Goal: Task Accomplishment & Management: Manage account settings

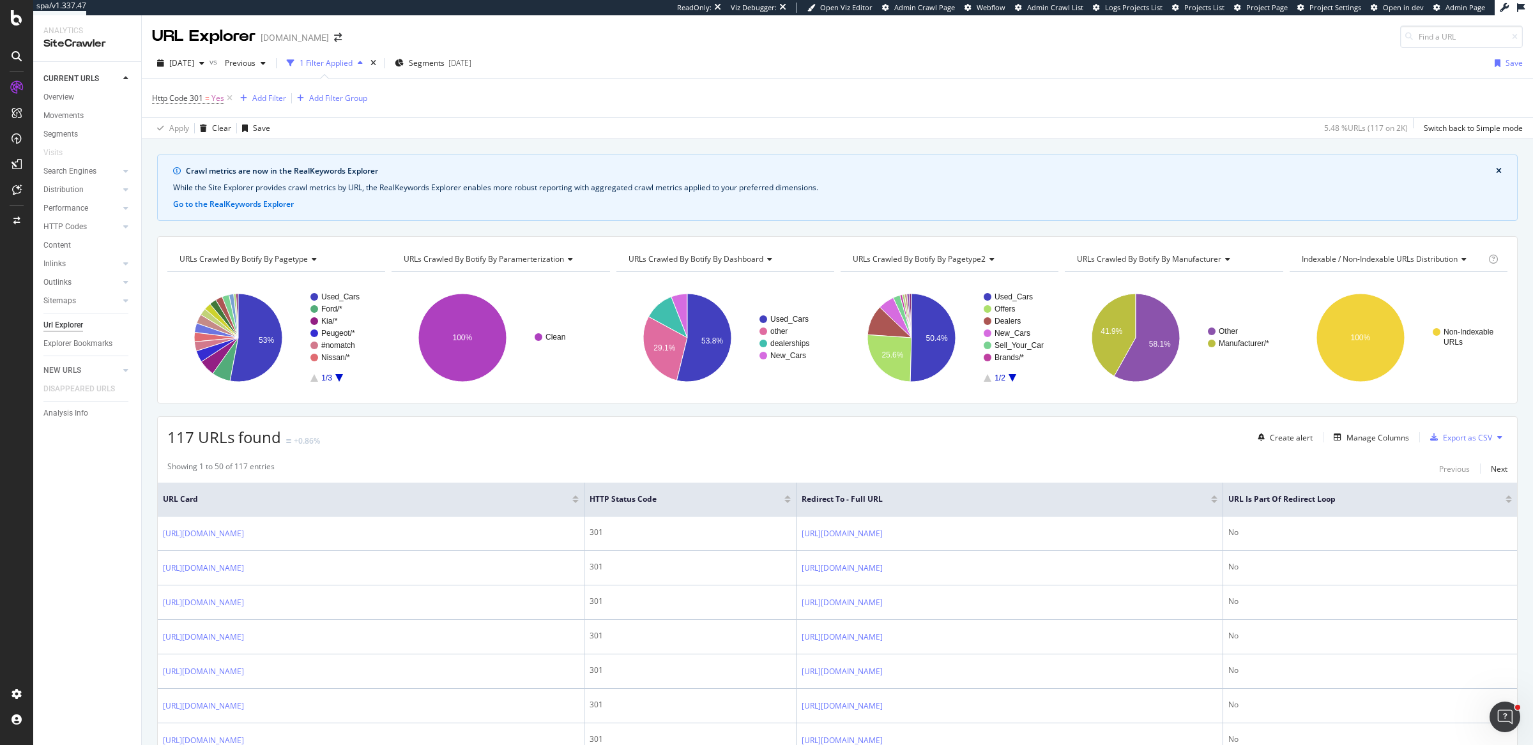
click at [766, 57] on div "2025 Sep. 26th vs Previous 1 Filter Applied Segments 2025-08-27 Save" at bounding box center [837, 66] width 1391 height 26
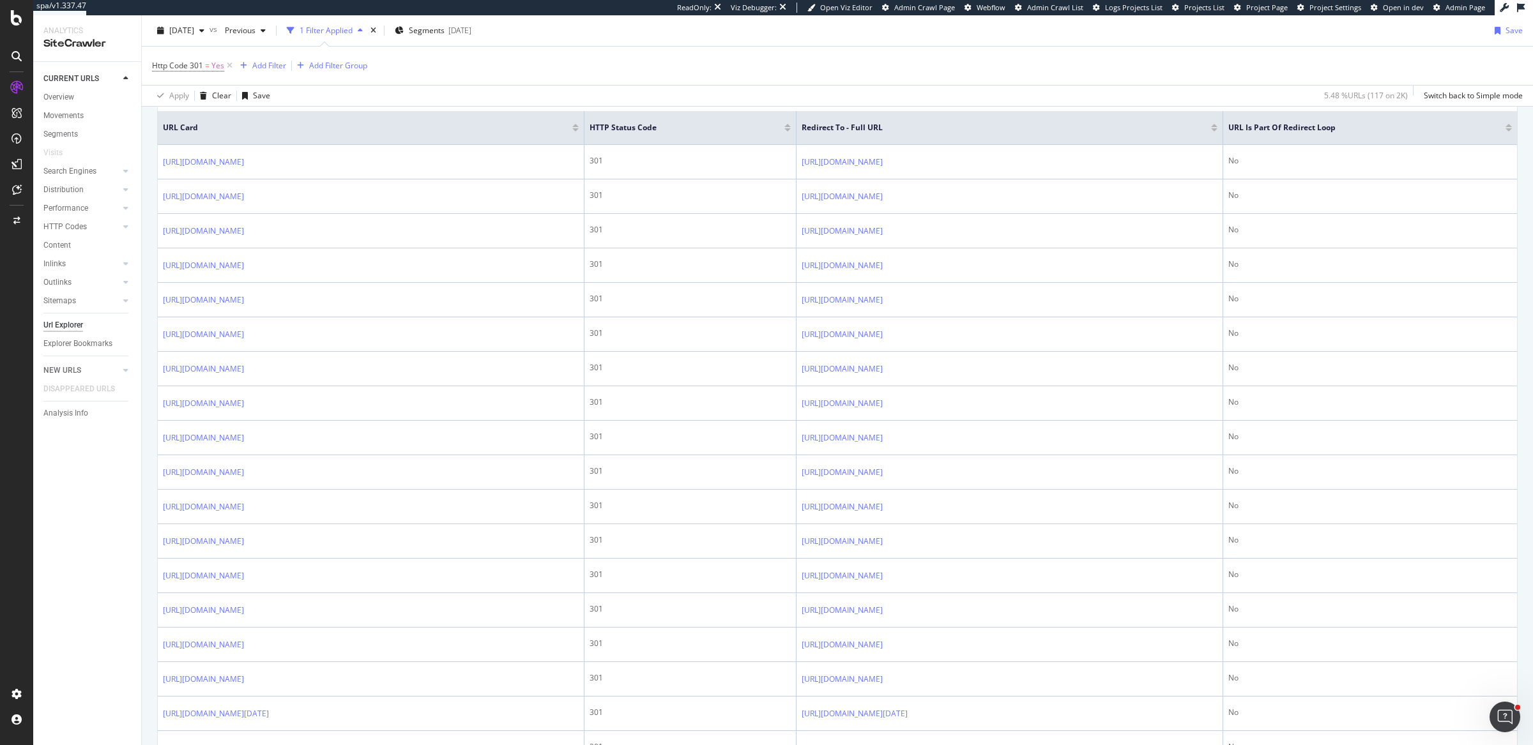
scroll to position [266, 0]
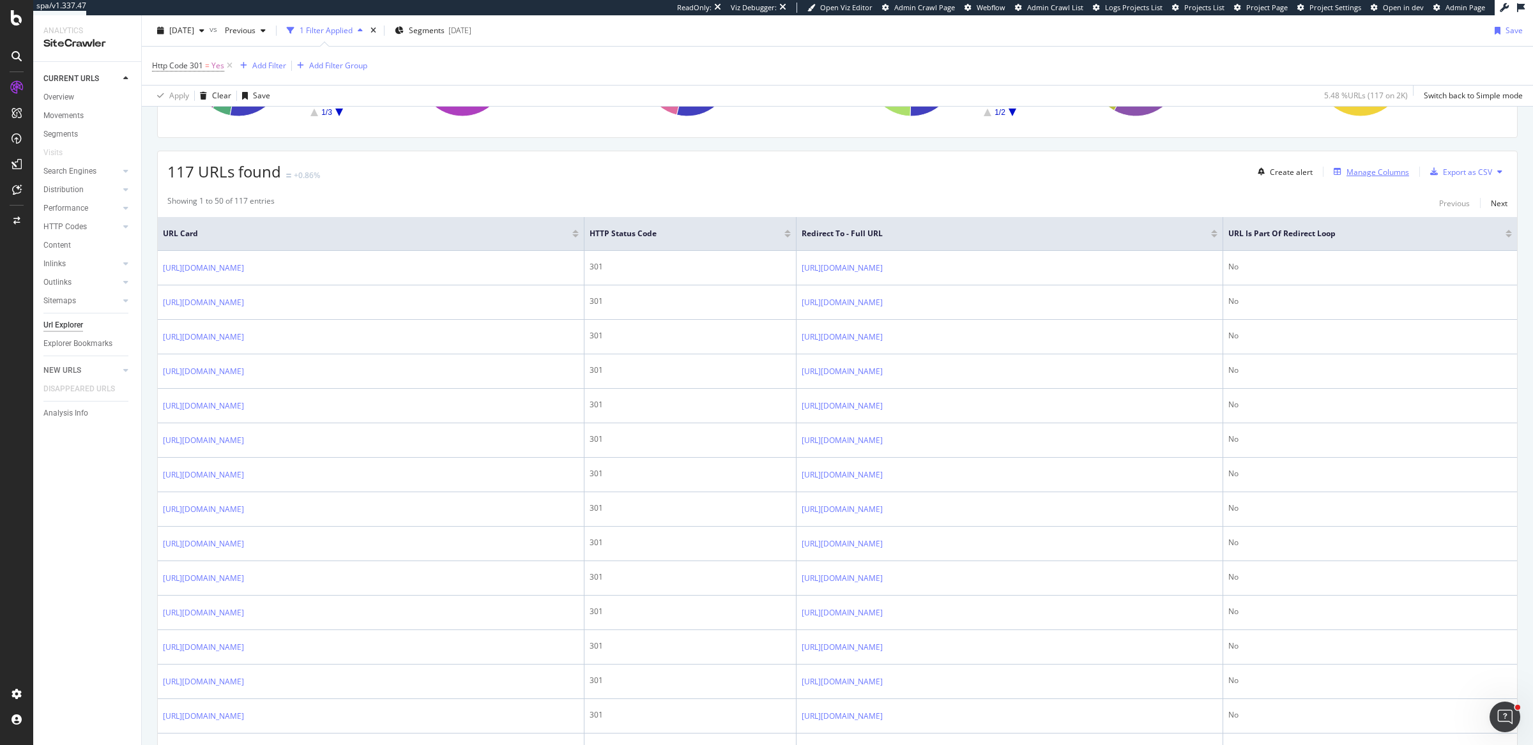
click at [1352, 167] on div "Manage Columns" at bounding box center [1377, 172] width 63 height 11
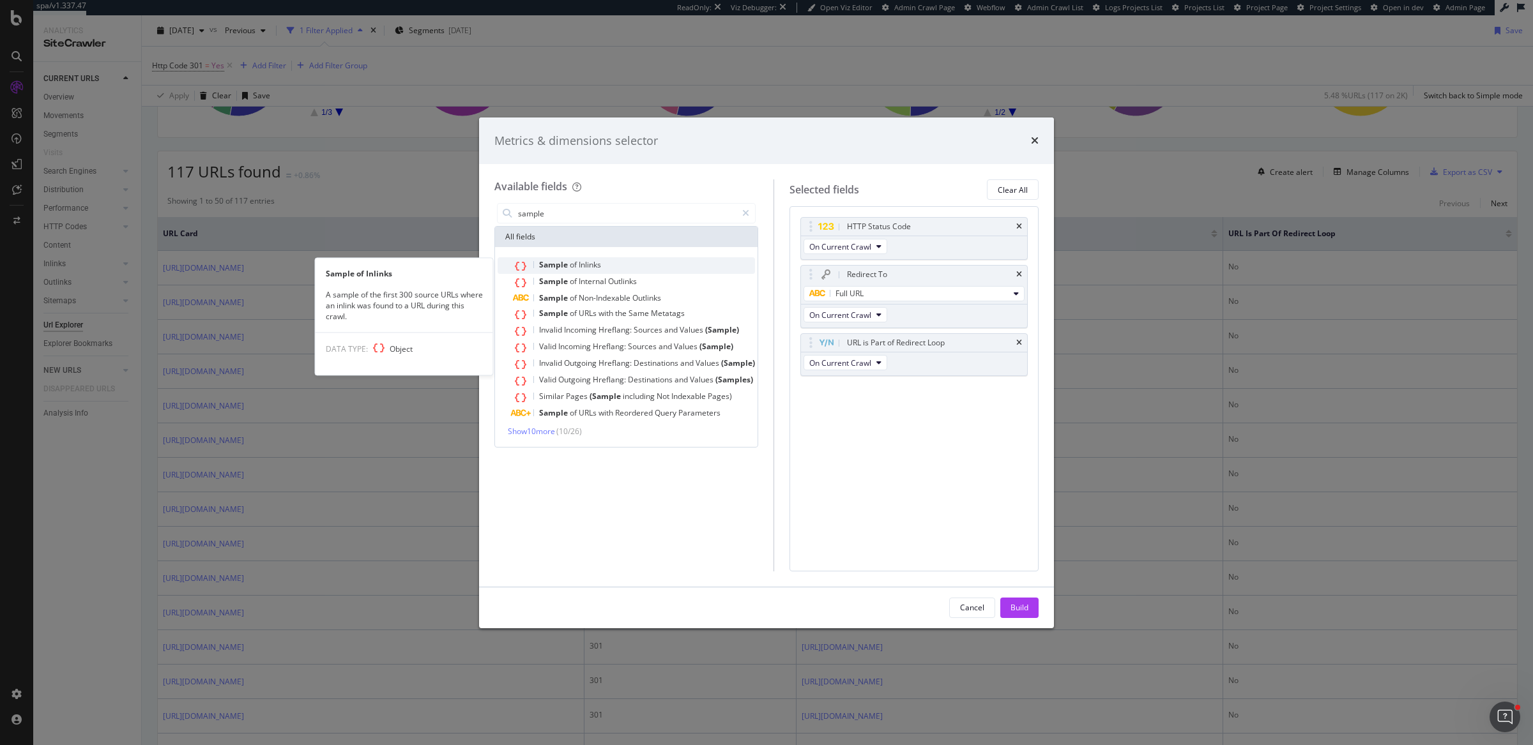
click at [584, 263] on span "Inlinks" at bounding box center [590, 264] width 22 height 11
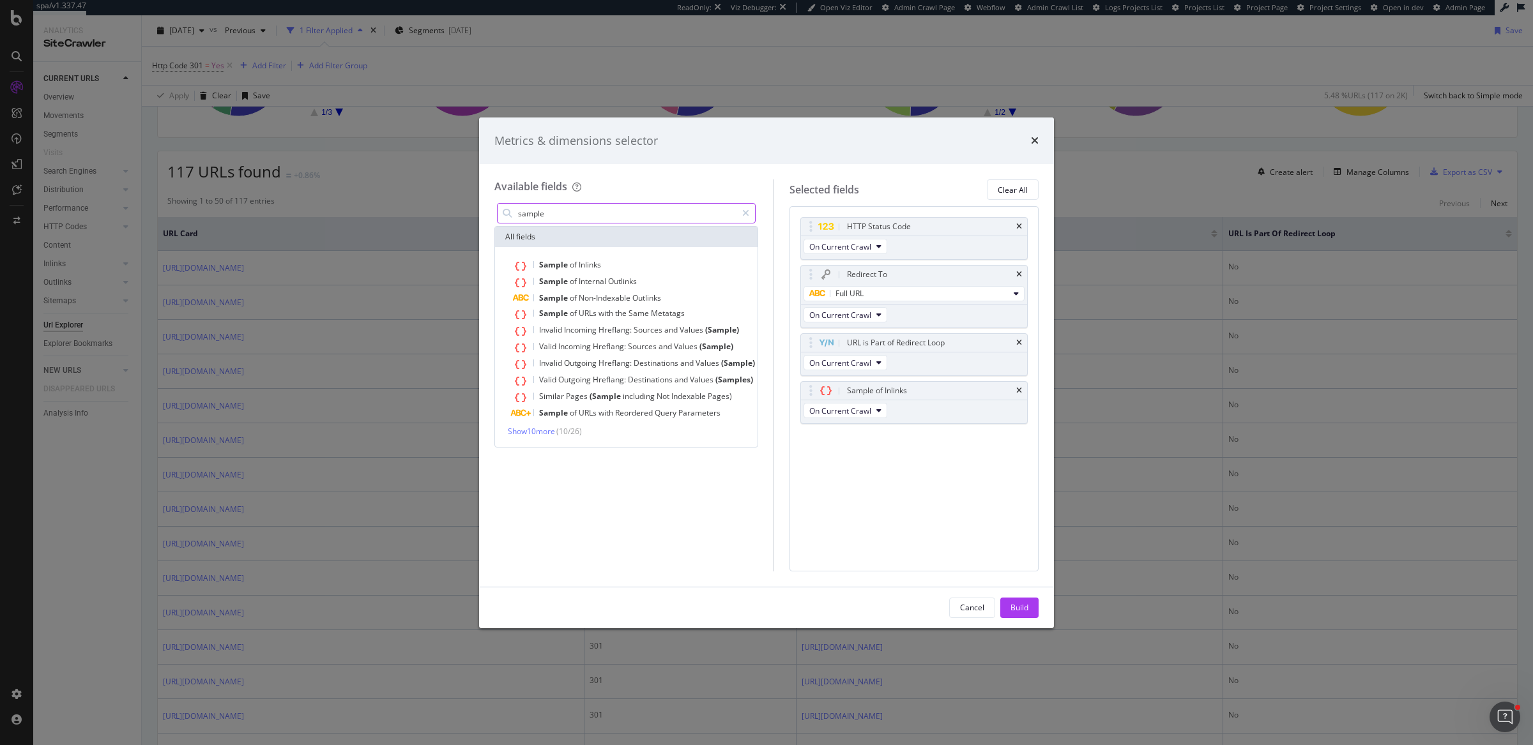
click at [602, 218] on input "sample" at bounding box center [627, 213] width 220 height 19
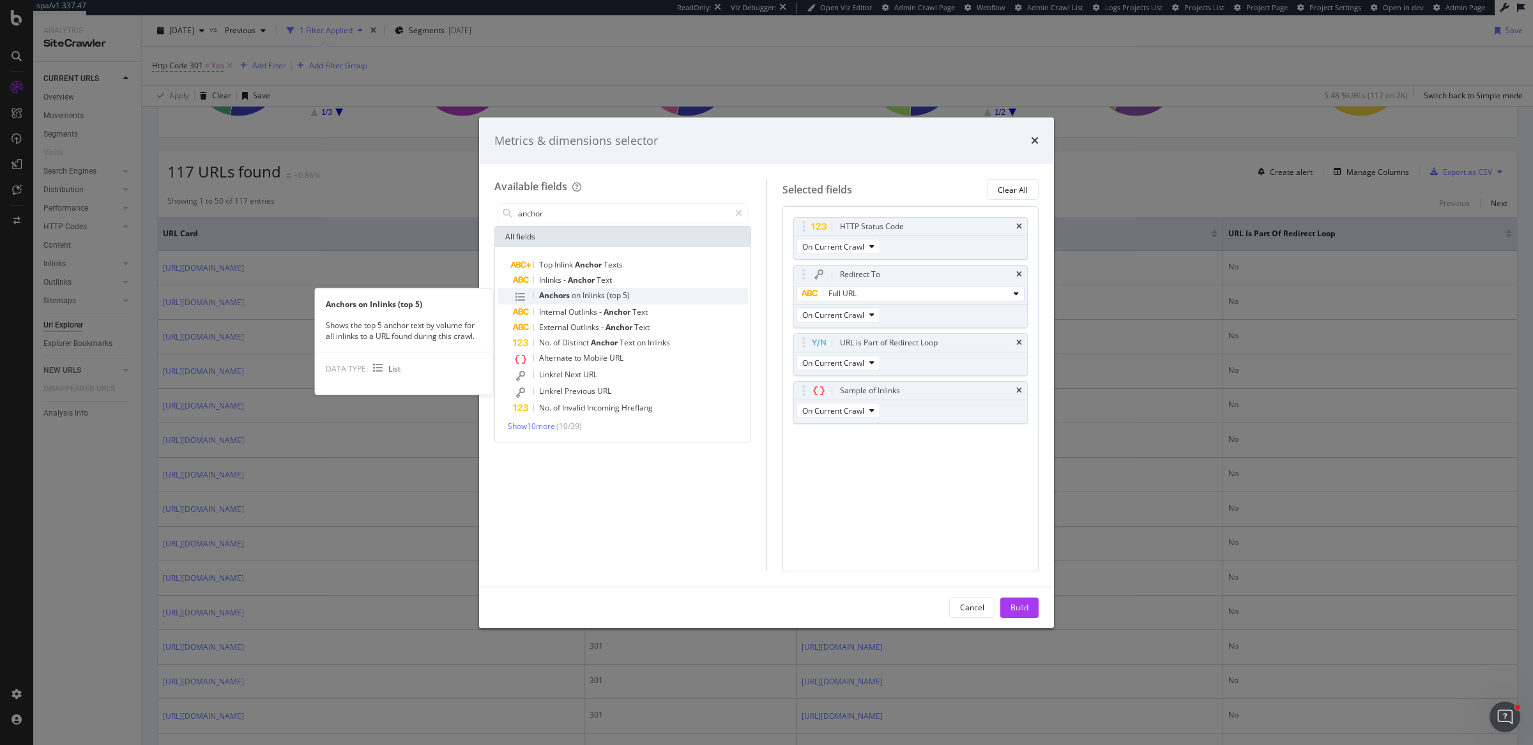
click at [590, 298] on span "Inlinks" at bounding box center [594, 295] width 24 height 11
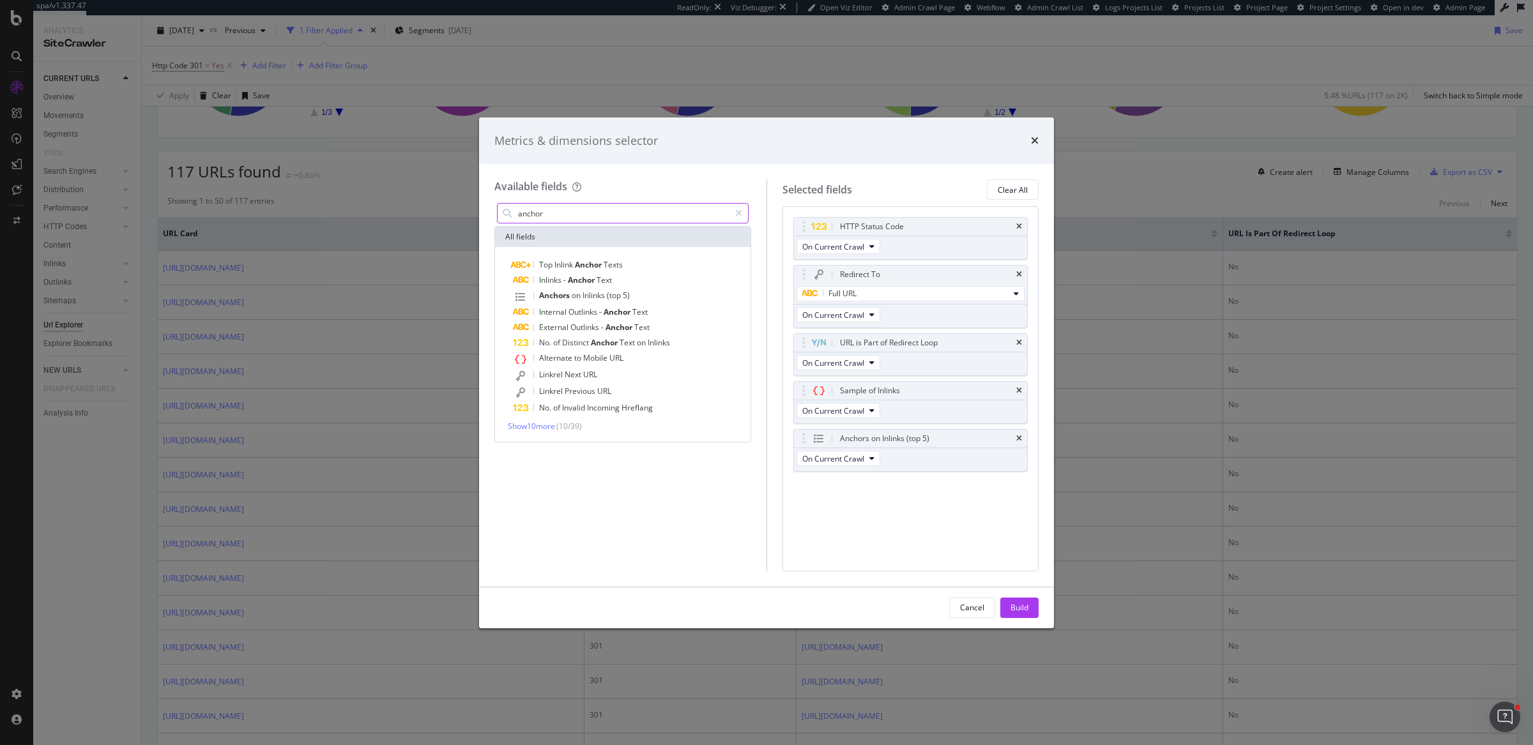
click at [653, 214] on input "anchor" at bounding box center [623, 213] width 213 height 19
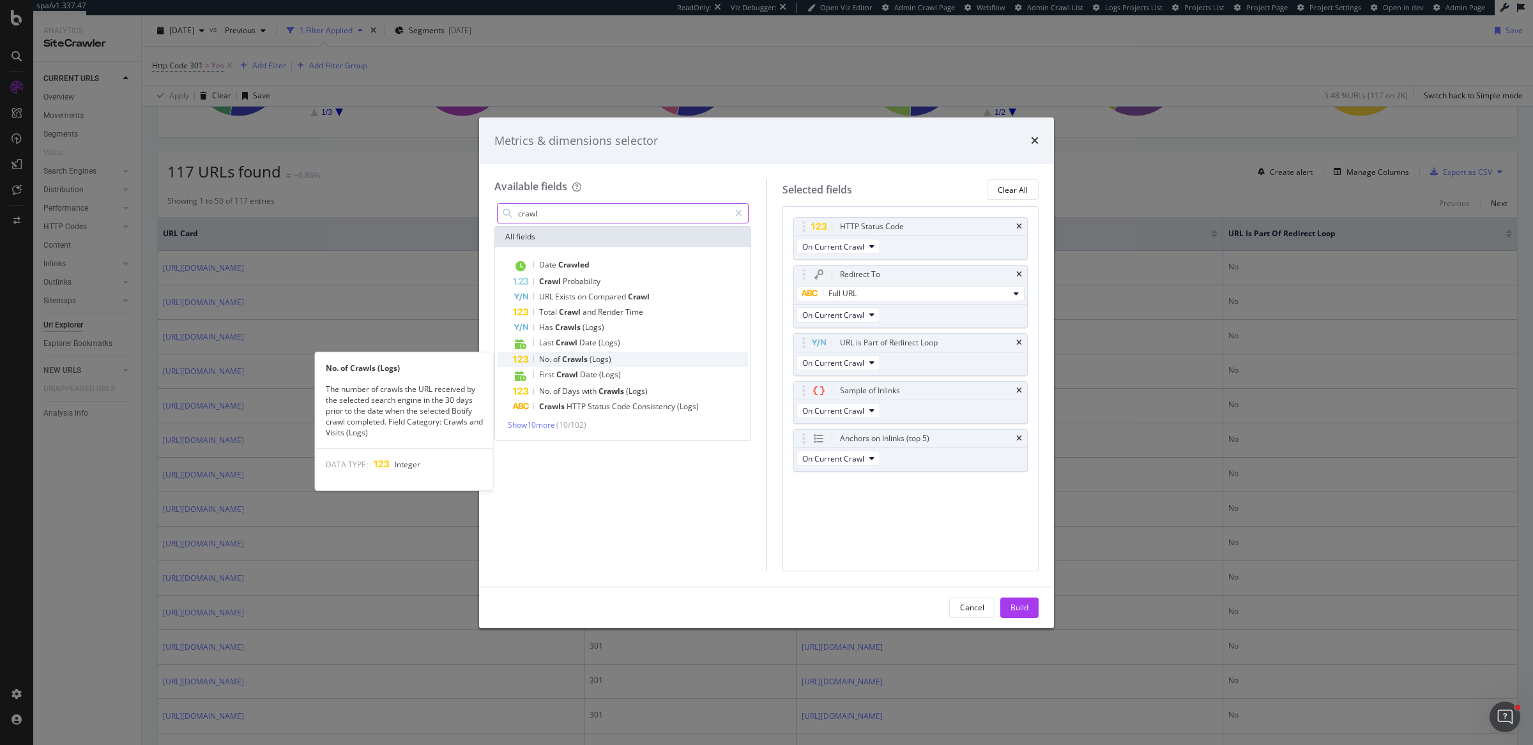
type input "crawl"
click at [611, 365] on div "No. of Crawls (Logs)" at bounding box center [630, 359] width 235 height 15
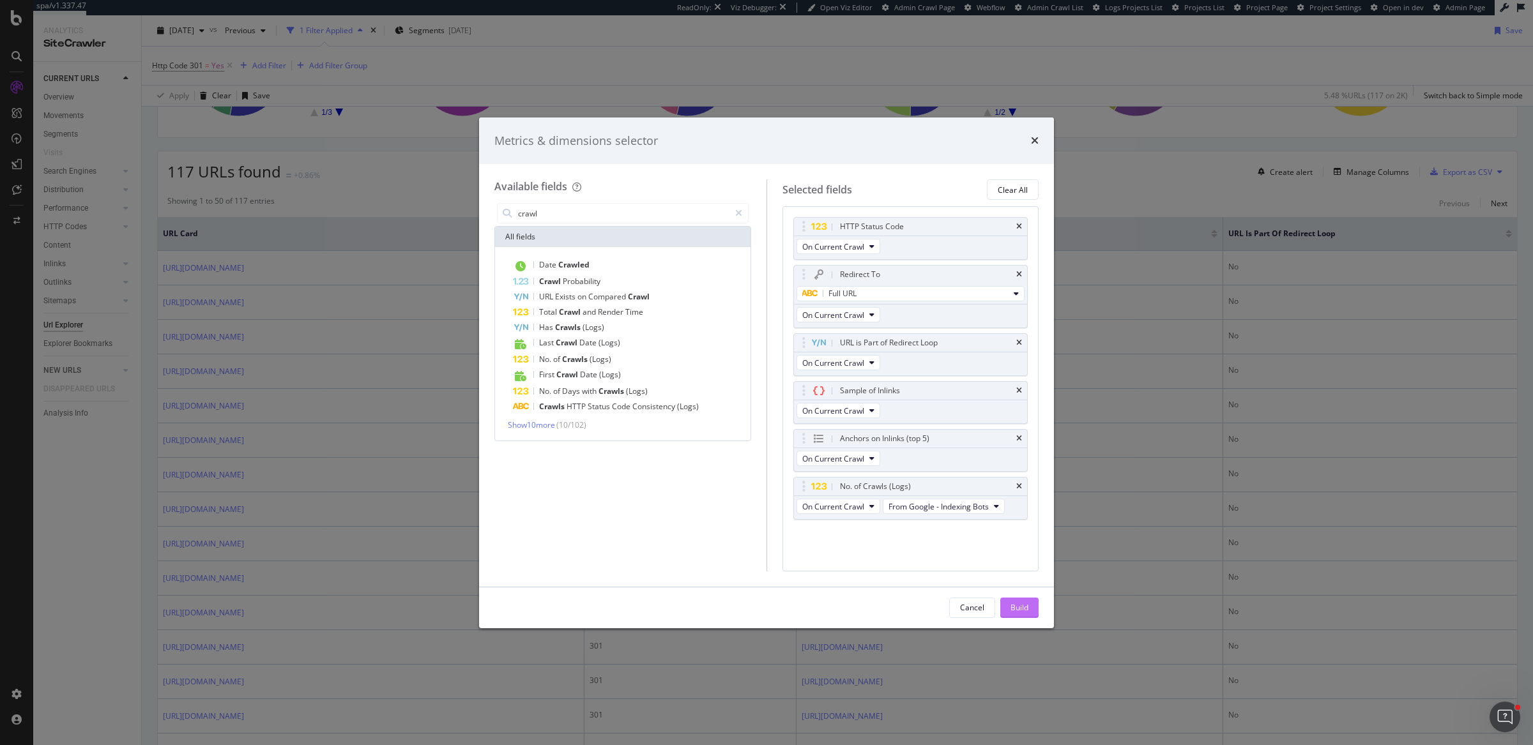
click at [1017, 607] on div "Build" at bounding box center [1019, 607] width 18 height 11
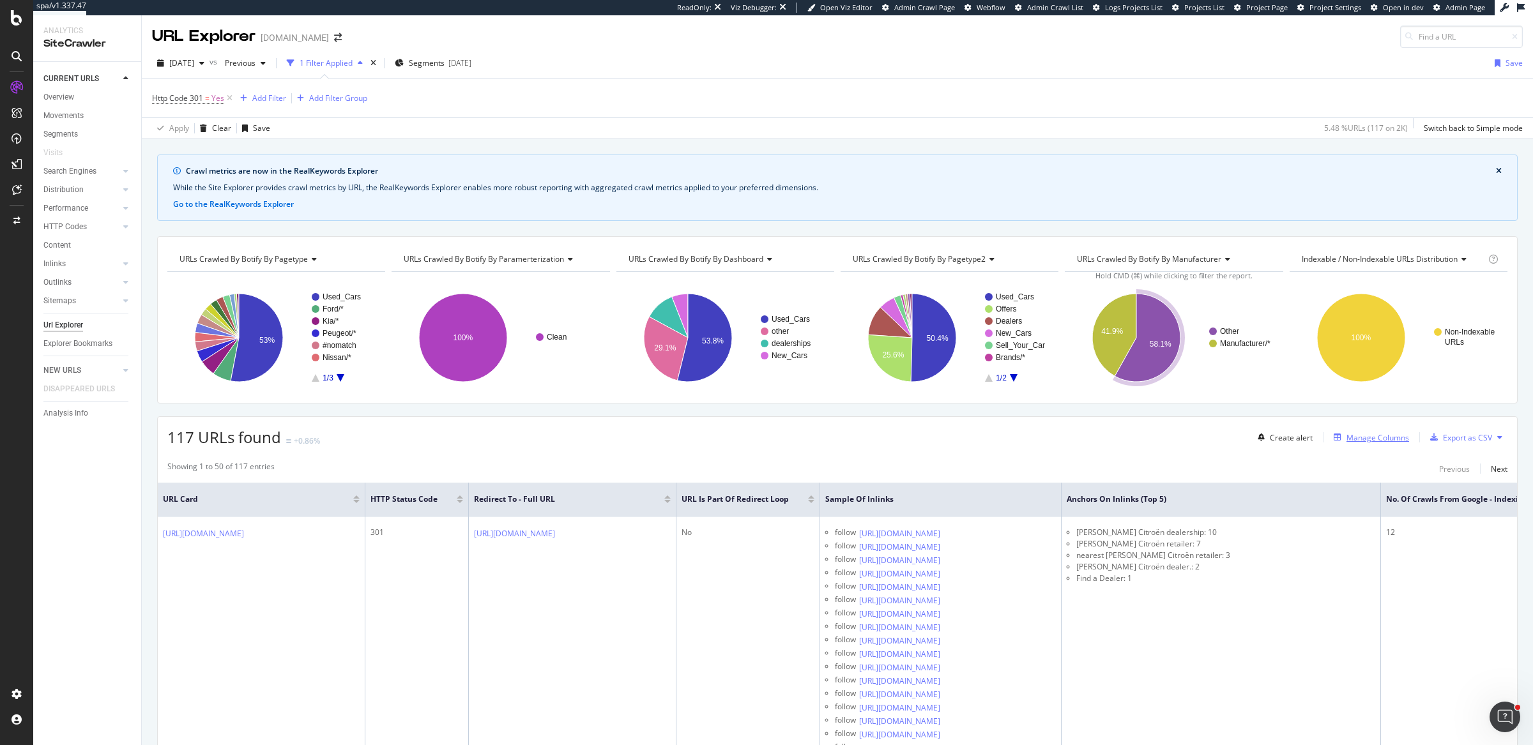
click at [1383, 437] on div "Manage Columns" at bounding box center [1377, 437] width 63 height 11
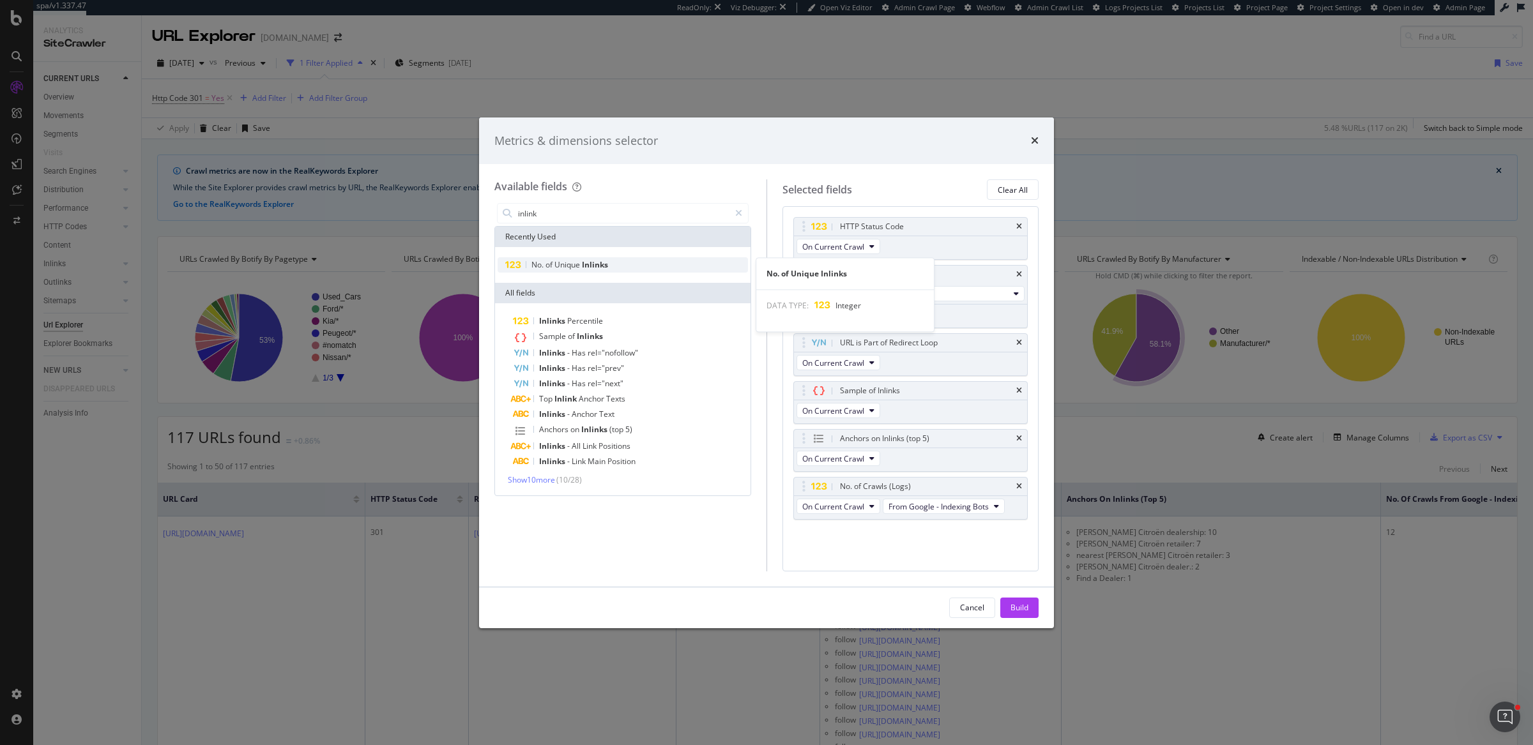
type input "inlink"
click at [663, 265] on div "No. of Unique Inlinks" at bounding box center [622, 264] width 250 height 15
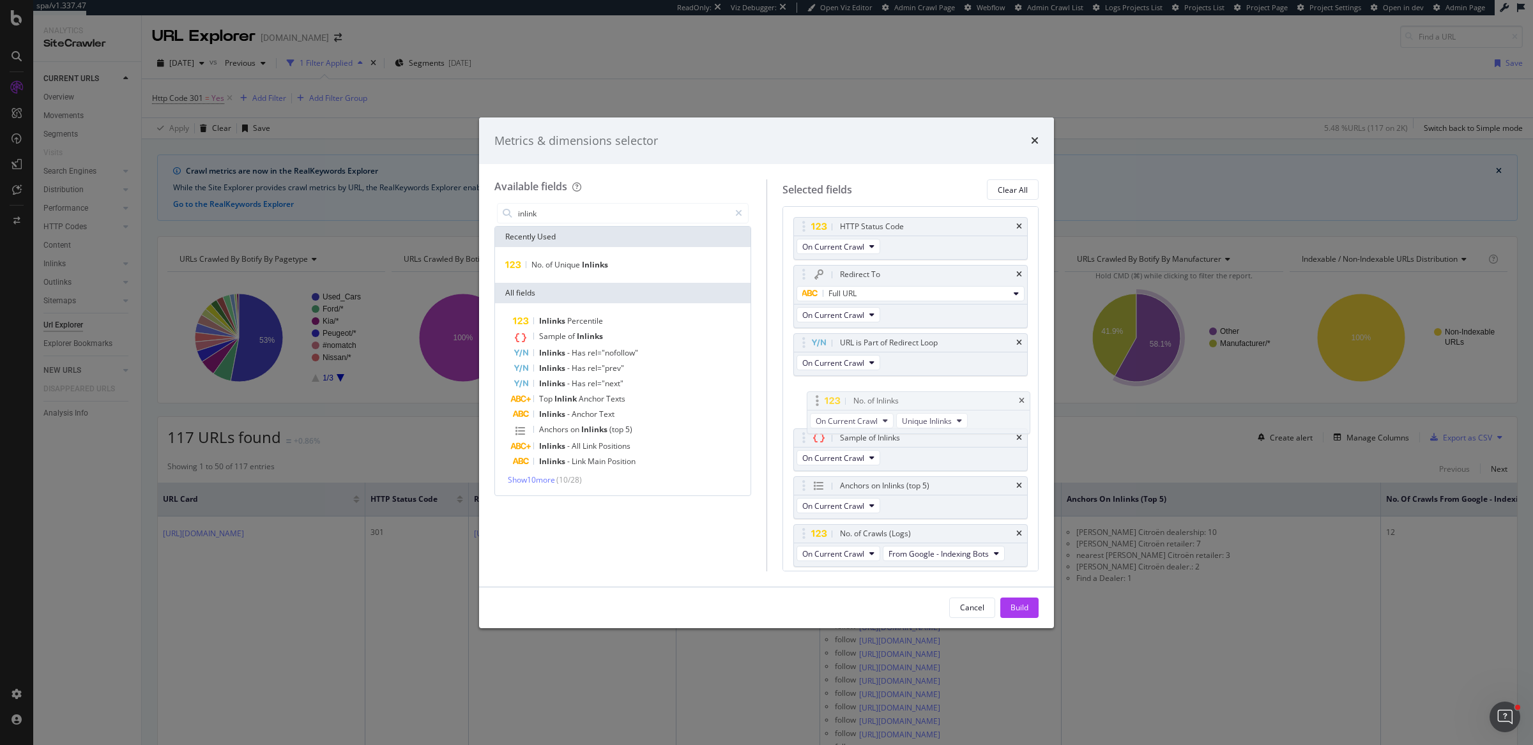
drag, startPoint x: 801, startPoint y: 531, endPoint x: 815, endPoint y: 398, distance: 133.6
click at [815, 398] on body "spa/v1.337.47 ReadOnly: Viz Debugger: Open Viz Editor Admin Crawl Page Webflow …" at bounding box center [766, 372] width 1533 height 745
click at [1016, 339] on icon "times" at bounding box center [1019, 343] width 6 height 8
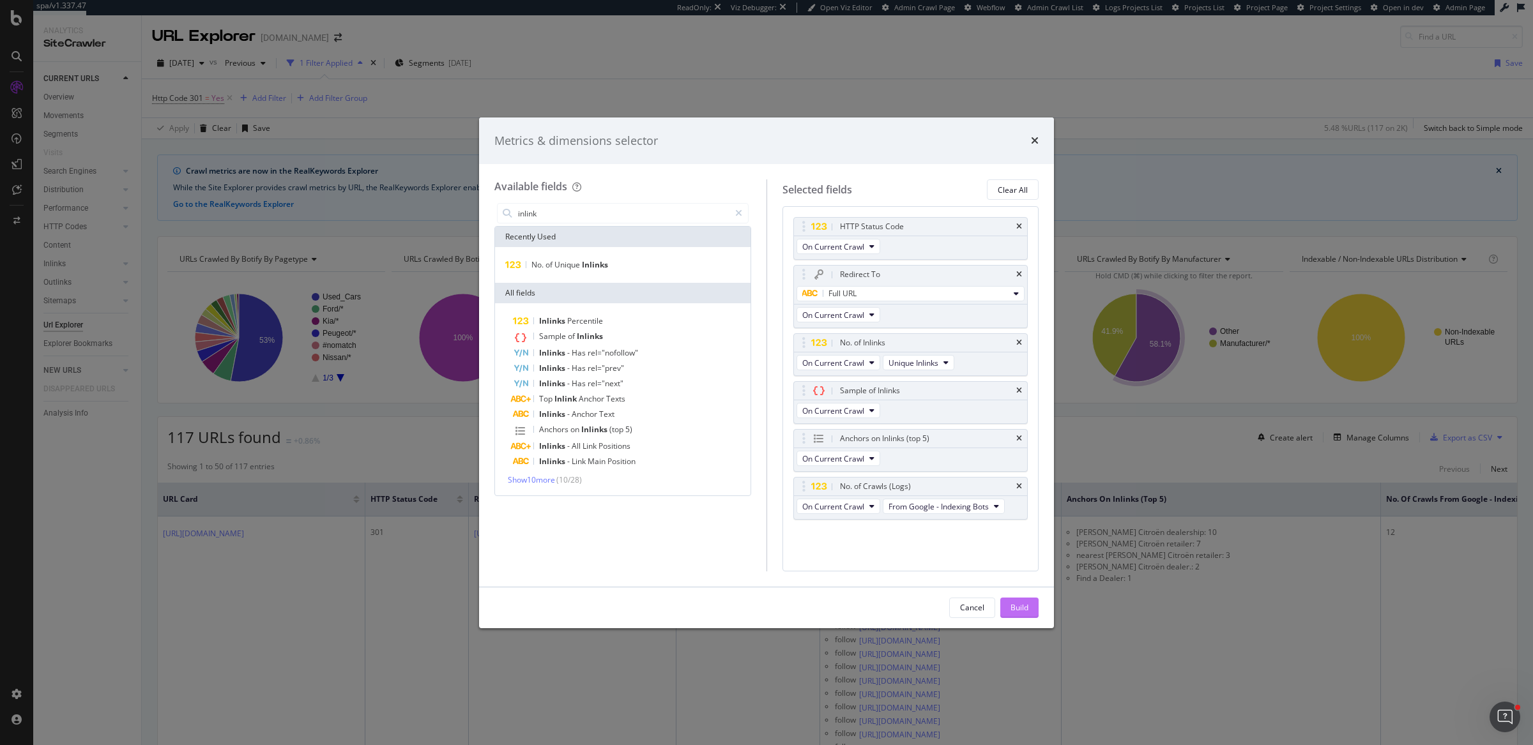
click at [1027, 599] on div "Build" at bounding box center [1019, 607] width 18 height 19
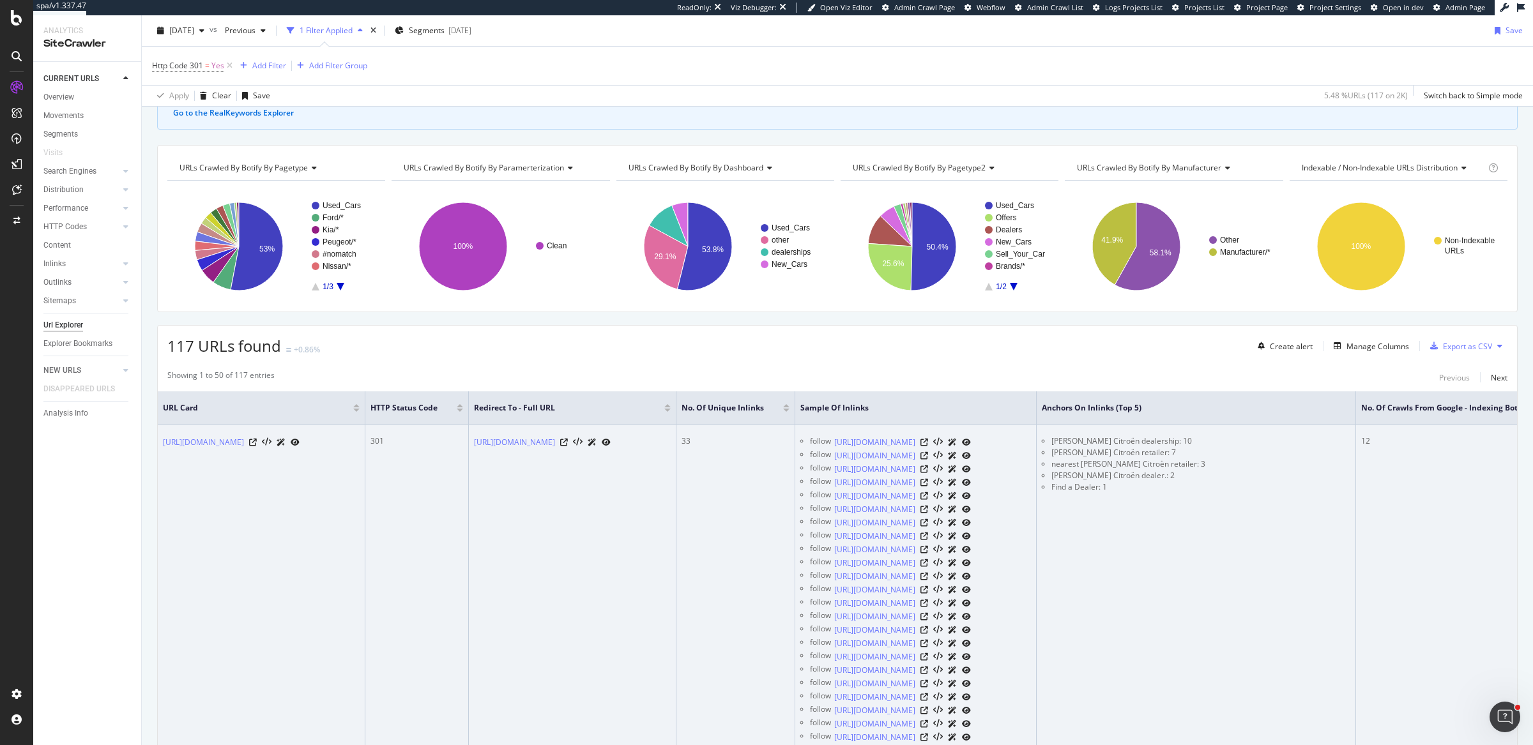
scroll to position [92, 0]
drag, startPoint x: 928, startPoint y: 437, endPoint x: 902, endPoint y: 441, distance: 25.8
click at [795, 441] on td "33" at bounding box center [735, 657] width 119 height 464
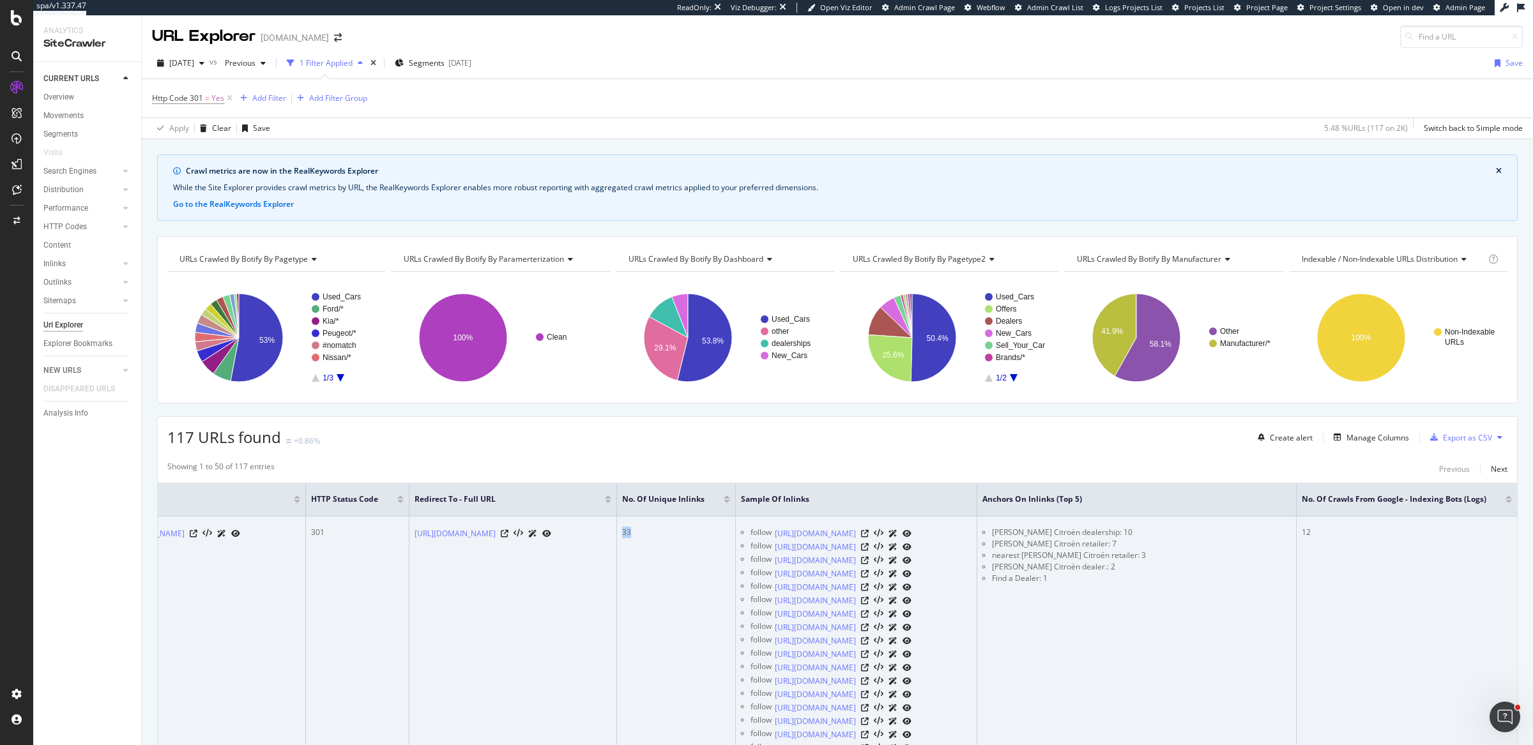
scroll to position [0, 371]
drag, startPoint x: 1291, startPoint y: 530, endPoint x: 1312, endPoint y: 529, distance: 21.1
click at [1312, 529] on div "12" at bounding box center [1406, 532] width 210 height 11
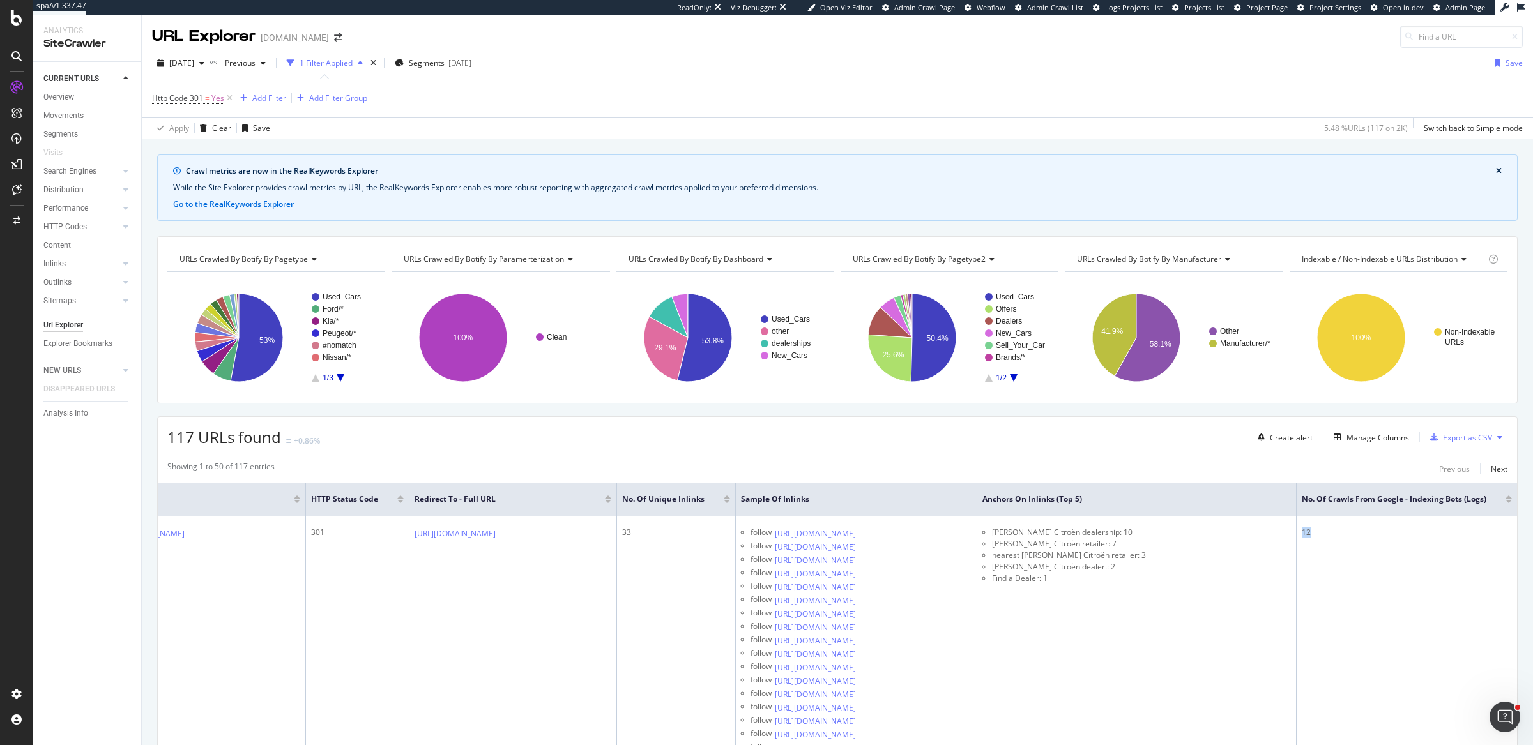
click at [1505, 500] on div at bounding box center [1508, 501] width 6 height 3
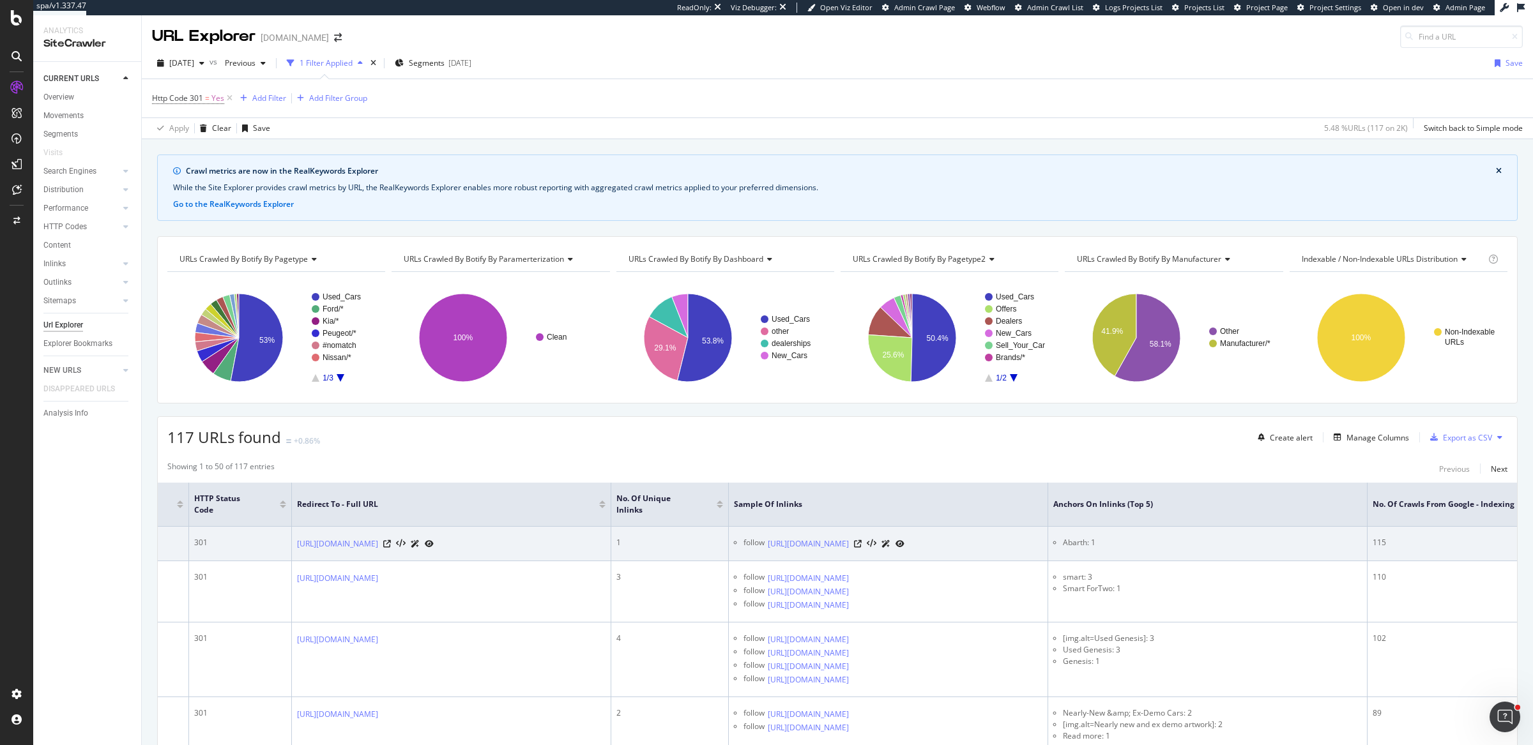
scroll to position [0, 307]
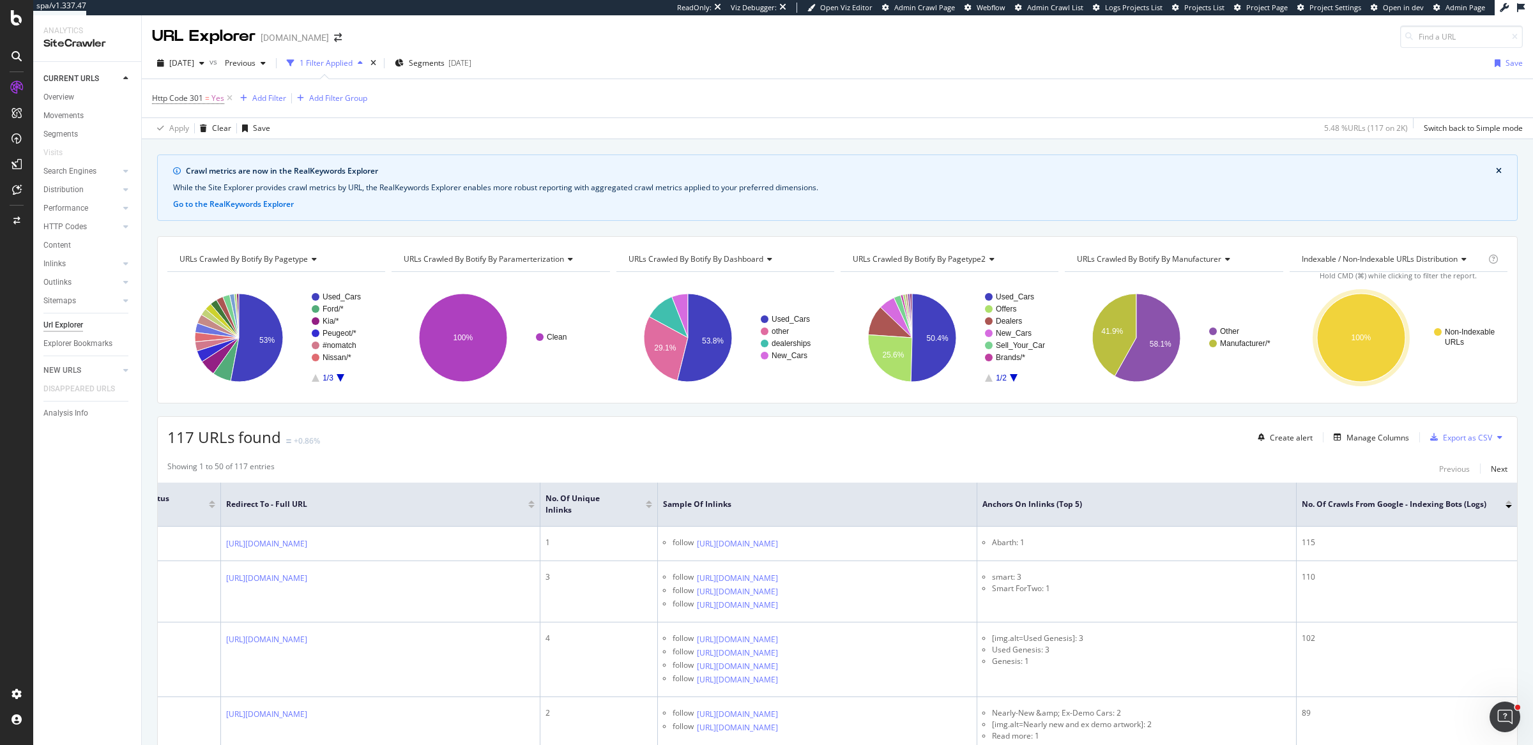
click at [1097, 101] on div "Http Code 301 = Yes Add Filter Add Filter Group" at bounding box center [837, 98] width 1370 height 38
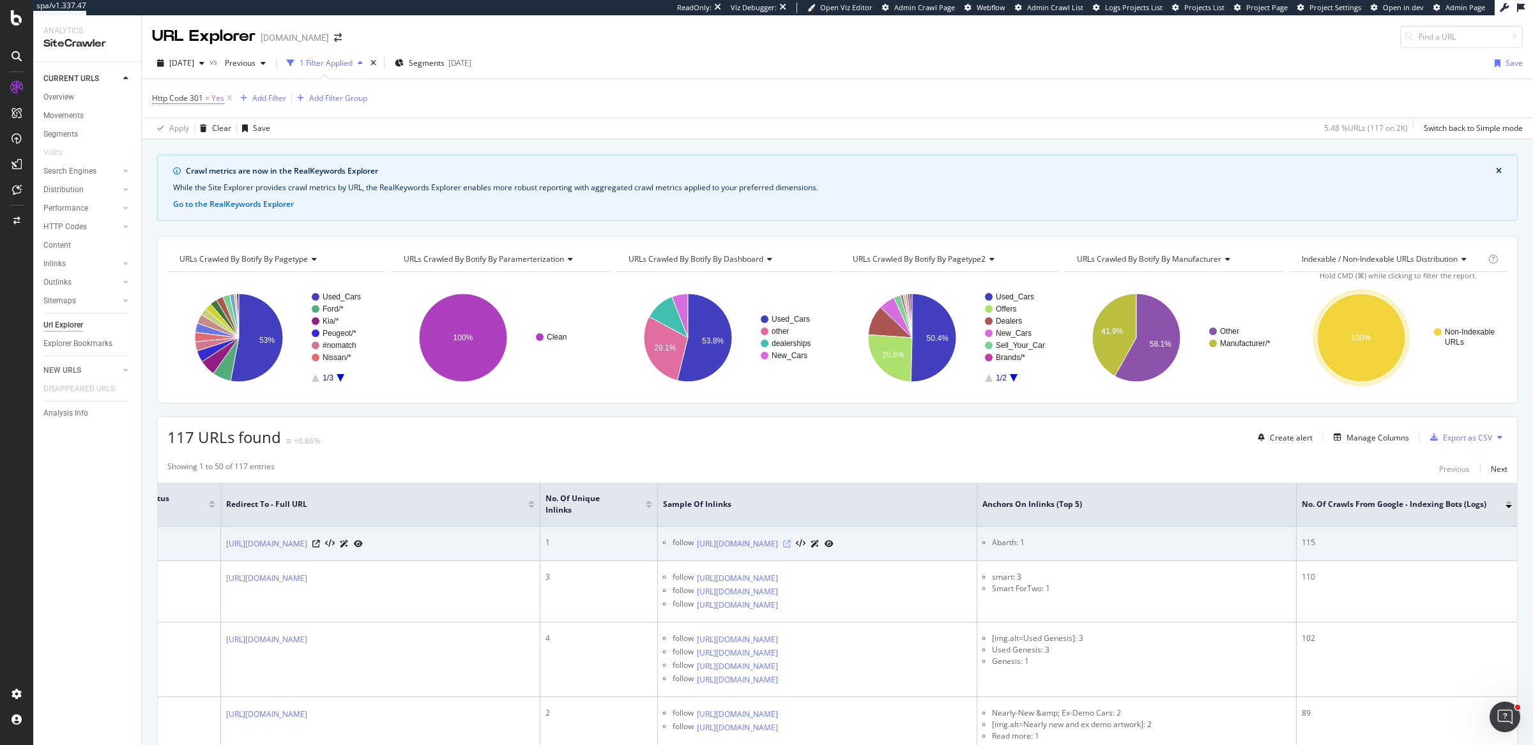
click at [791, 540] on icon at bounding box center [787, 544] width 8 height 8
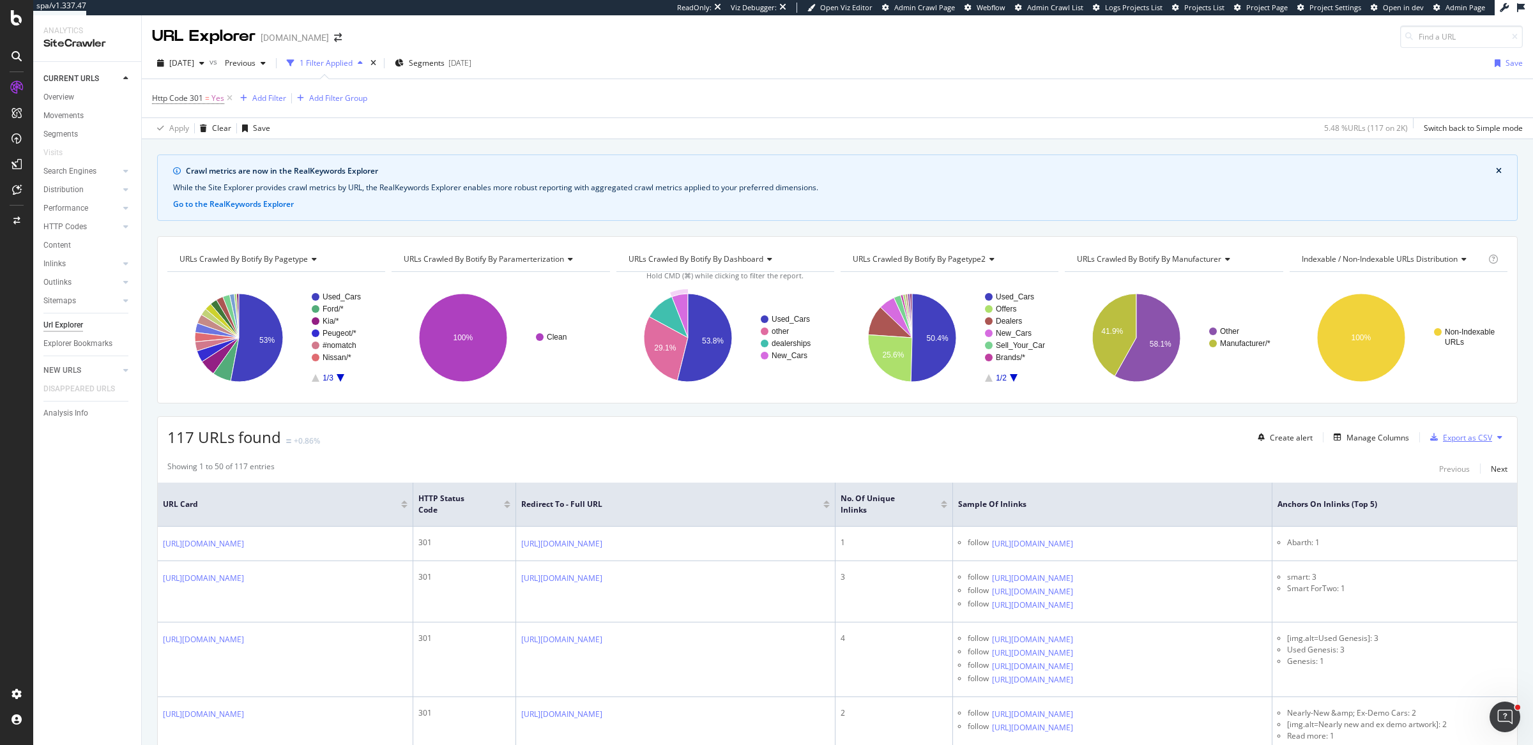
click at [1455, 432] on div "Export as CSV" at bounding box center [1467, 437] width 49 height 11
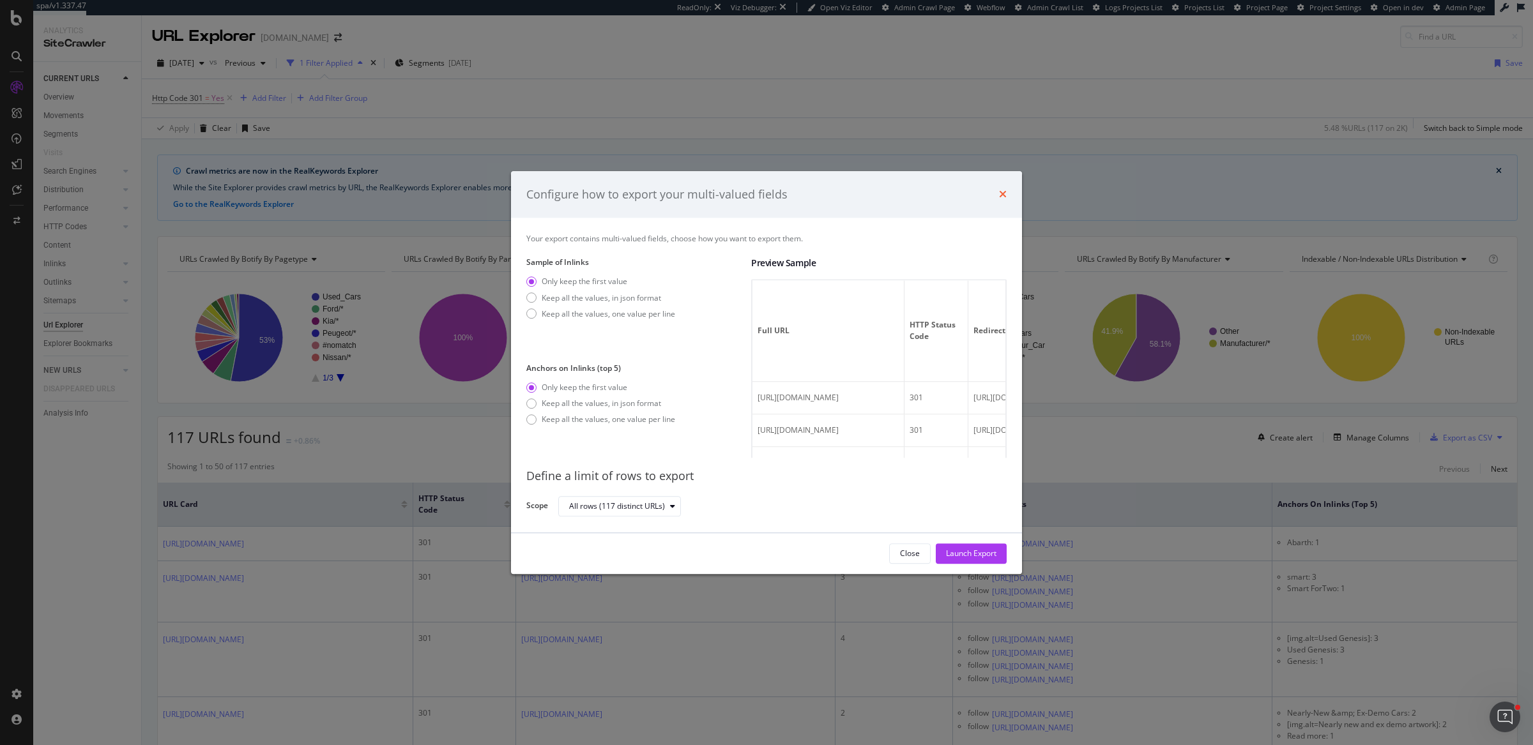
click at [1002, 195] on icon "times" at bounding box center [1003, 195] width 8 height 10
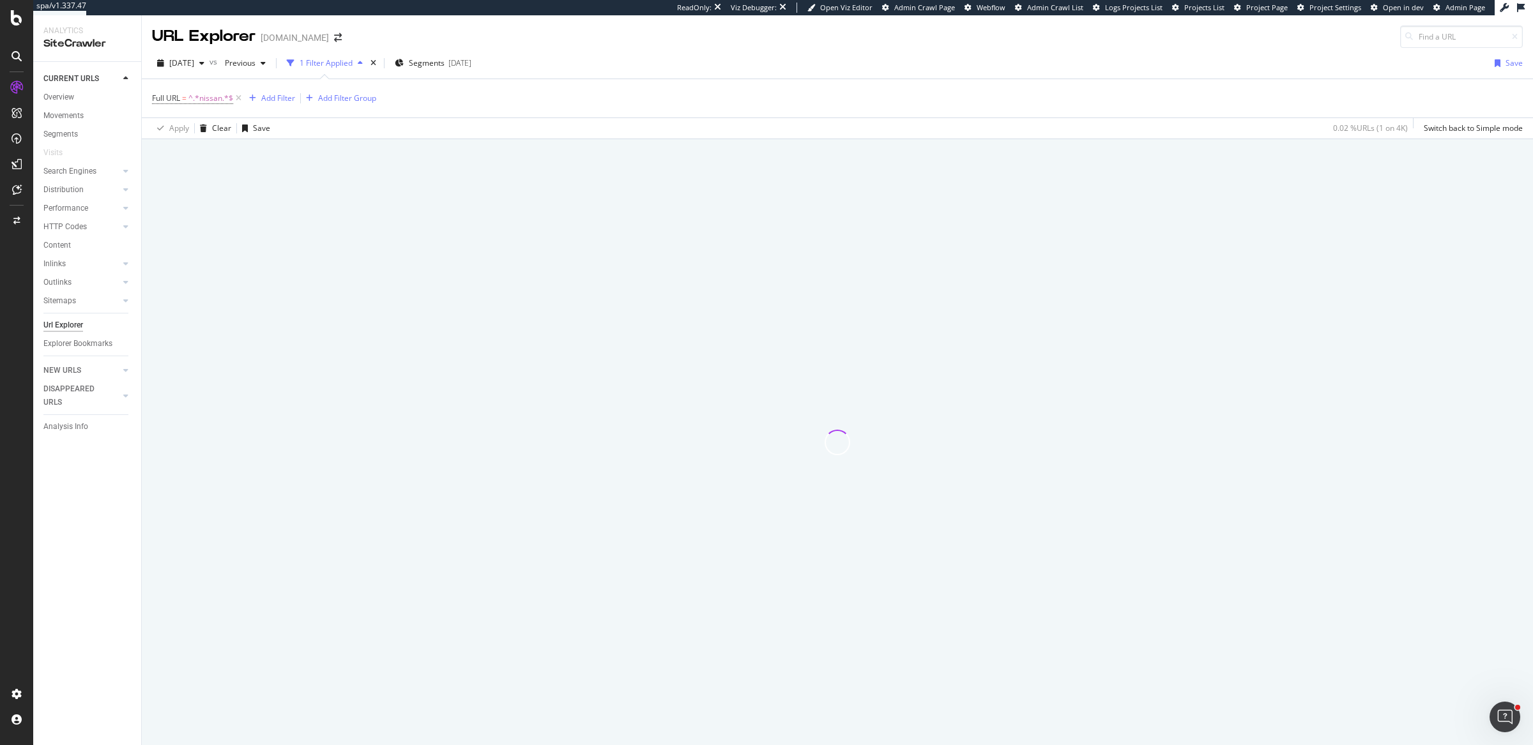
drag, startPoint x: 1011, startPoint y: 300, endPoint x: 1231, endPoint y: 340, distance: 223.2
click at [1231, 340] on div at bounding box center [837, 442] width 1391 height 606
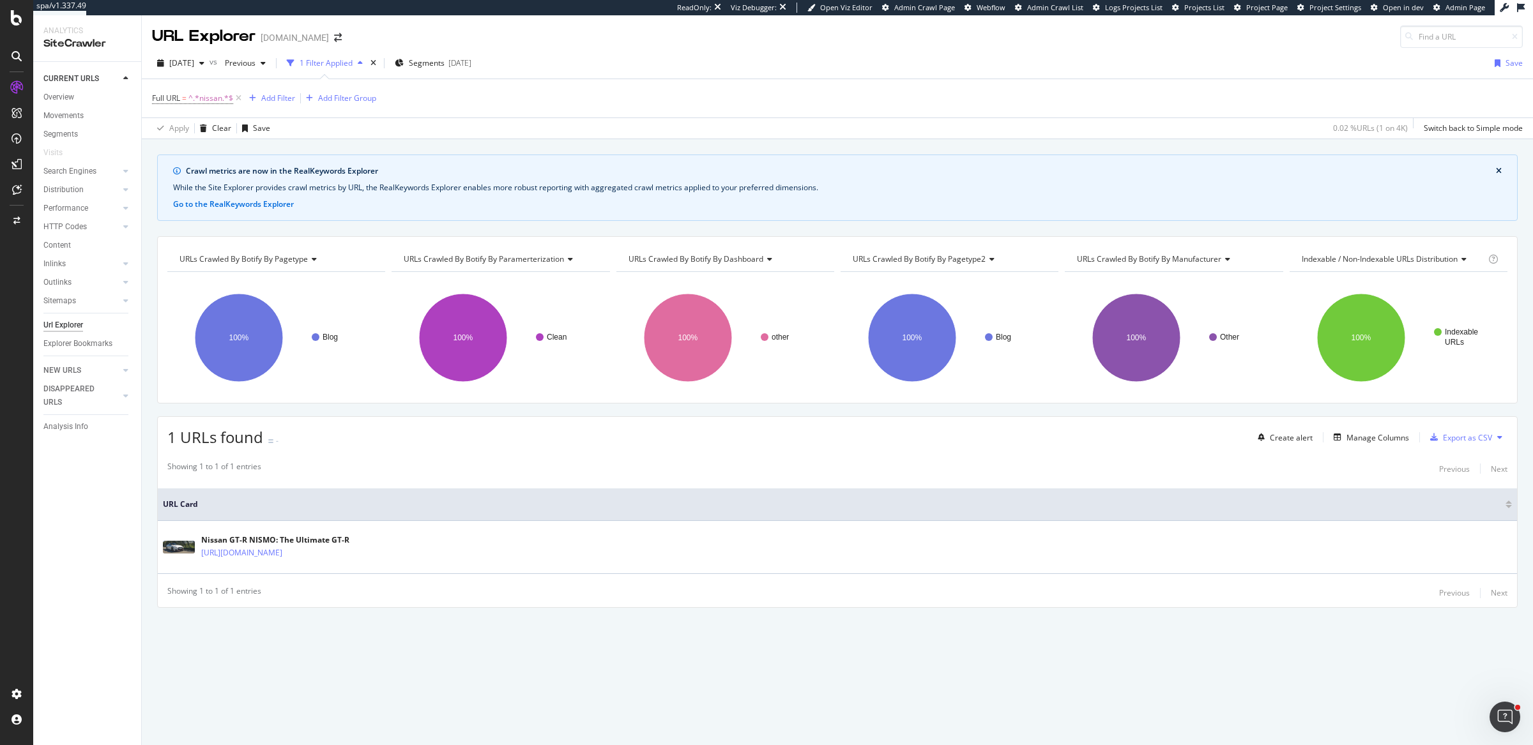
click at [633, 61] on div "2025 Sep. 26th vs Previous 1 Filter Applied Segments 2025-08-27 Save" at bounding box center [837, 66] width 1391 height 26
click at [211, 102] on span "^.*nissan.*$" at bounding box center [210, 98] width 45 height 18
click at [694, 101] on div "Full URL = ^.*nissan.*$ Add Filter Add Filter Group" at bounding box center [837, 98] width 1370 height 38
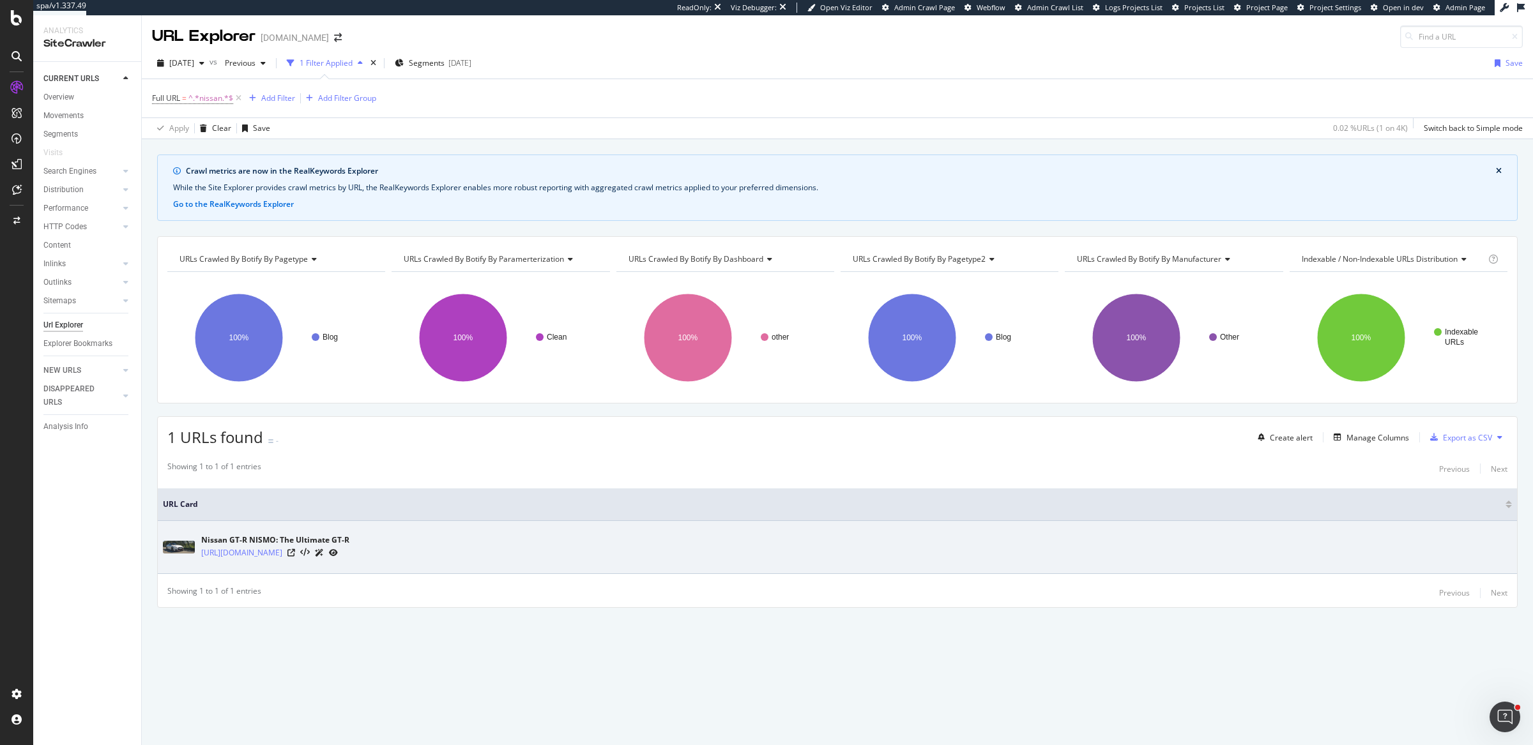
click at [361, 562] on td "Nissan GT-R NISMO: The Ultimate GT-R https://www.stratstone.com/blog/spotlight/…" at bounding box center [837, 547] width 1359 height 53
click at [295, 549] on icon at bounding box center [291, 553] width 8 height 8
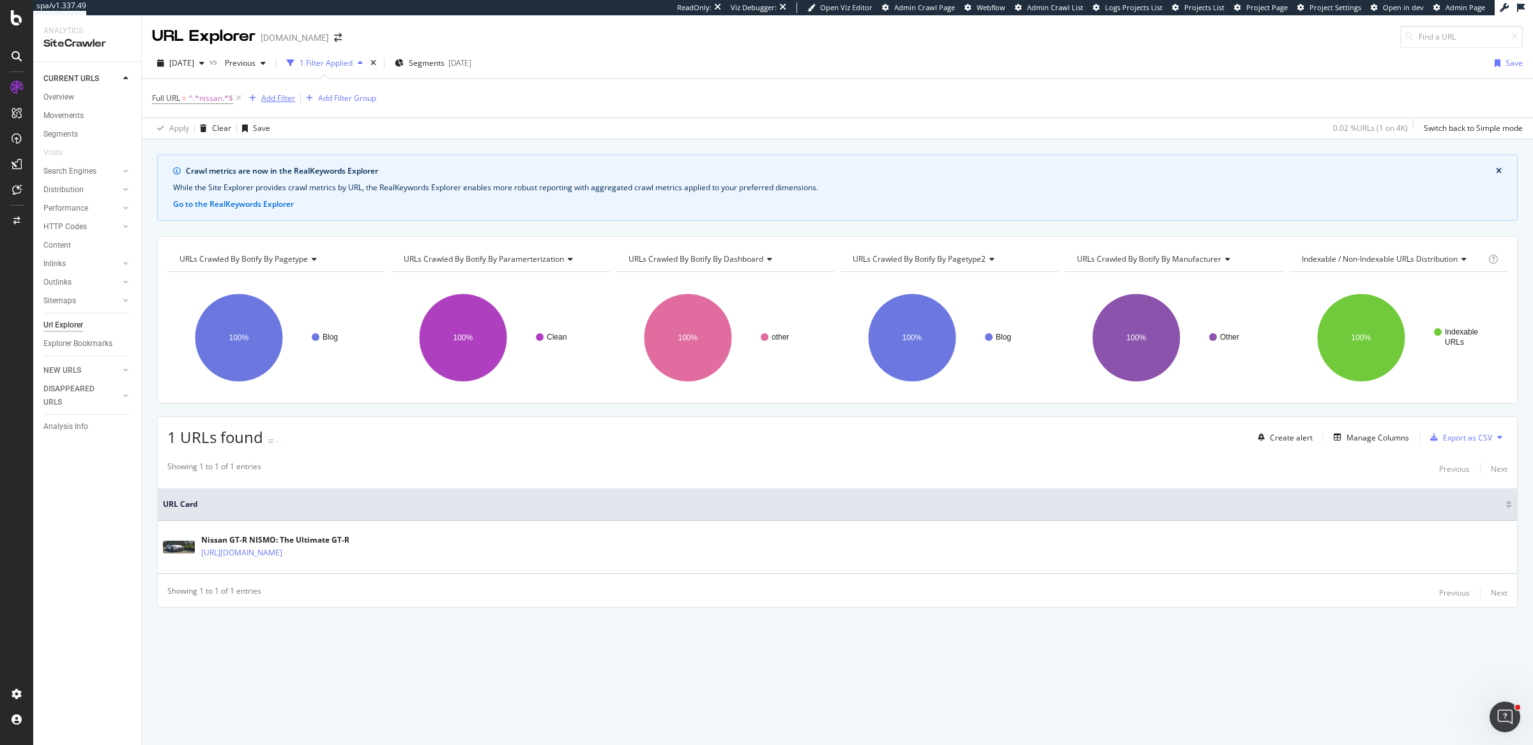
click at [277, 96] on div "Add Filter" at bounding box center [278, 98] width 34 height 11
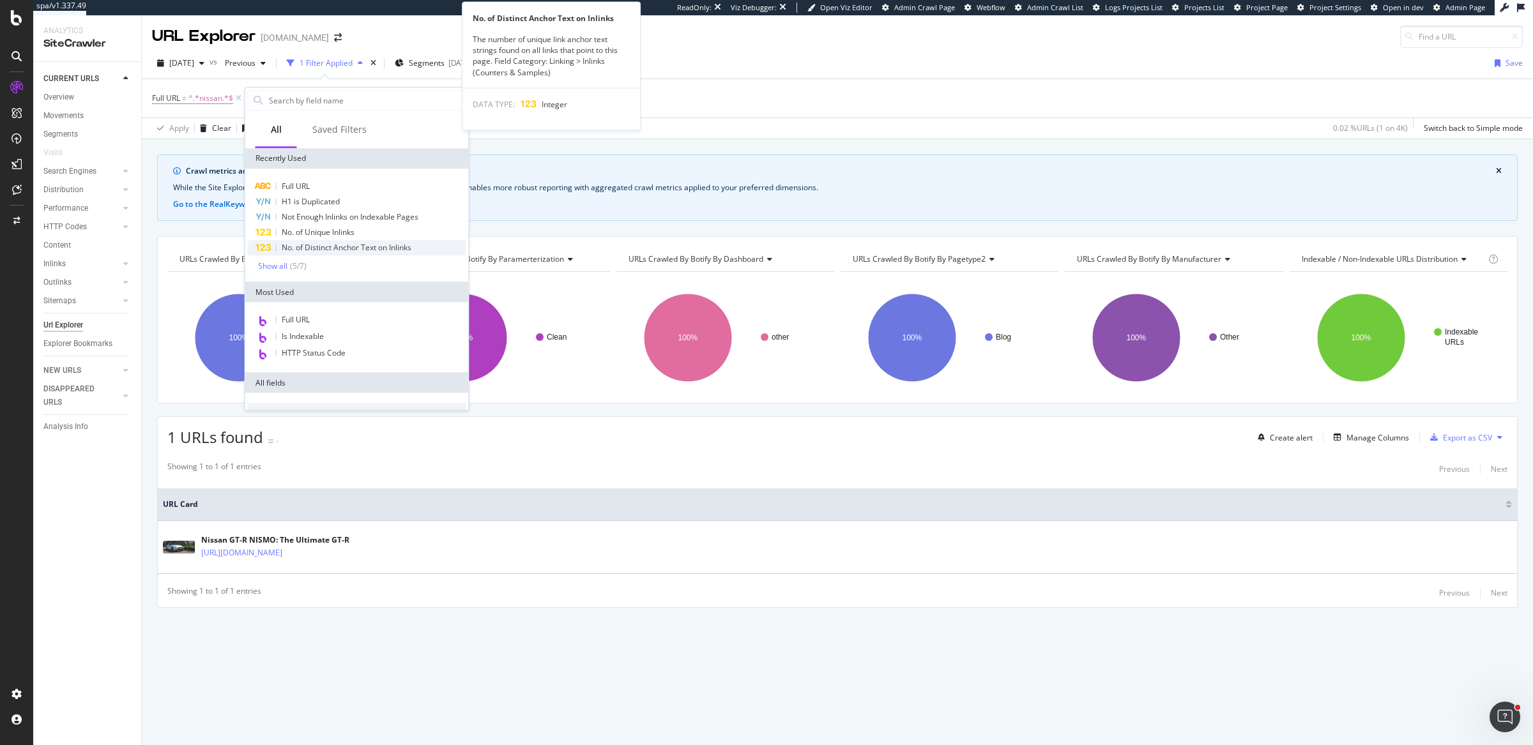
scroll to position [457, 0]
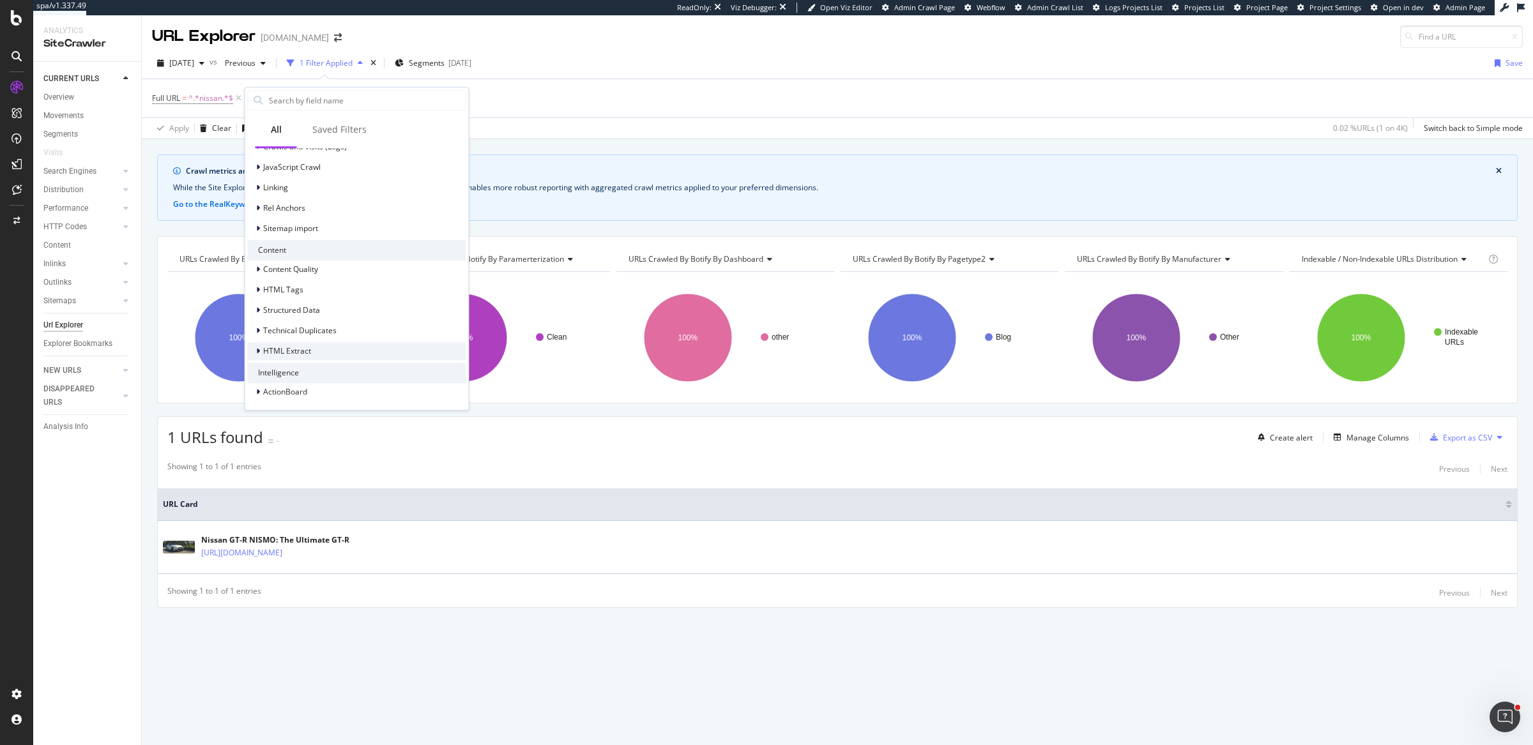
click at [279, 352] on span "HTML Extract" at bounding box center [287, 350] width 48 height 11
click at [735, 464] on div "Showing 1 to 1 of 1 entries Previous Next" at bounding box center [837, 468] width 1359 height 15
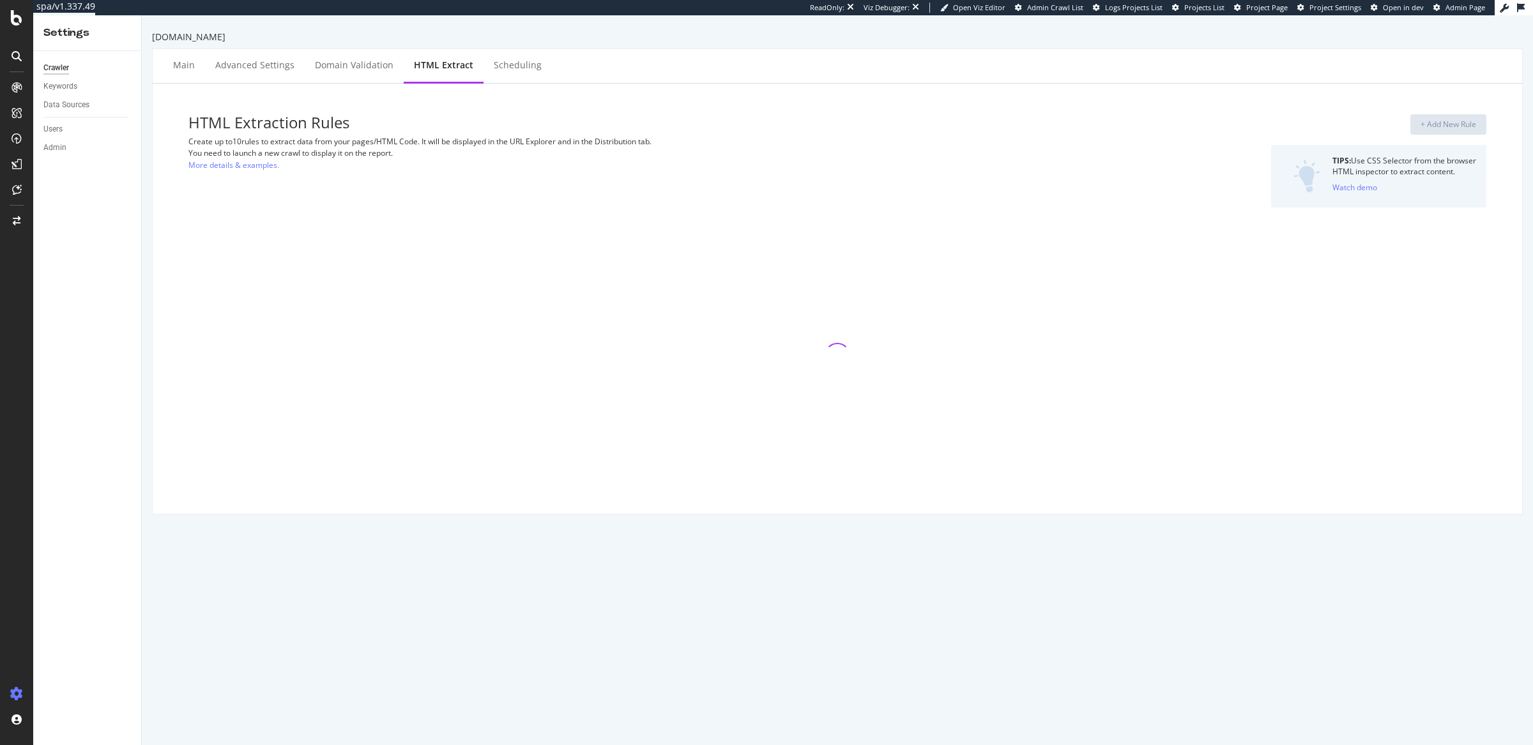
select select "exist"
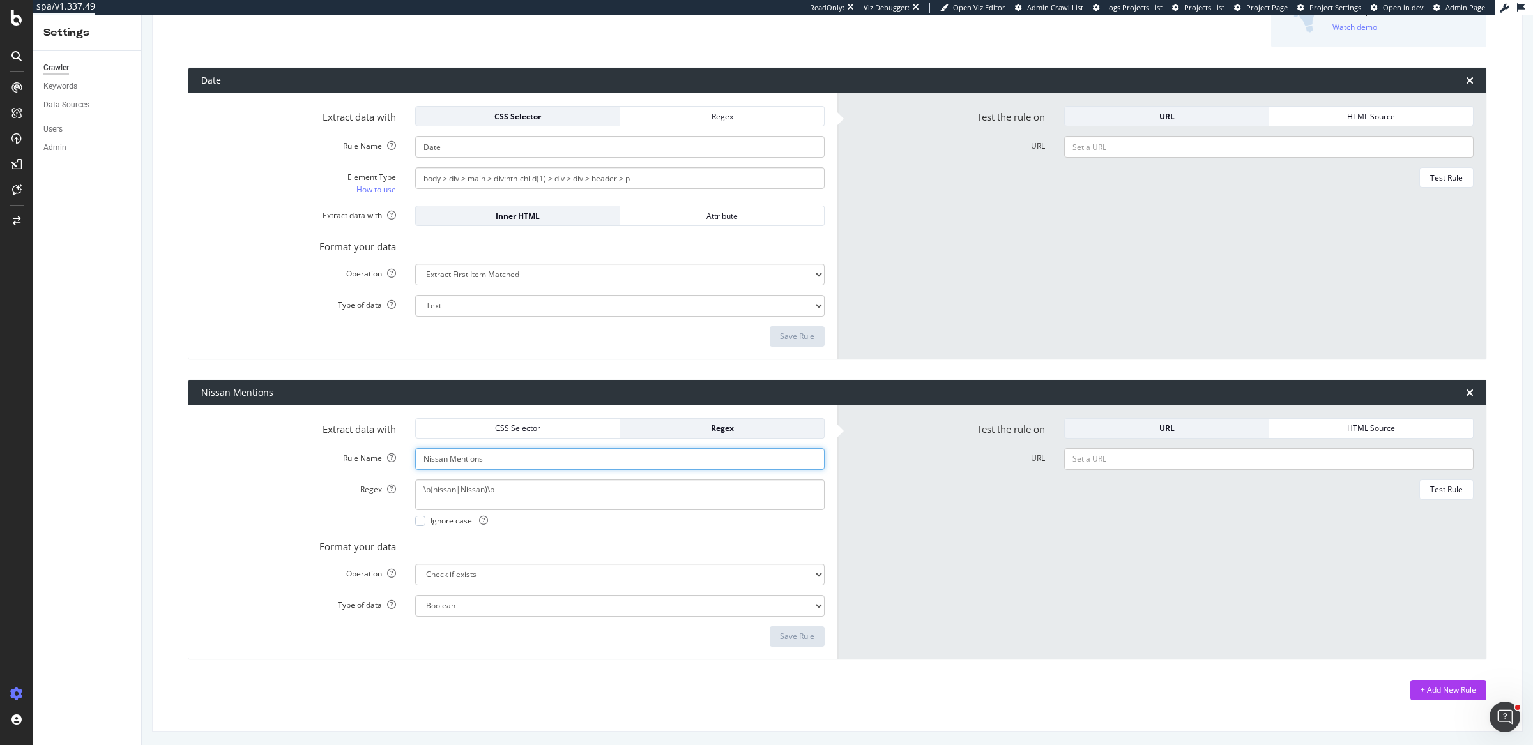
click at [443, 457] on input "Nissan Mentions" at bounding box center [619, 459] width 409 height 22
click at [448, 484] on textarea "\b(nissan|Nissan)\b" at bounding box center [619, 495] width 409 height 31
click at [433, 510] on div "\b(nissan|Nissan)\b Ignore case" at bounding box center [619, 503] width 428 height 47
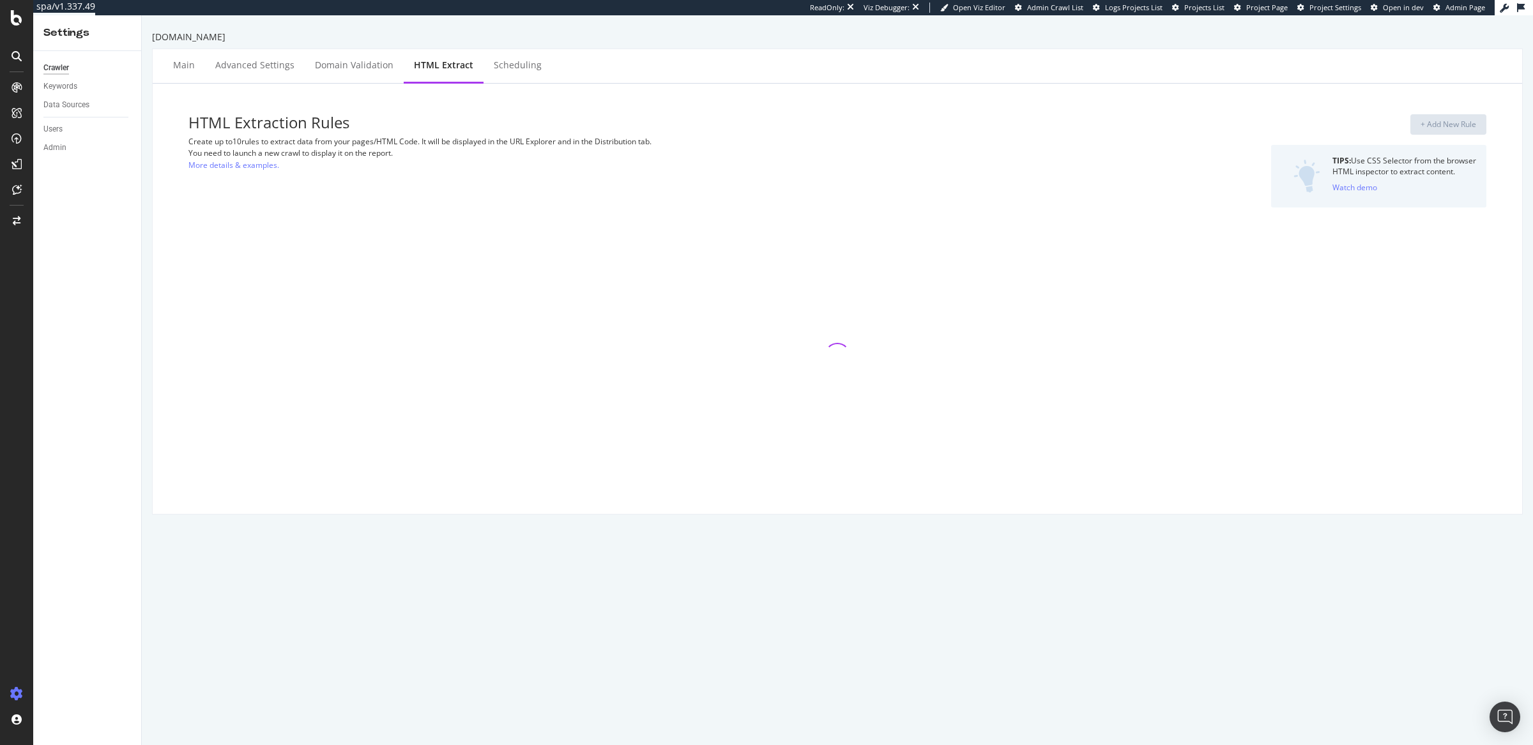
select select "exist"
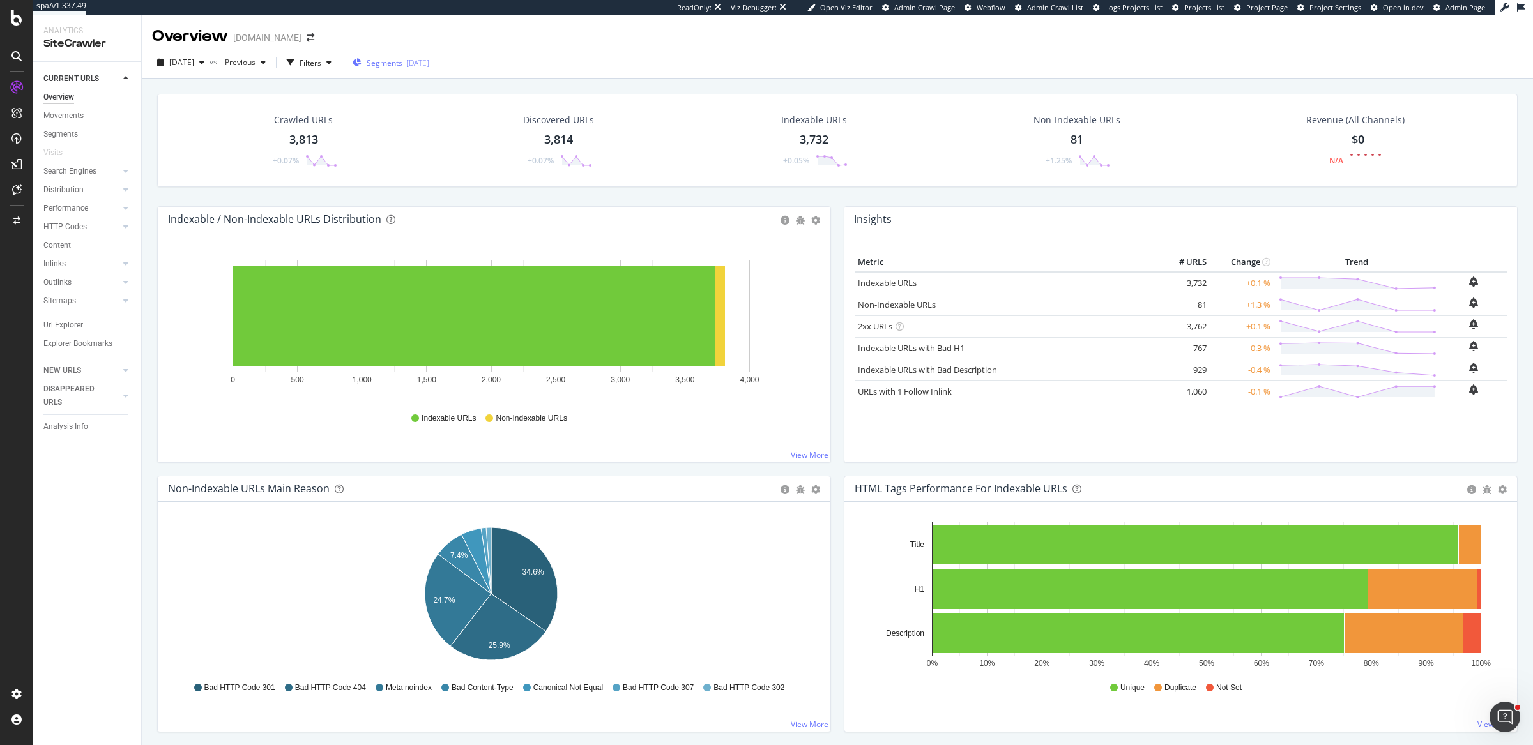
click at [429, 66] on div "[DATE]" at bounding box center [417, 62] width 23 height 11
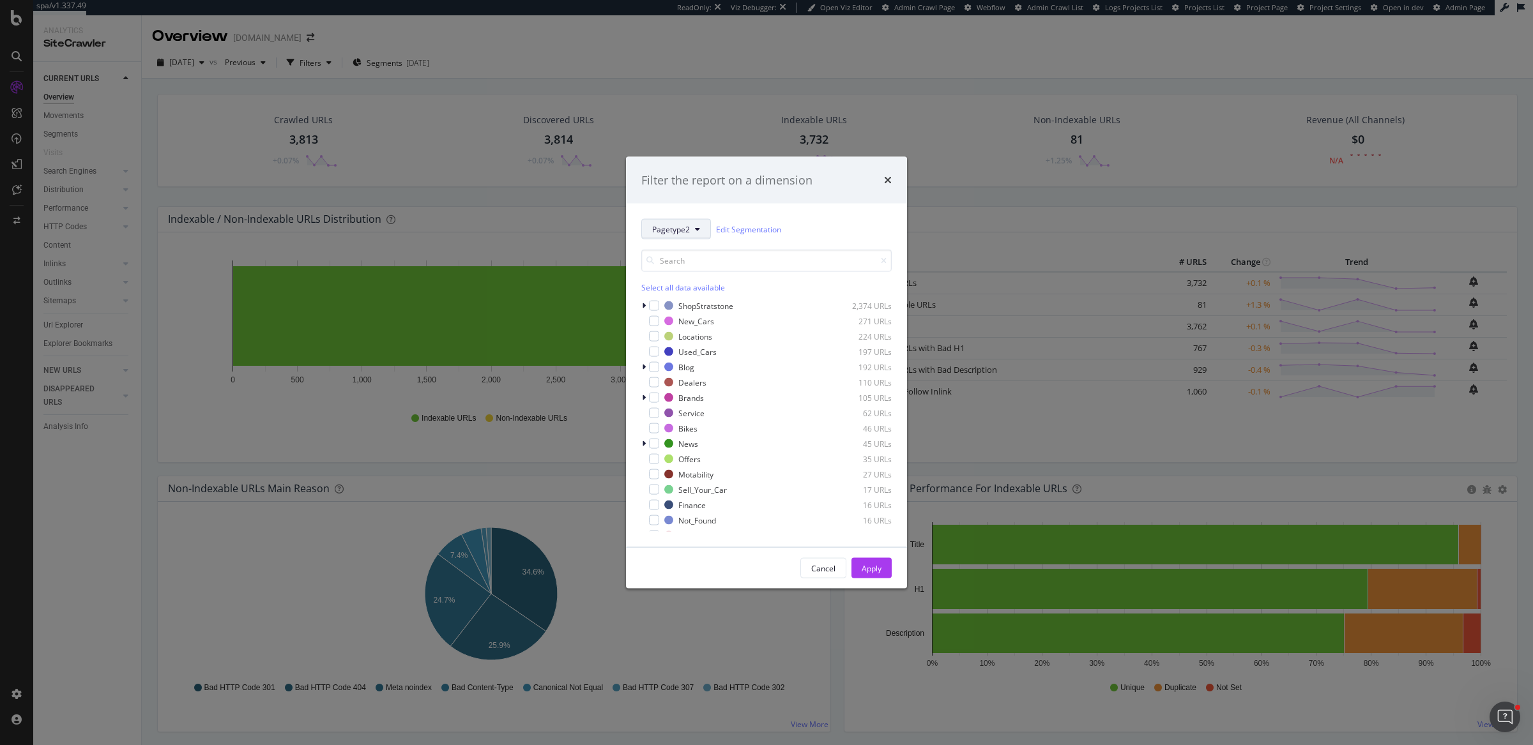
click at [655, 220] on button "Pagetype2" at bounding box center [676, 229] width 70 height 20
click at [679, 371] on span "Manufacturer" at bounding box center [693, 369] width 82 height 11
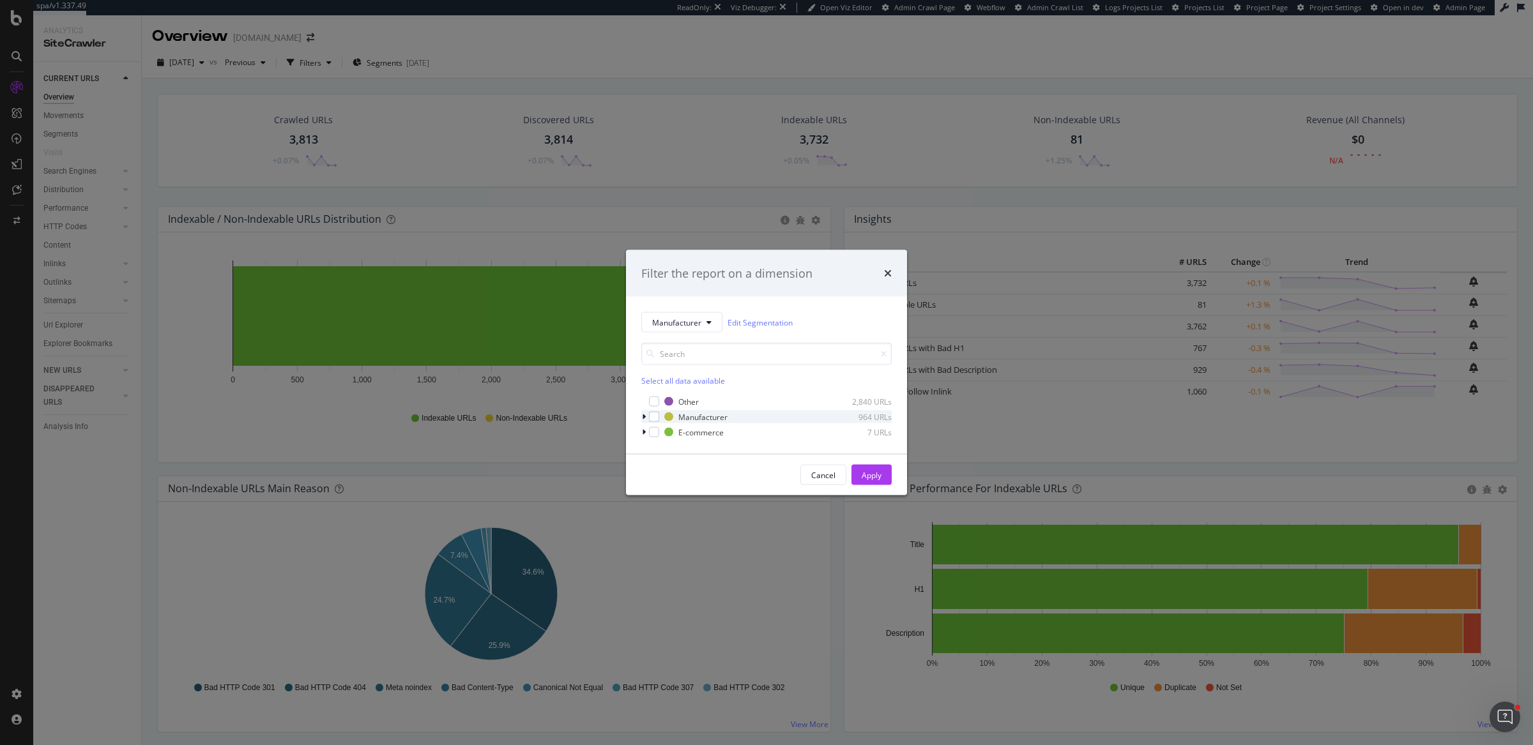
click at [644, 418] on icon "modal" at bounding box center [644, 417] width 4 height 8
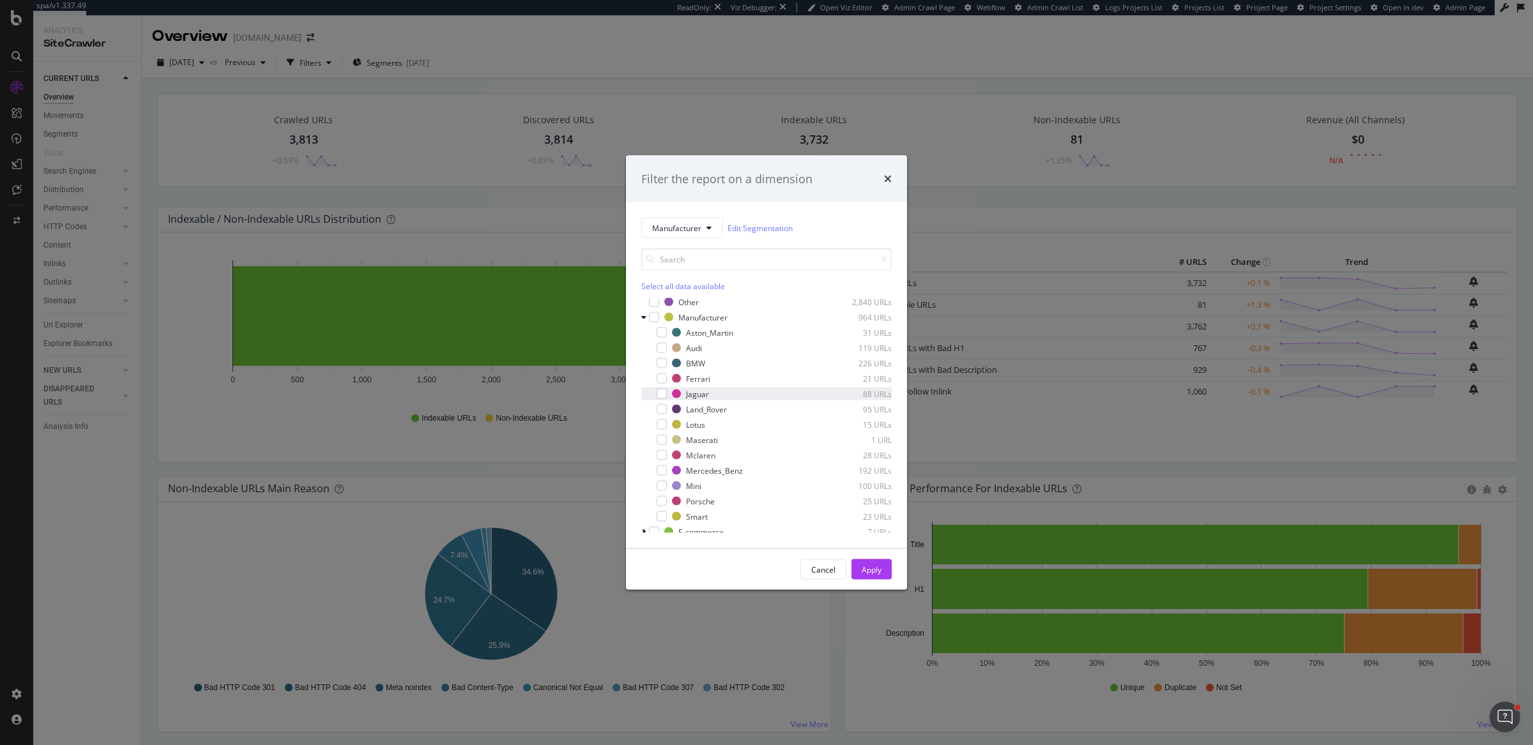
scroll to position [10, 0]
click at [177, 78] on div "Filter the report on a dimension Manufacturer Edit Segmentation Select all data…" at bounding box center [766, 372] width 1533 height 745
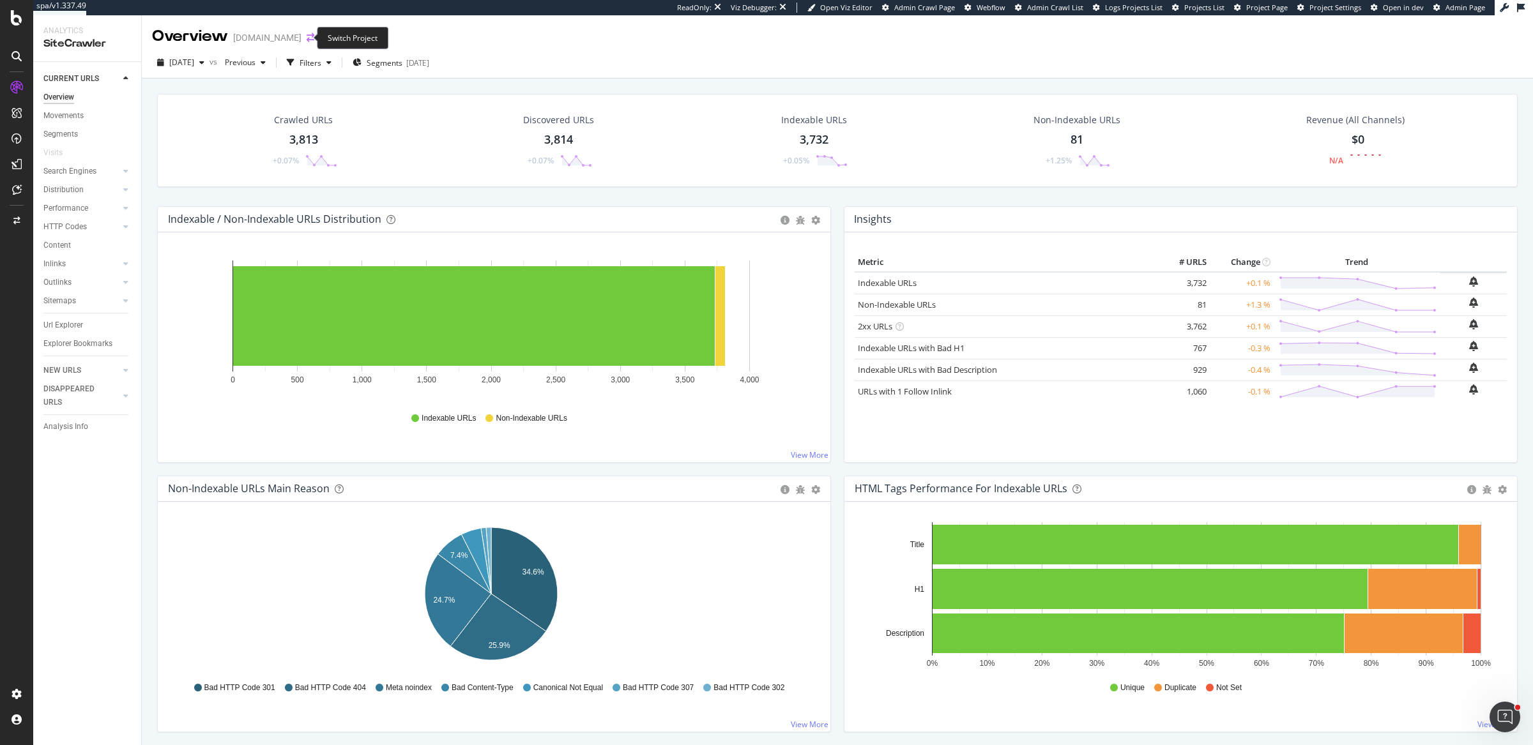
click at [307, 36] on icon "arrow-right-arrow-left" at bounding box center [311, 37] width 8 height 9
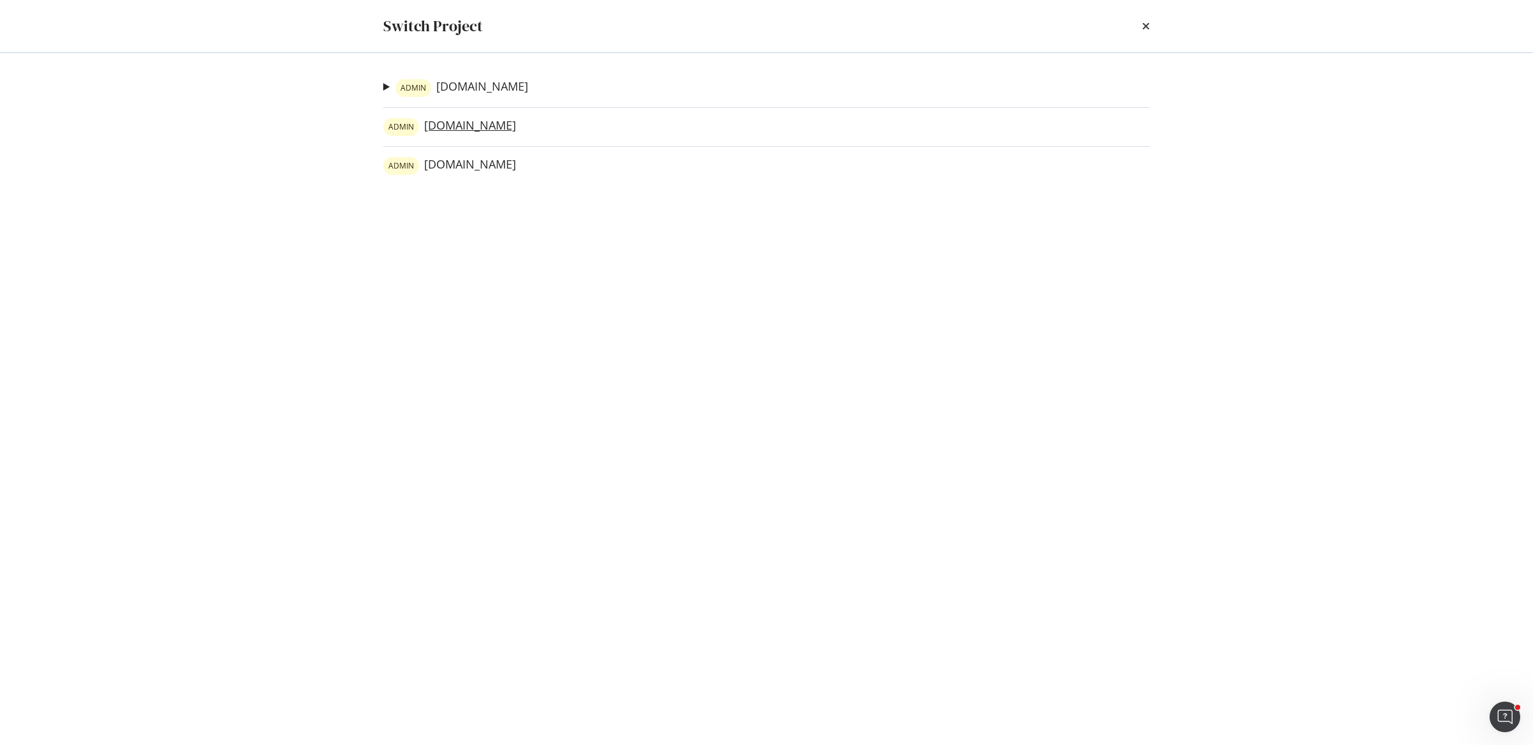
click at [483, 126] on link "ADMIN evanshalshaw.com" at bounding box center [449, 127] width 133 height 18
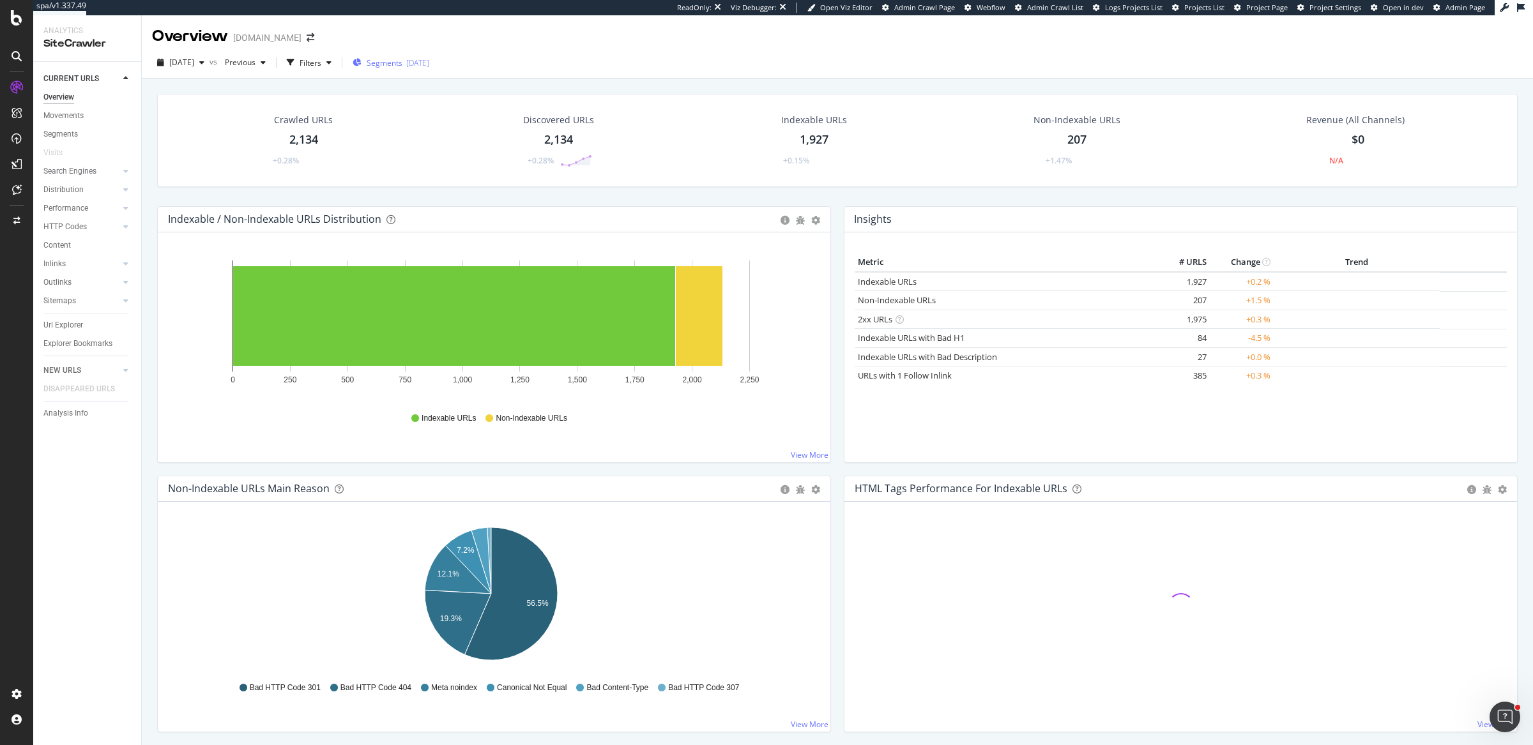
click at [429, 61] on div "Segments 2025-08-27" at bounding box center [390, 62] width 77 height 11
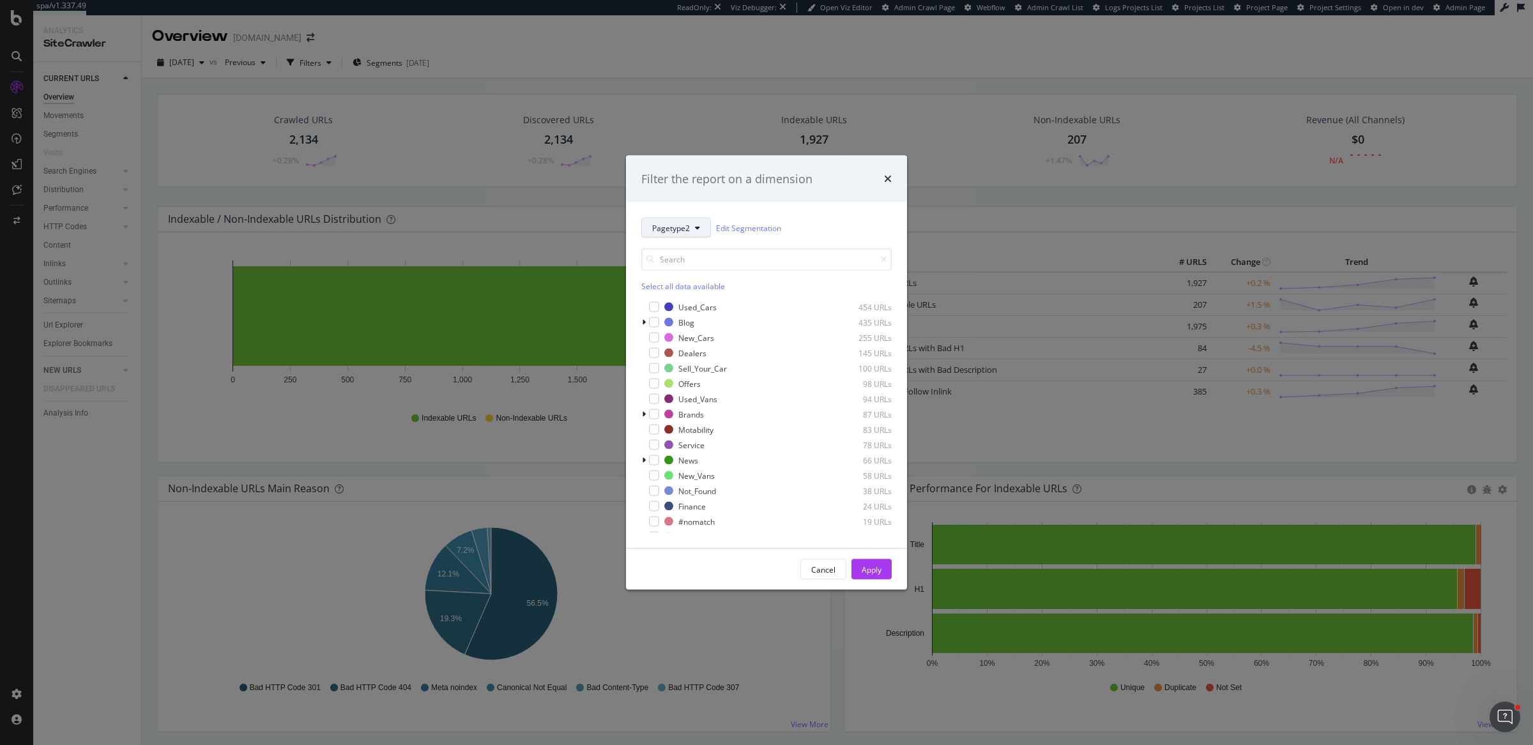
click at [693, 218] on button "Pagetype2" at bounding box center [676, 228] width 70 height 20
click at [690, 364] on span "Manufacturer" at bounding box center [693, 368] width 82 height 11
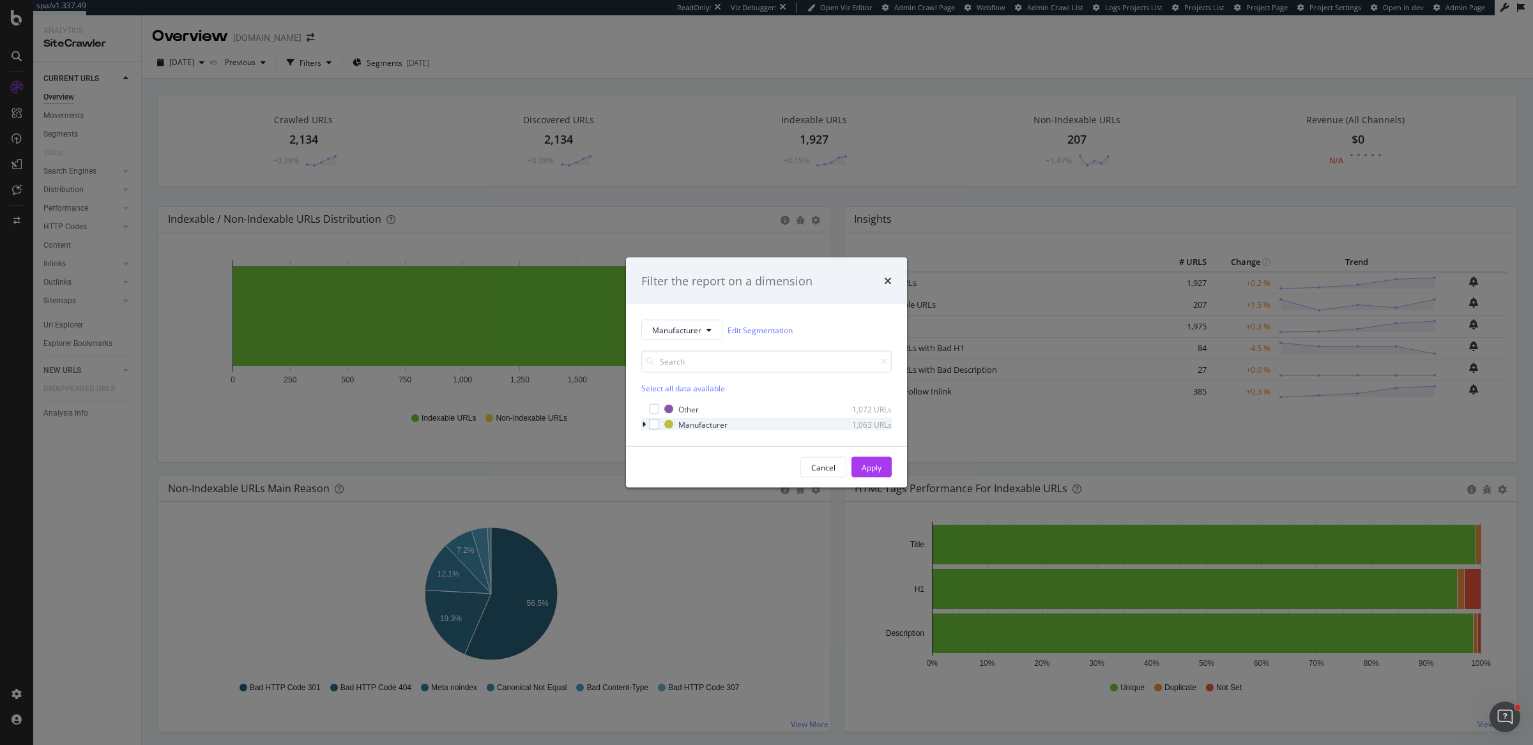
click at [643, 425] on icon "modal" at bounding box center [644, 425] width 4 height 8
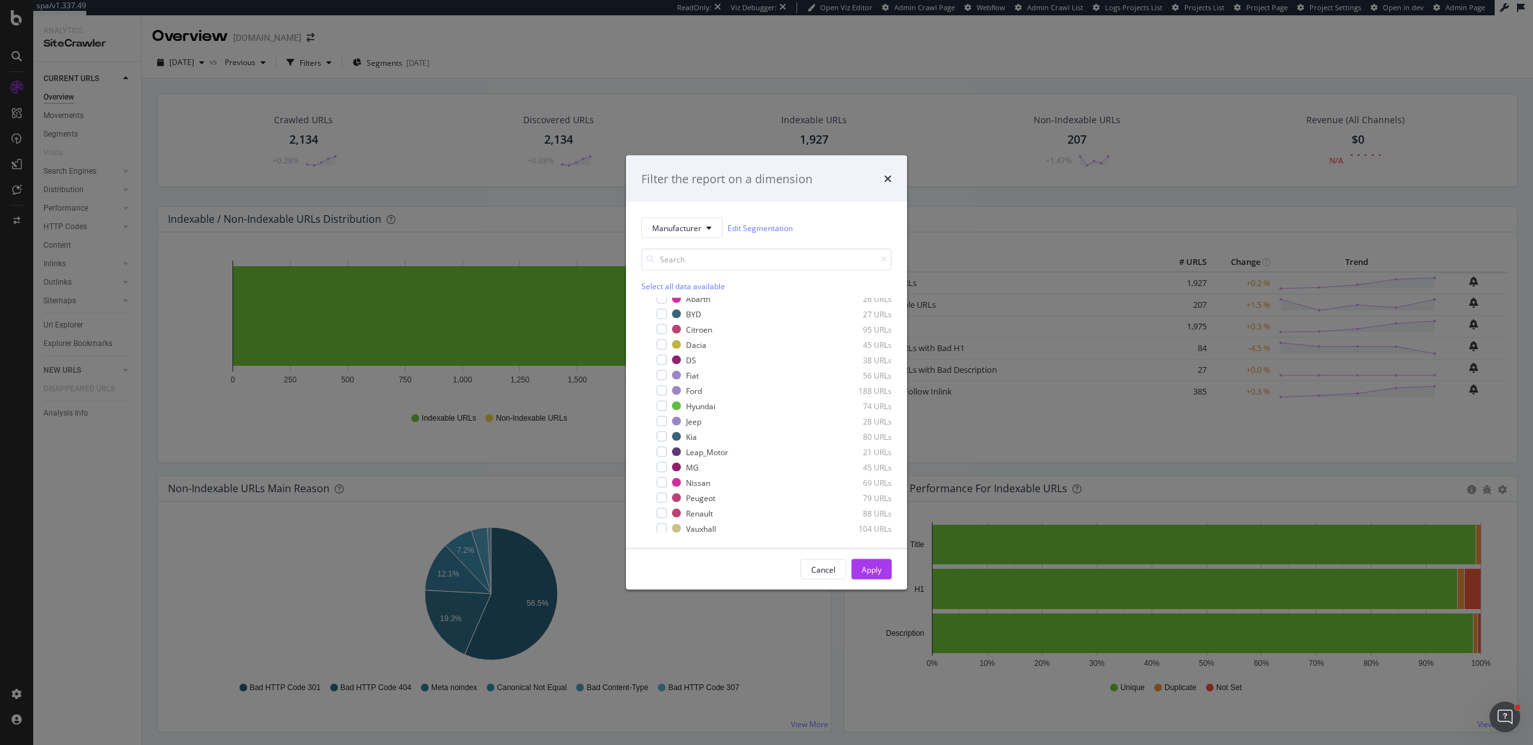
scroll to position [40, 0]
click at [231, 455] on div "Filter the report on a dimension Manufacturer Edit Segmentation Select all data…" at bounding box center [766, 372] width 1533 height 745
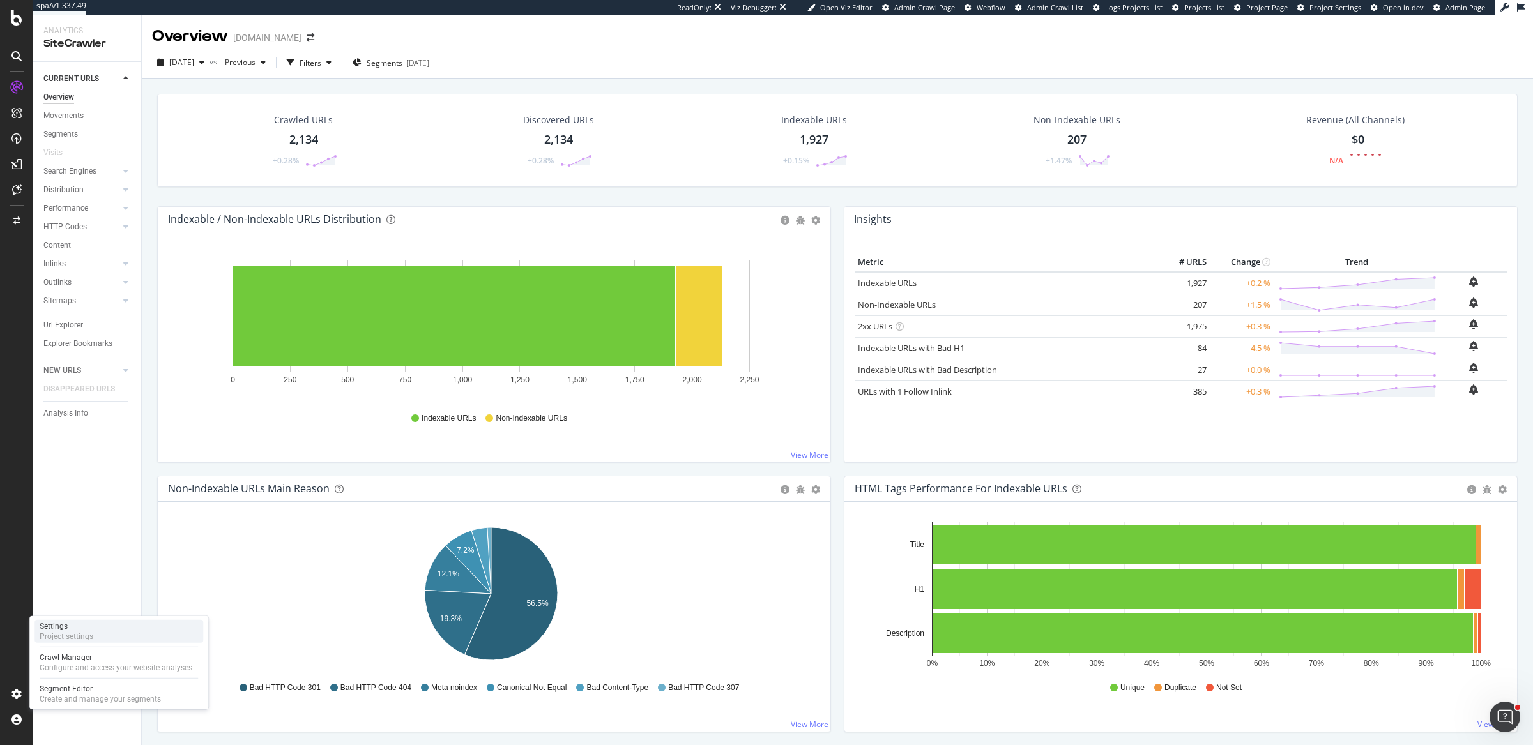
click at [117, 632] on div "Settings Project settings" at bounding box center [118, 631] width 169 height 23
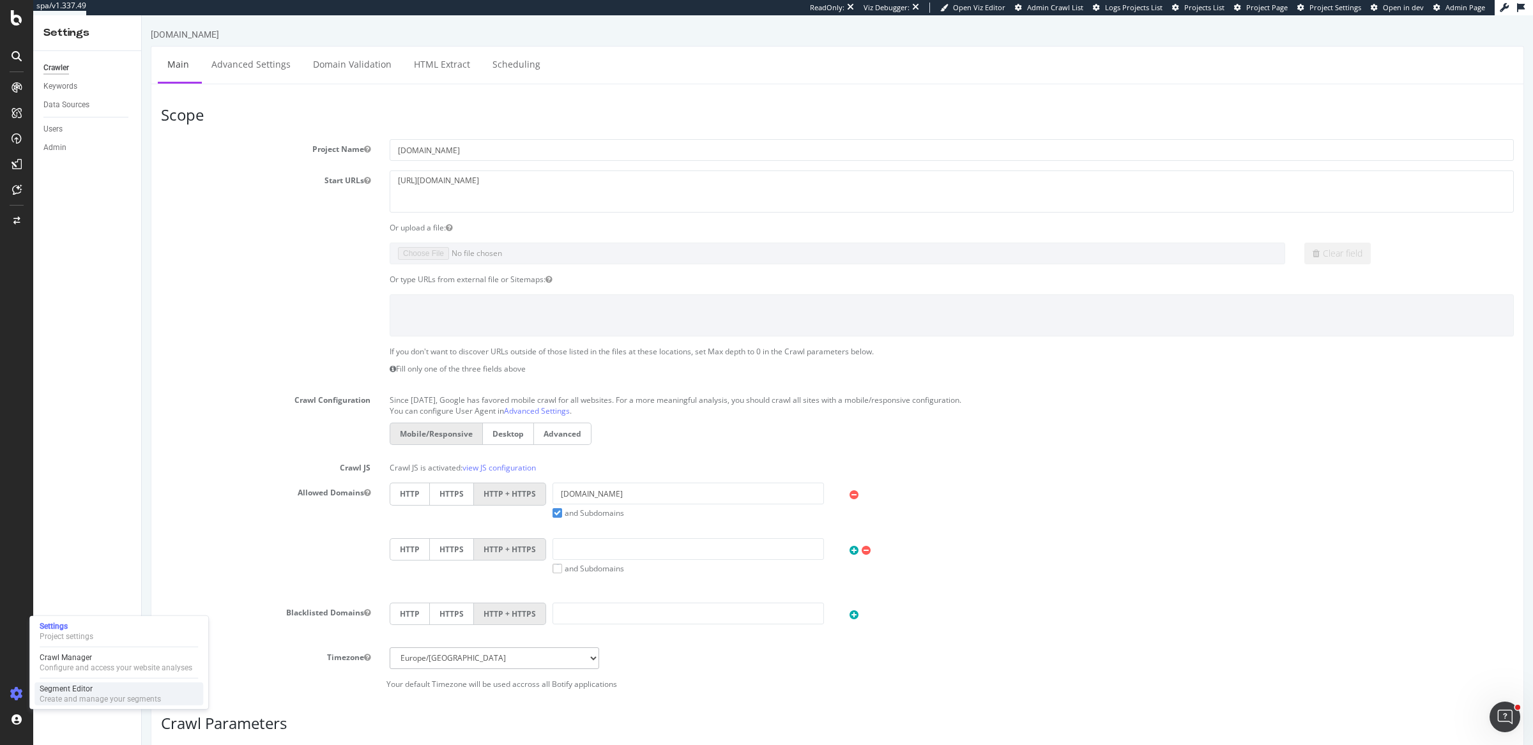
click at [109, 693] on div "Segment Editor" at bounding box center [100, 689] width 121 height 10
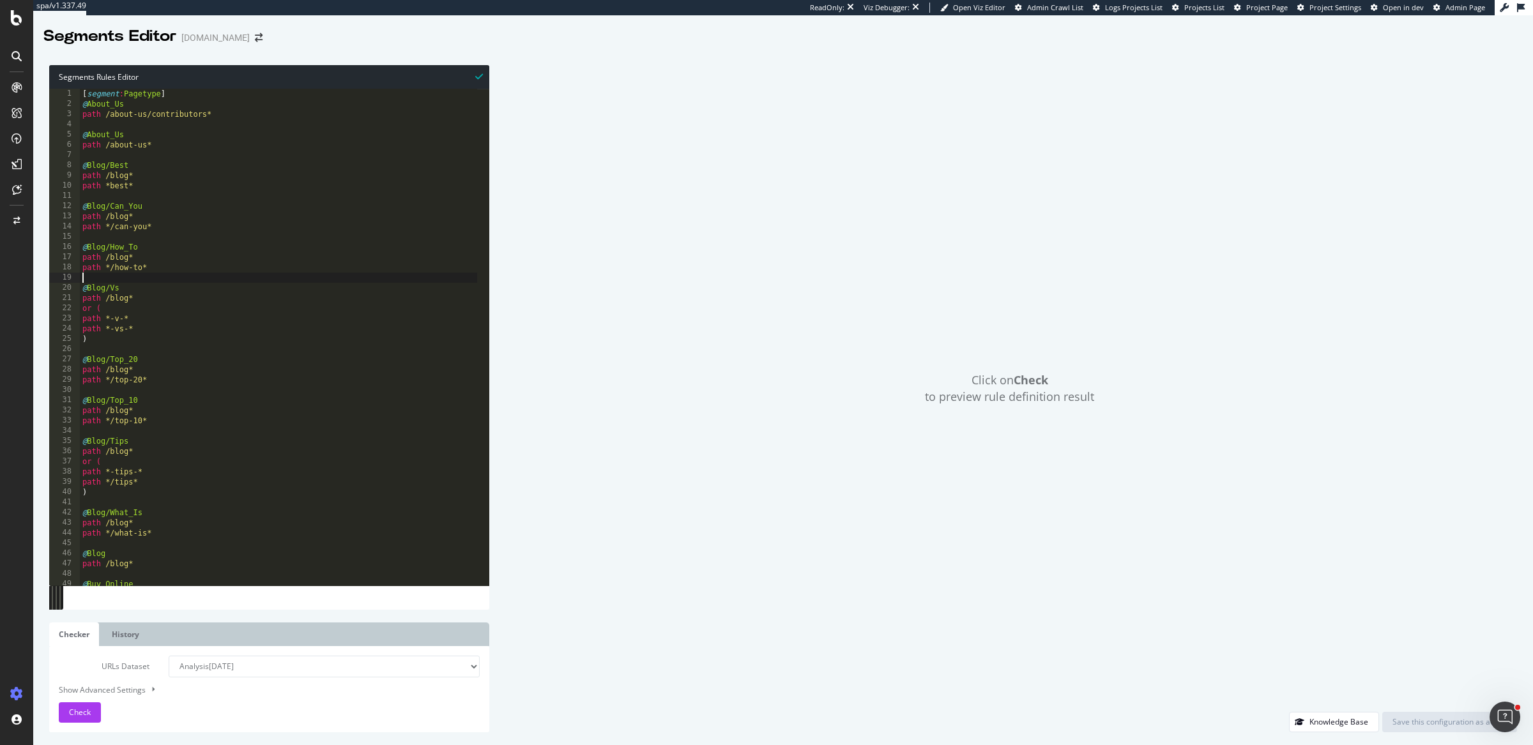
click at [204, 276] on div "[ segment : Pagetype ] @ About_Us path /about-us/contributors* @ About_Us path …" at bounding box center [278, 348] width 397 height 518
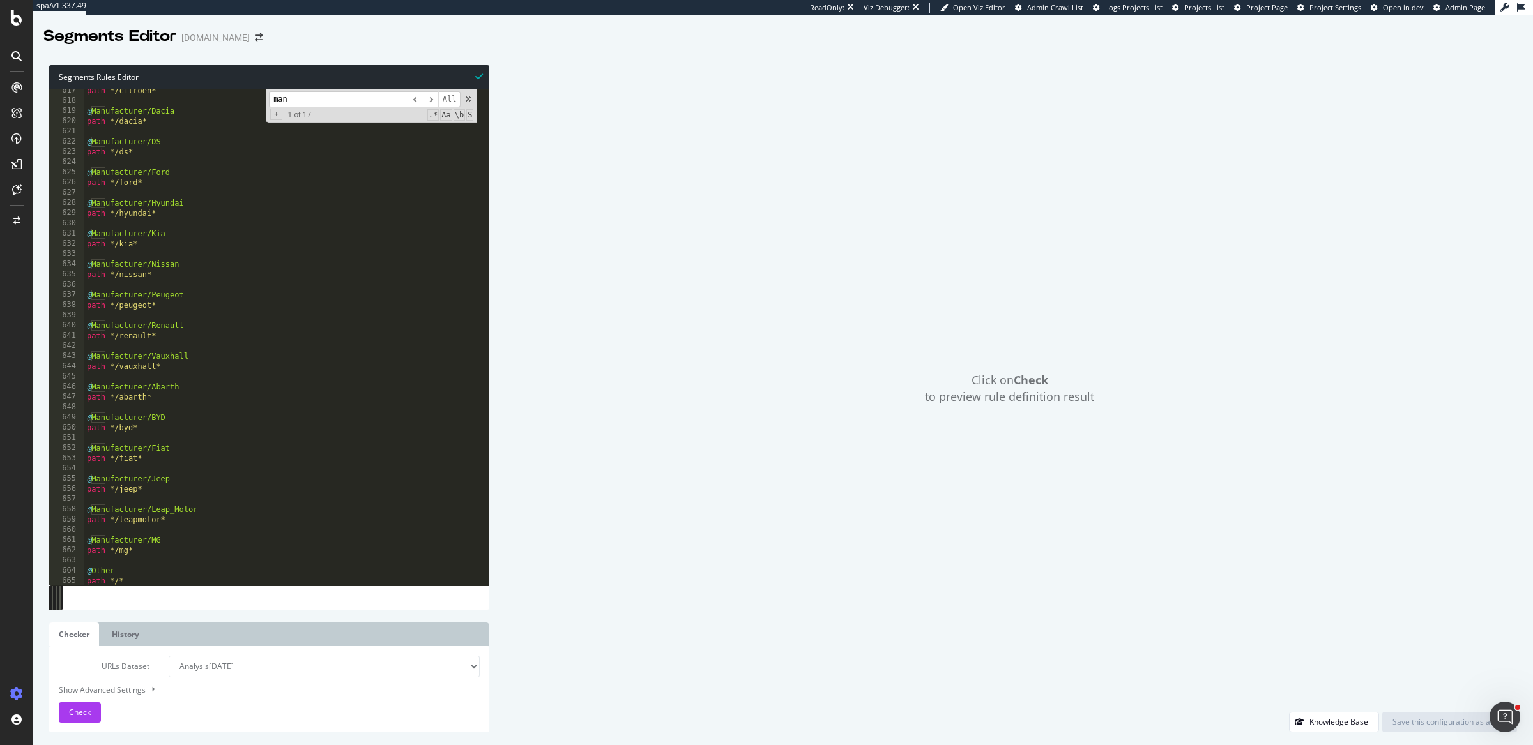
scroll to position [6297, 0]
type input "man"
drag, startPoint x: 142, startPoint y: 552, endPoint x: 66, endPoint y: 538, distance: 77.4
click at [66, 538] on div "path */mg* 617 618 619 620 621 622 623 624 625 626 627 628 629 630 631 632 633 …" at bounding box center [269, 337] width 440 height 497
click at [156, 552] on div "path */citroen* @ Manufacturer/Dacia path */dacia* @ Manufacturer/DS path */ds*…" at bounding box center [280, 345] width 393 height 518
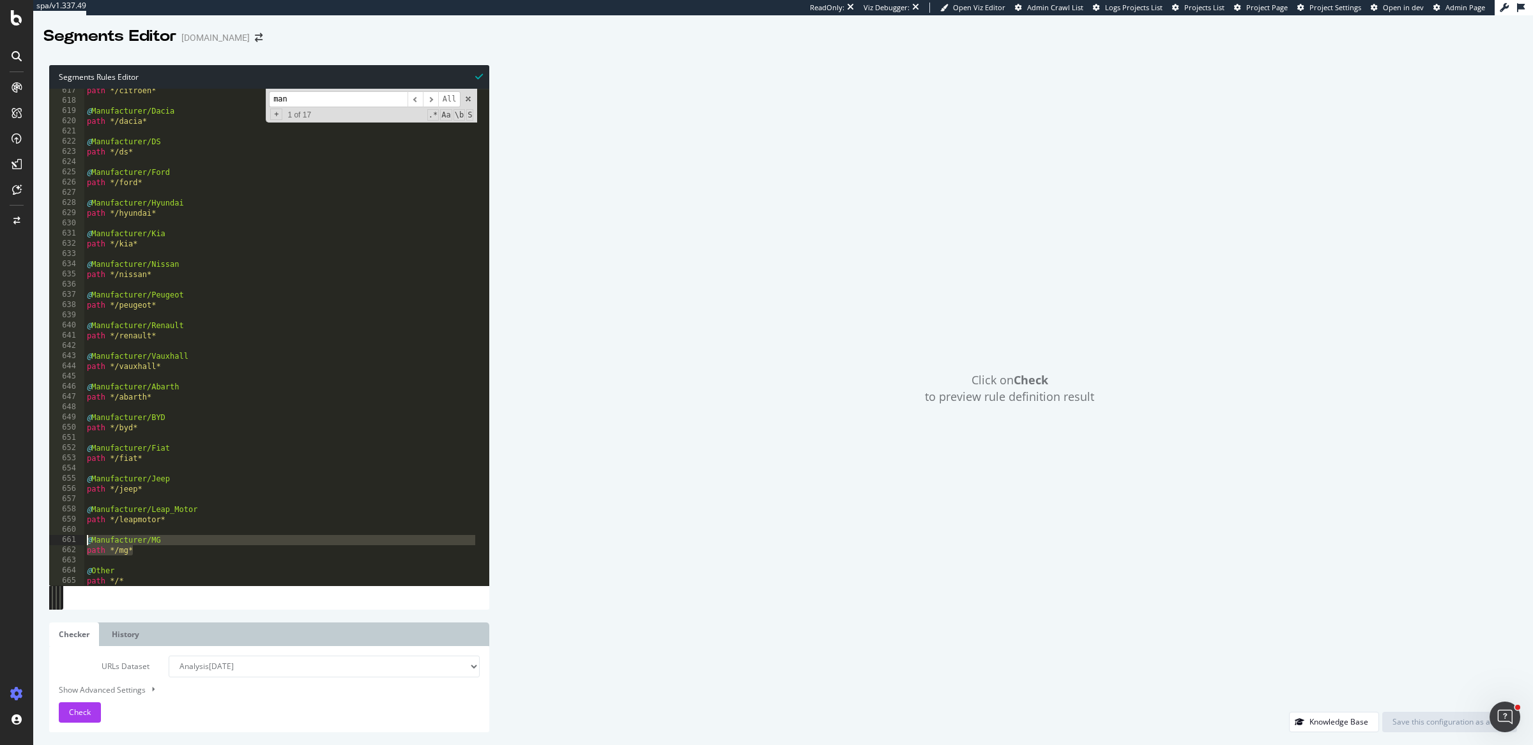
type textarea "path */mg*"
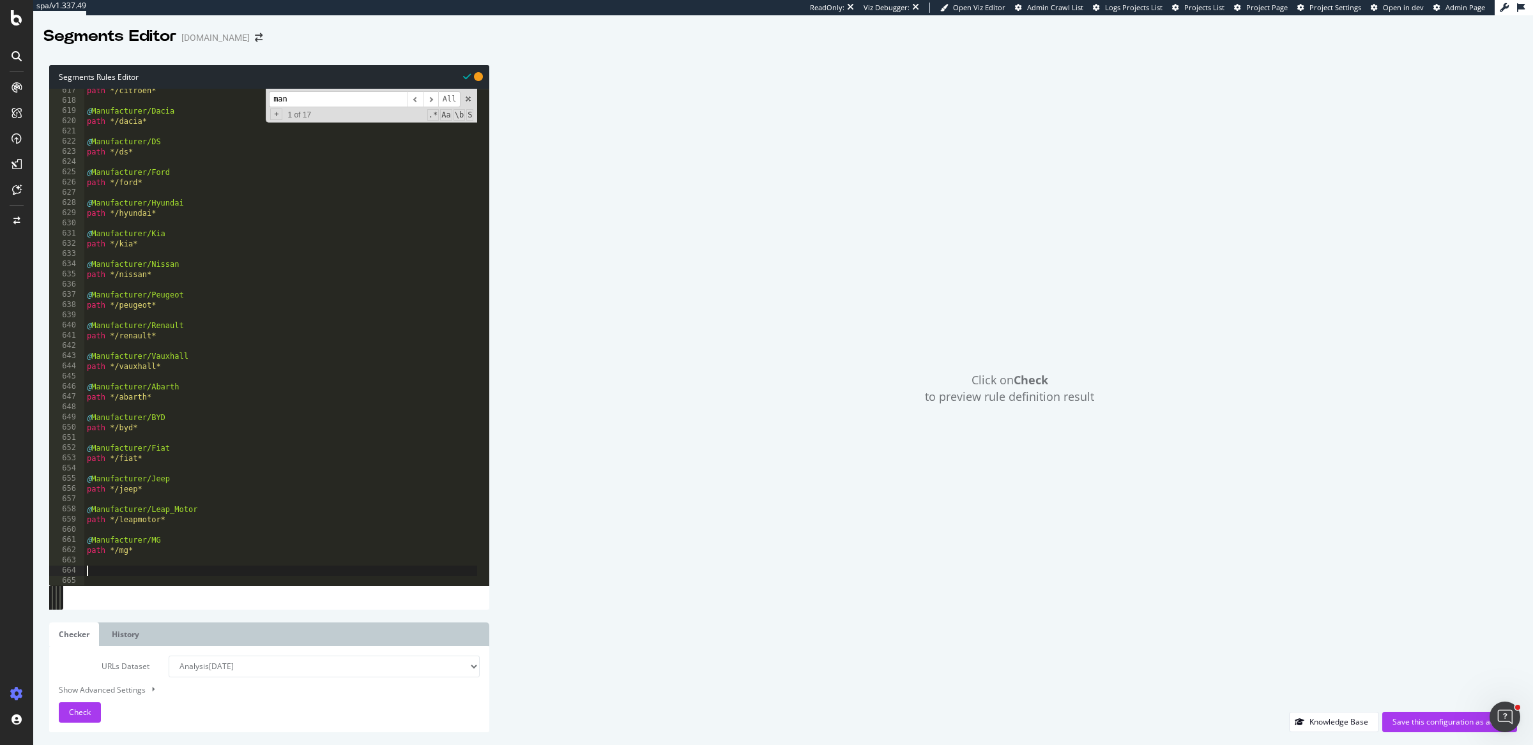
paste textarea "path */mg*"
click at [179, 573] on div "path */citroen* @ Manufacturer/Dacia path */dacia* @ Manufacturer/DS path */ds*…" at bounding box center [280, 345] width 393 height 518
type textarea "path */alpine*"
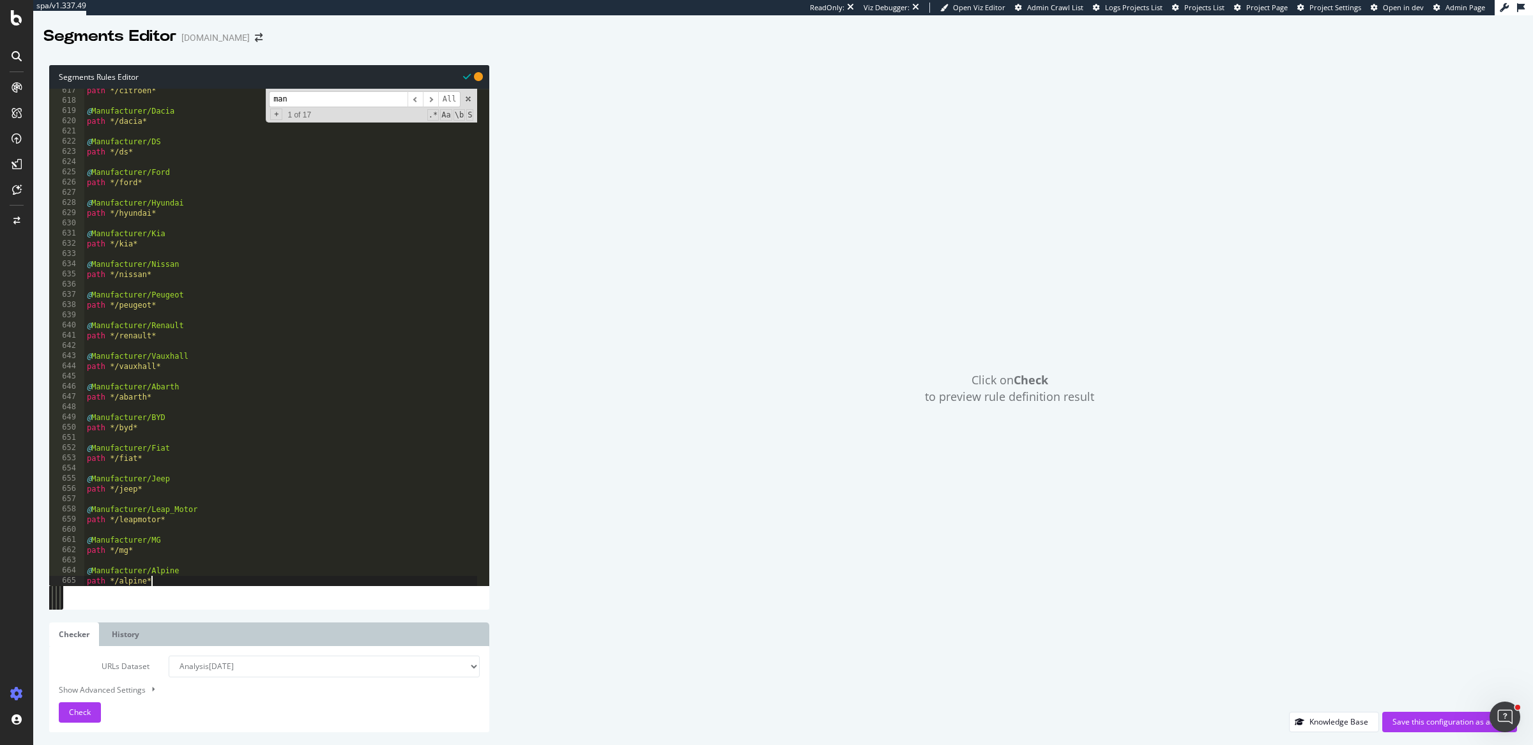
click at [220, 578] on div "path */citroen* @ Manufacturer/Dacia path */dacia* @ Manufacturer/DS path */ds*…" at bounding box center [280, 345] width 393 height 518
paste textarea "path */mg*"
click at [156, 538] on div "path */ds* @ Manufacturer/Ford path */ford* @ Manufacturer/Hyundai path */hyund…" at bounding box center [280, 345] width 393 height 518
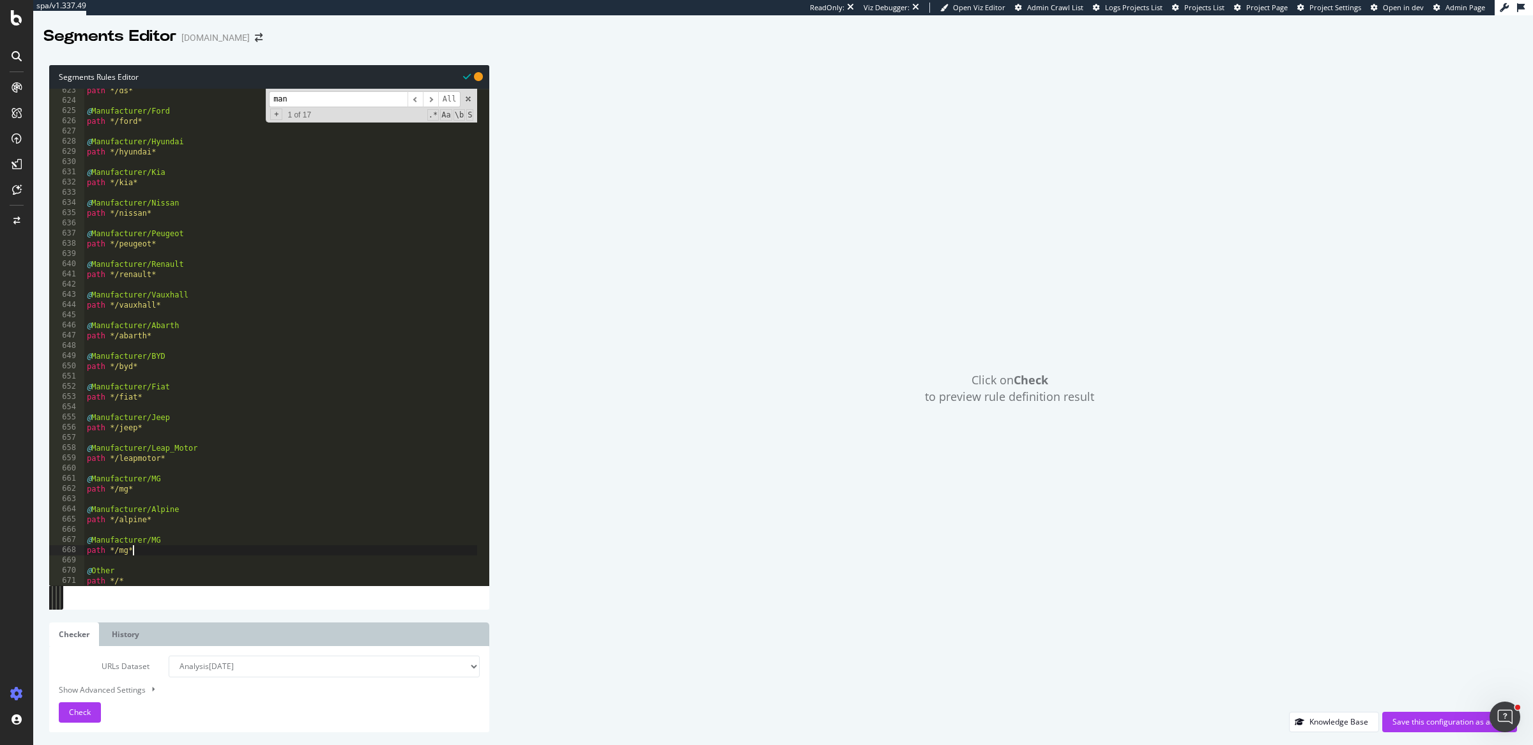
click at [156, 538] on div "path */ds* @ Manufacturer/Ford path */ford* @ Manufacturer/Hyundai path */hyund…" at bounding box center [280, 345] width 393 height 518
type textarea "path */genesis*"
click at [151, 574] on div "path */ds* @ Manufacturer/Ford path */ford* @ Manufacturer/Hyundai path */hyund…" at bounding box center [280, 345] width 393 height 518
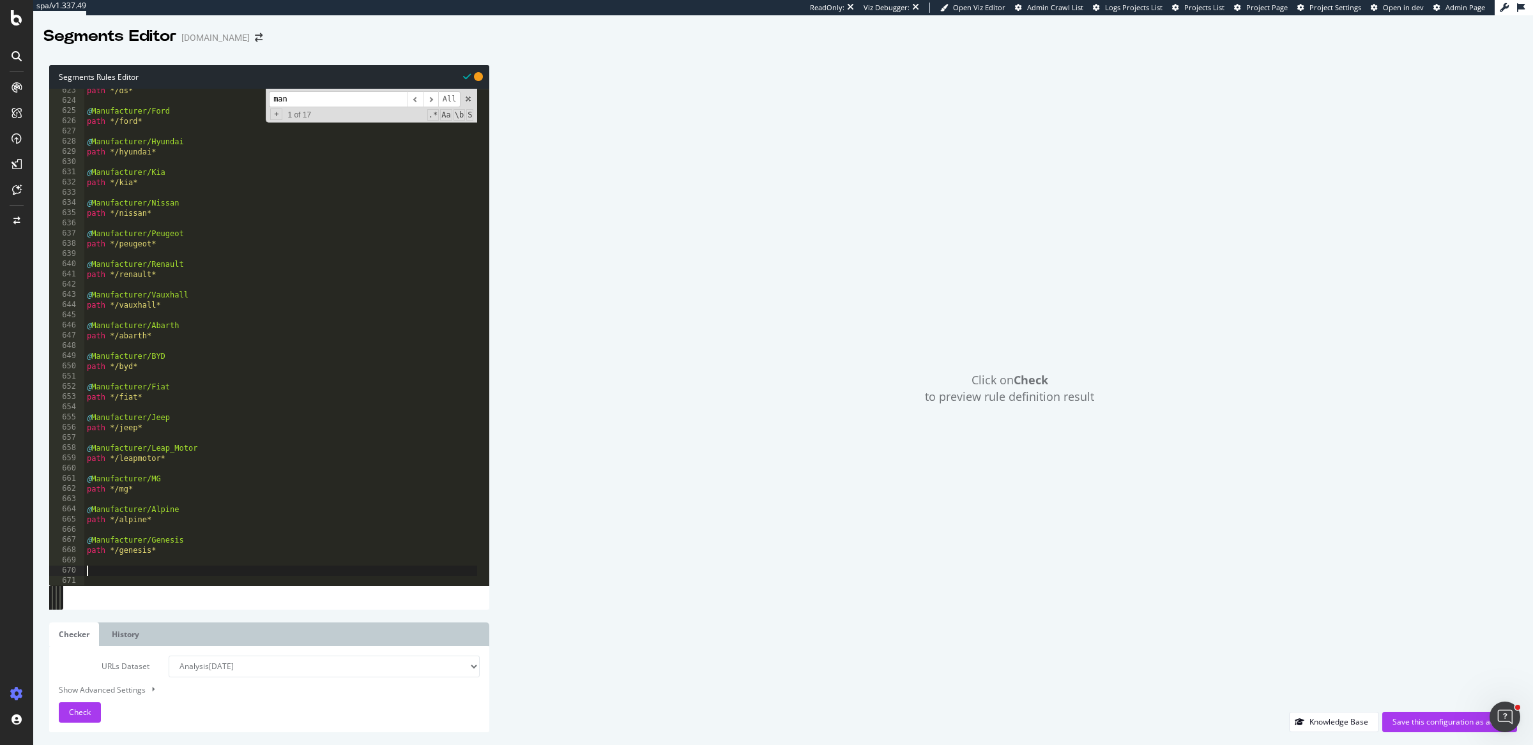
paste textarea "path */mg*"
click at [173, 570] on div "path */ds* @ Manufacturer/Ford path */ford* @ Manufacturer/Hyundai path */hyund…" at bounding box center [280, 345] width 393 height 518
type textarea "path */jaecoo*"
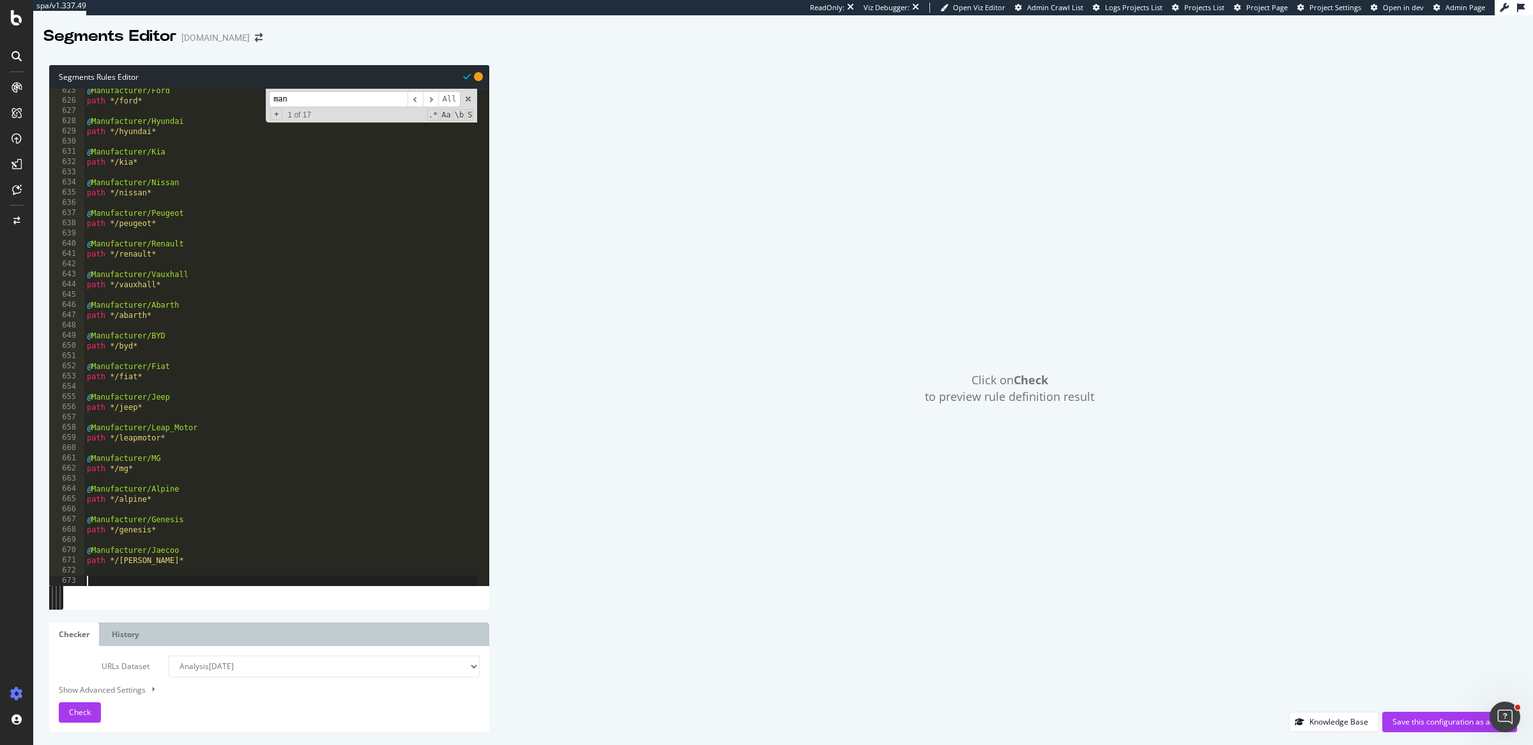
paste textarea "path */mg*"
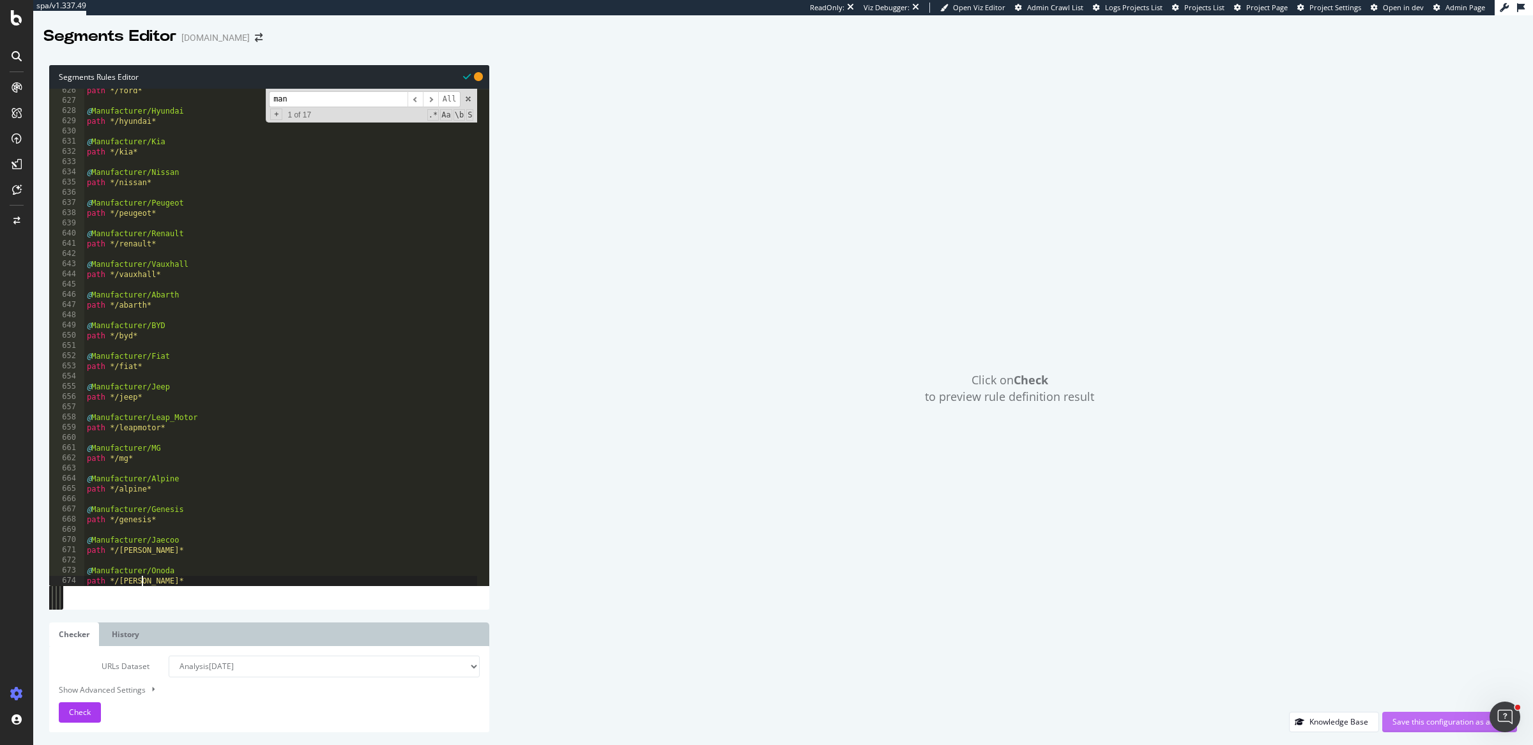
type textarea "path */onoda*"
click at [1471, 724] on div "Save this configuration as active" at bounding box center [1449, 721] width 114 height 11
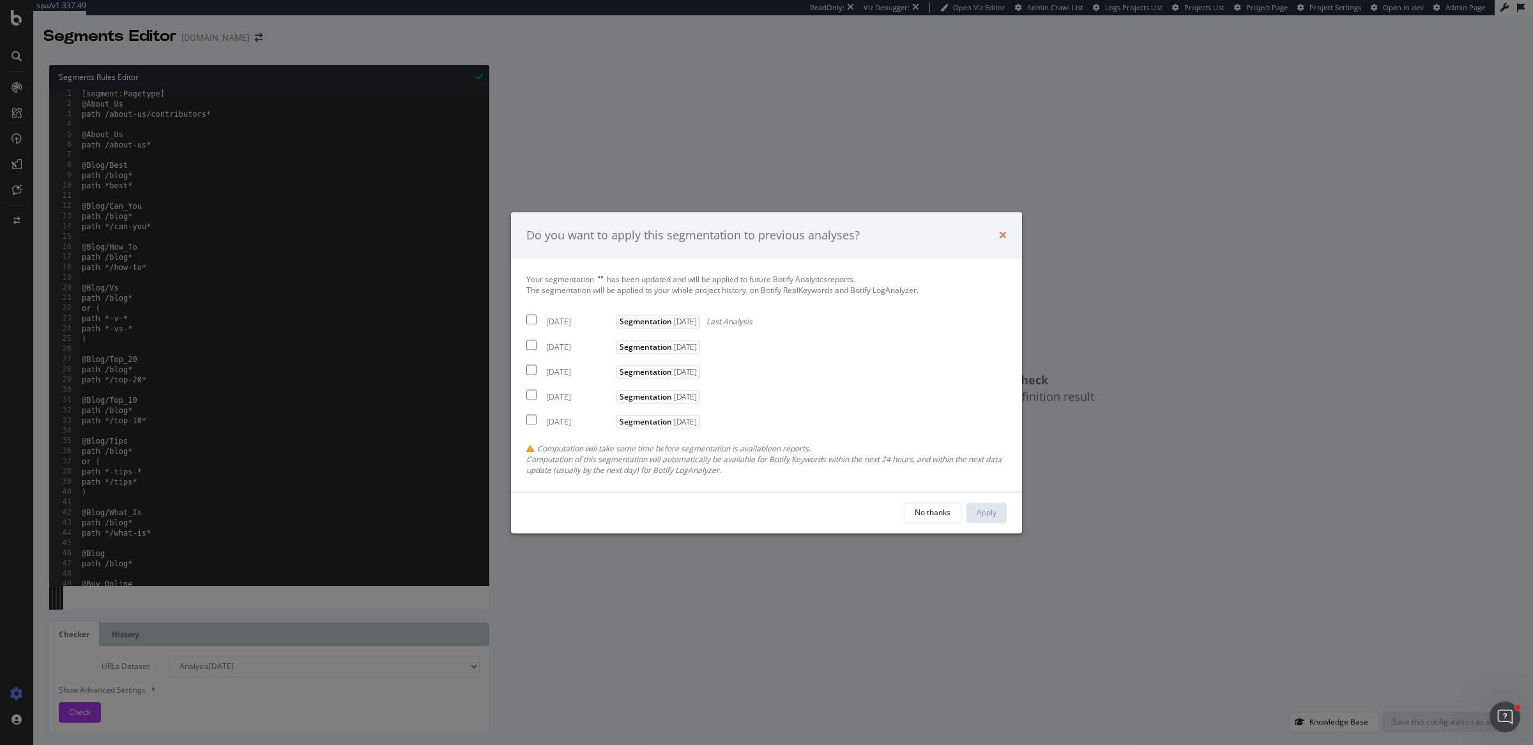
click at [1001, 232] on icon "times" at bounding box center [1003, 236] width 8 height 10
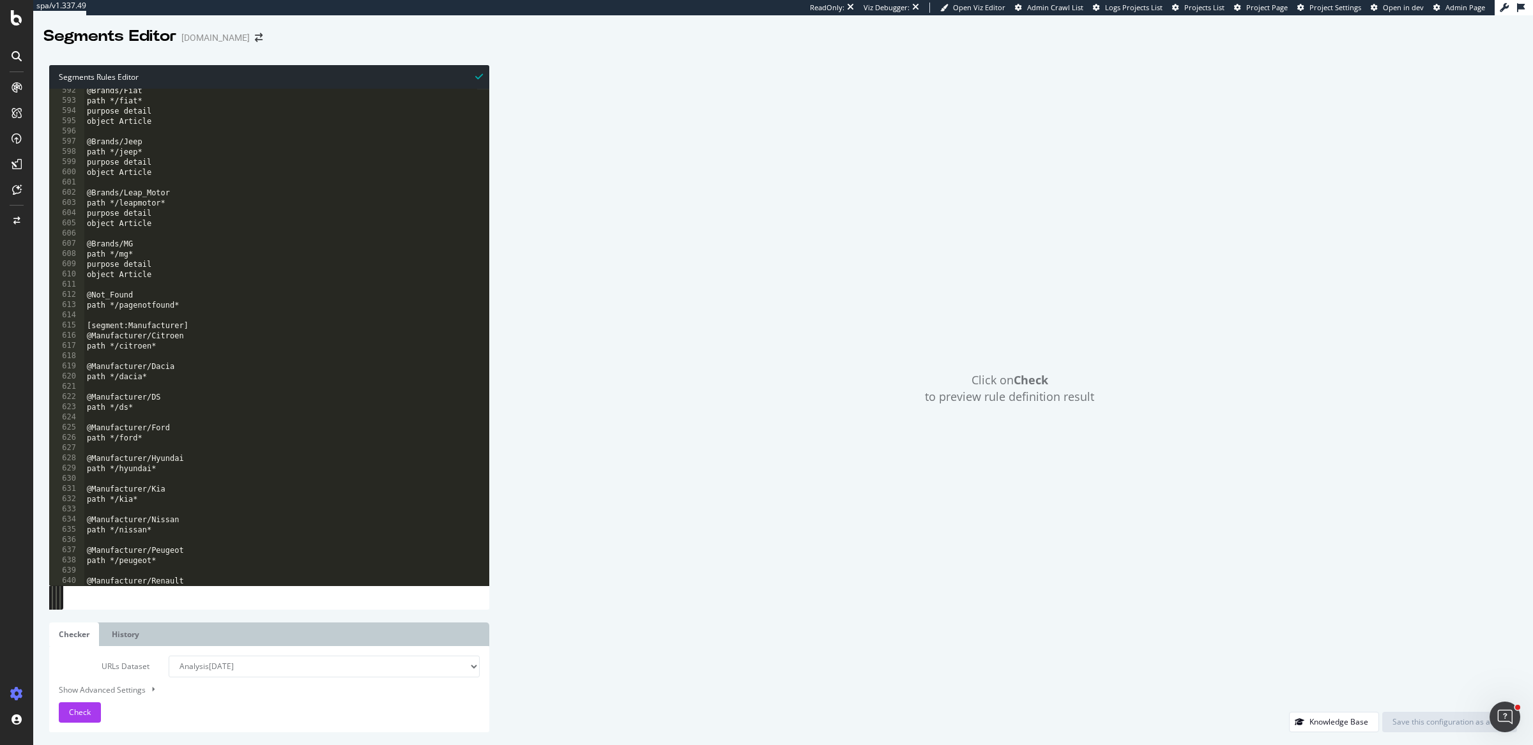
scroll to position [6420, 0]
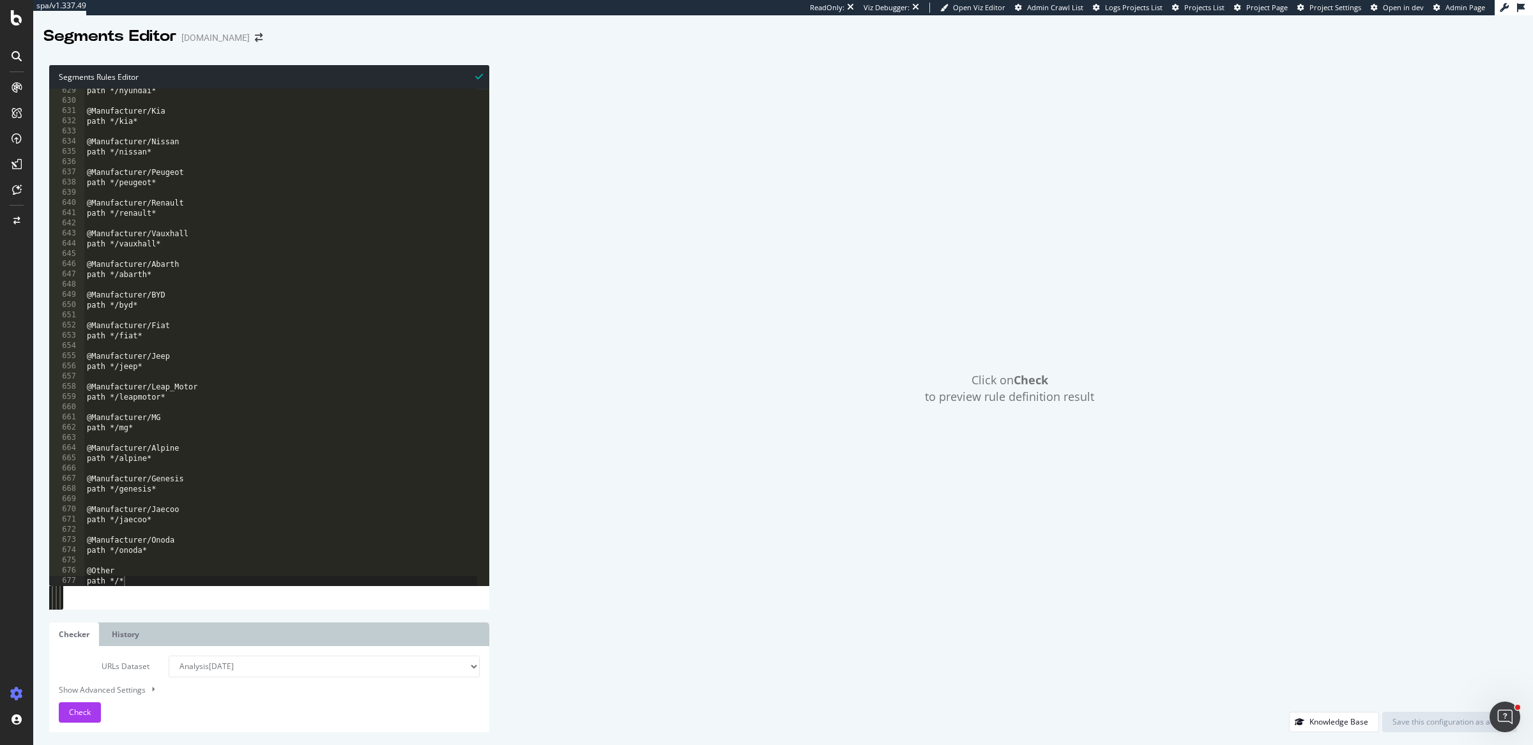
click at [158, 542] on div "path */hyundai* @Manufacturer/Kia path */kia* @Manufacturer/Nissan path */nissa…" at bounding box center [280, 345] width 393 height 518
type textarea "path */onoda*"
type textarea "path */omoda*"
click at [1423, 718] on div "Save this configuration as active" at bounding box center [1449, 721] width 114 height 11
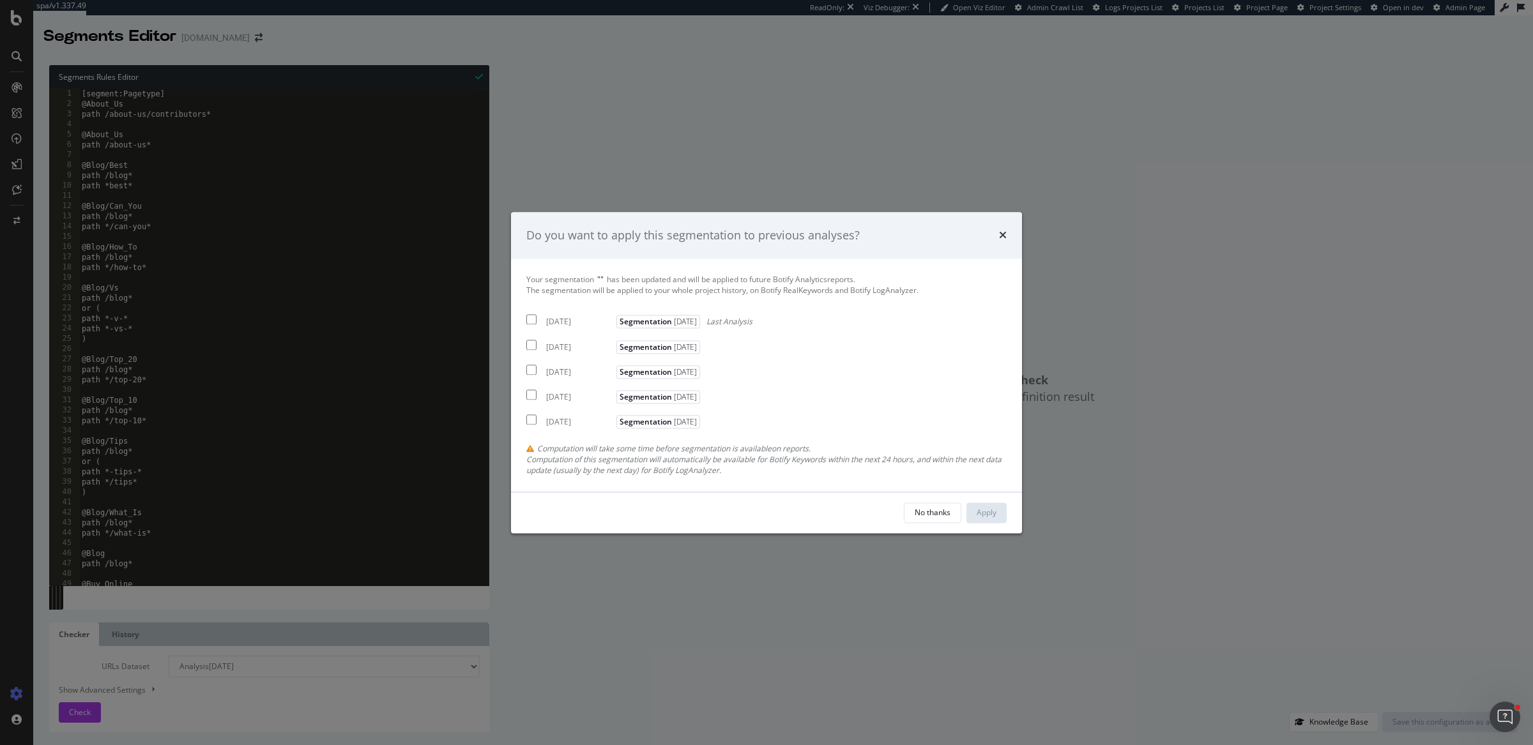
click at [573, 326] on div "[DATE]" at bounding box center [579, 322] width 67 height 11
checkbox input "true"
click at [997, 511] on button "Apply" at bounding box center [986, 513] width 40 height 20
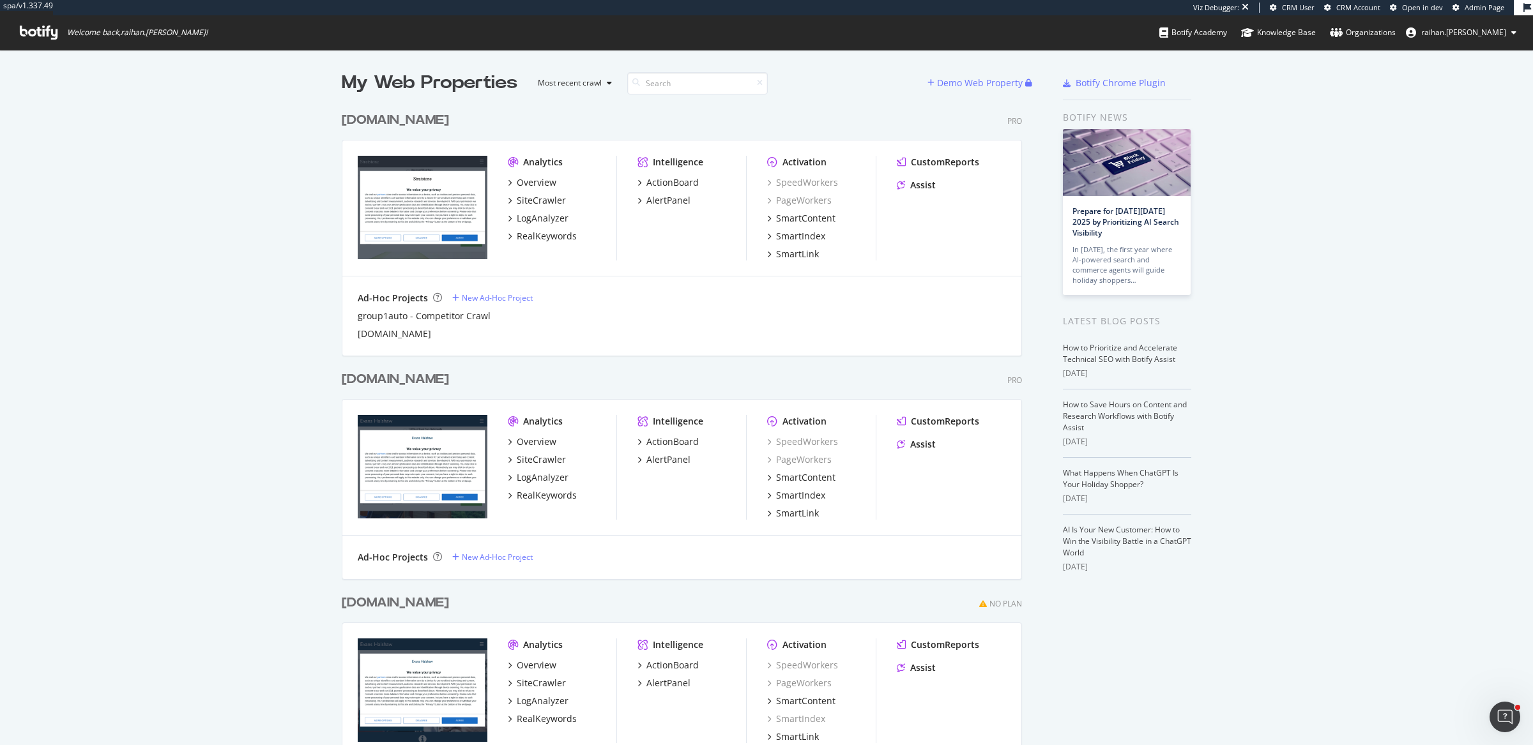
click at [421, 125] on div "[DOMAIN_NAME]" at bounding box center [395, 120] width 107 height 19
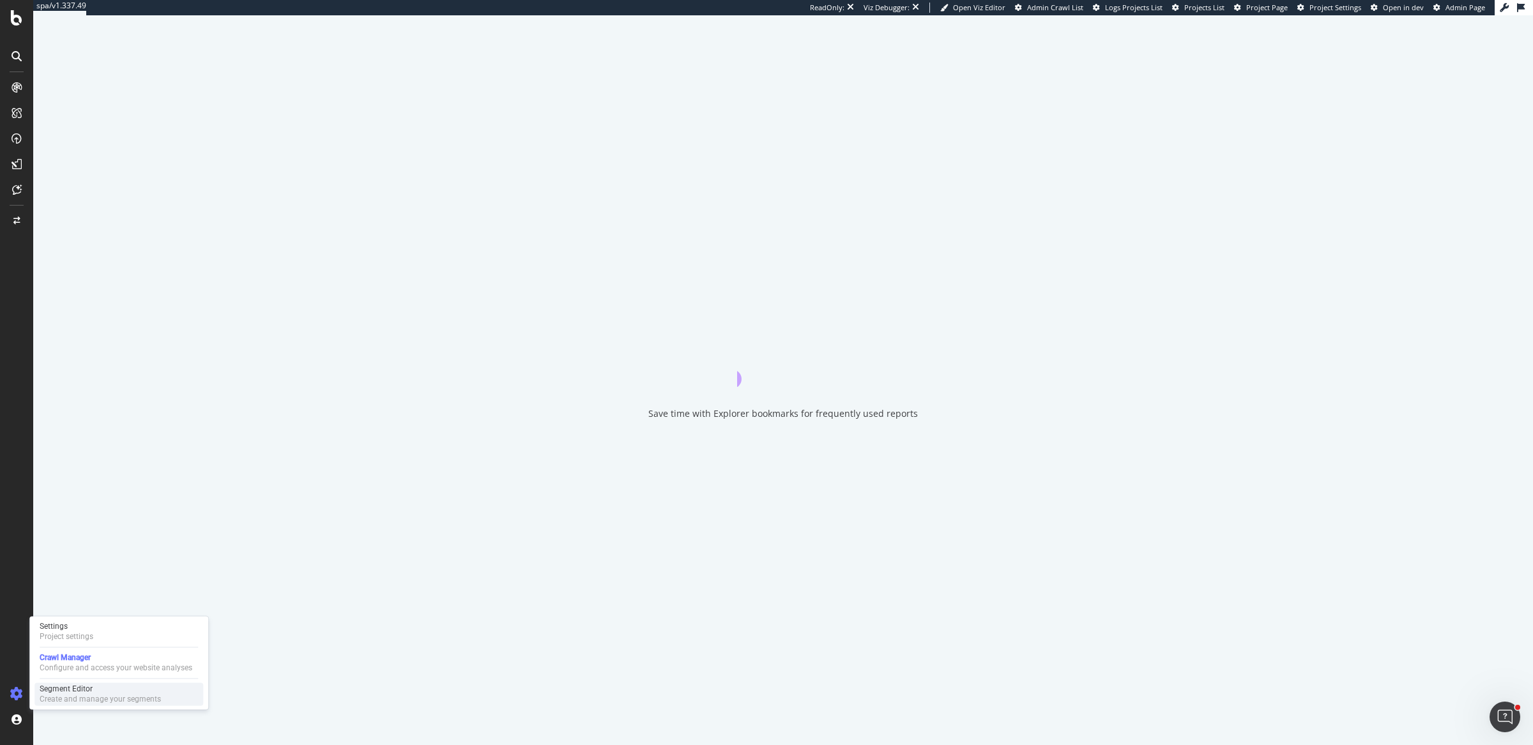
click at [52, 690] on div "Segment Editor" at bounding box center [100, 689] width 121 height 10
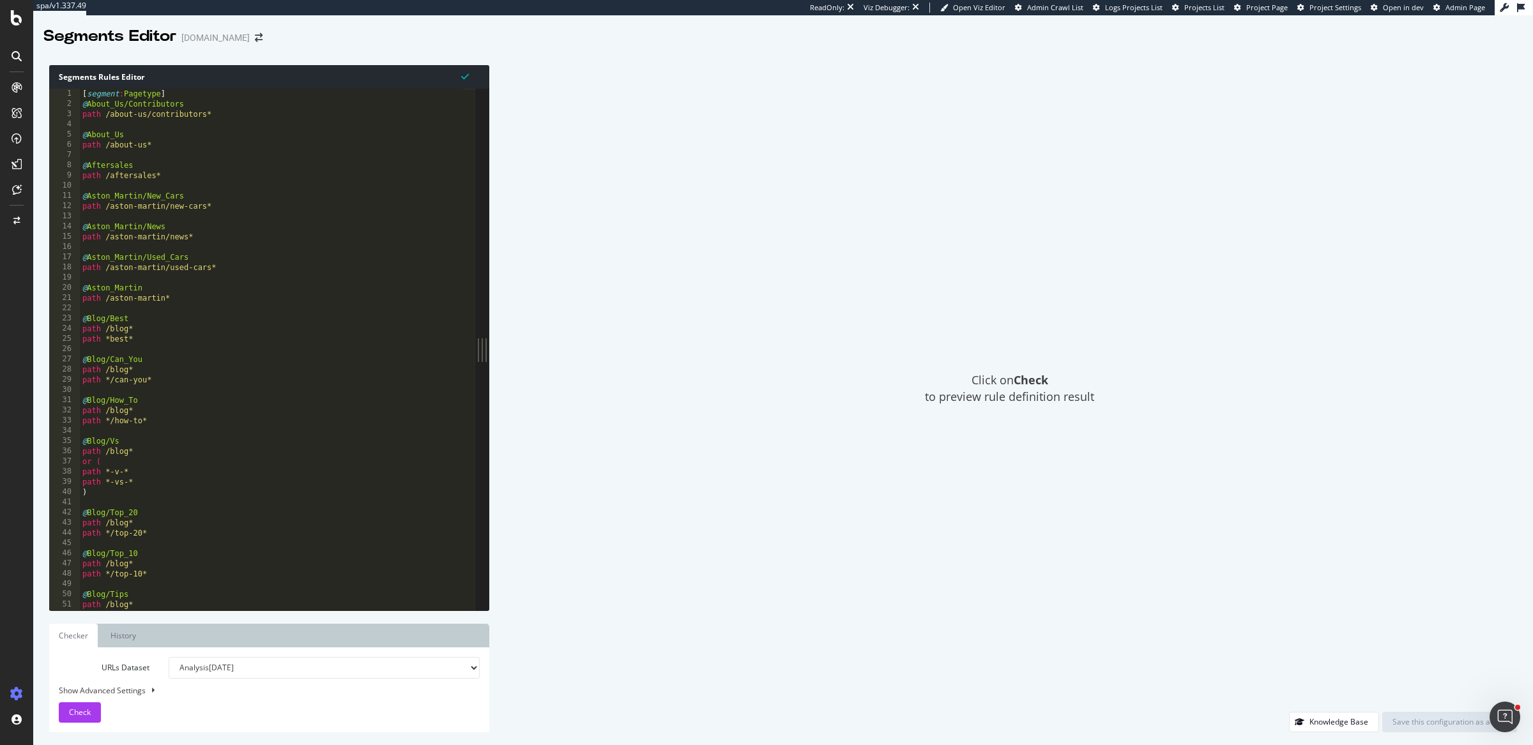
type textarea "@Blog/How_To"
click at [259, 399] on div "[ segment : Pagetype ] @ About_Us/Contributors path /about-us/contributors* @ A…" at bounding box center [271, 360] width 383 height 543
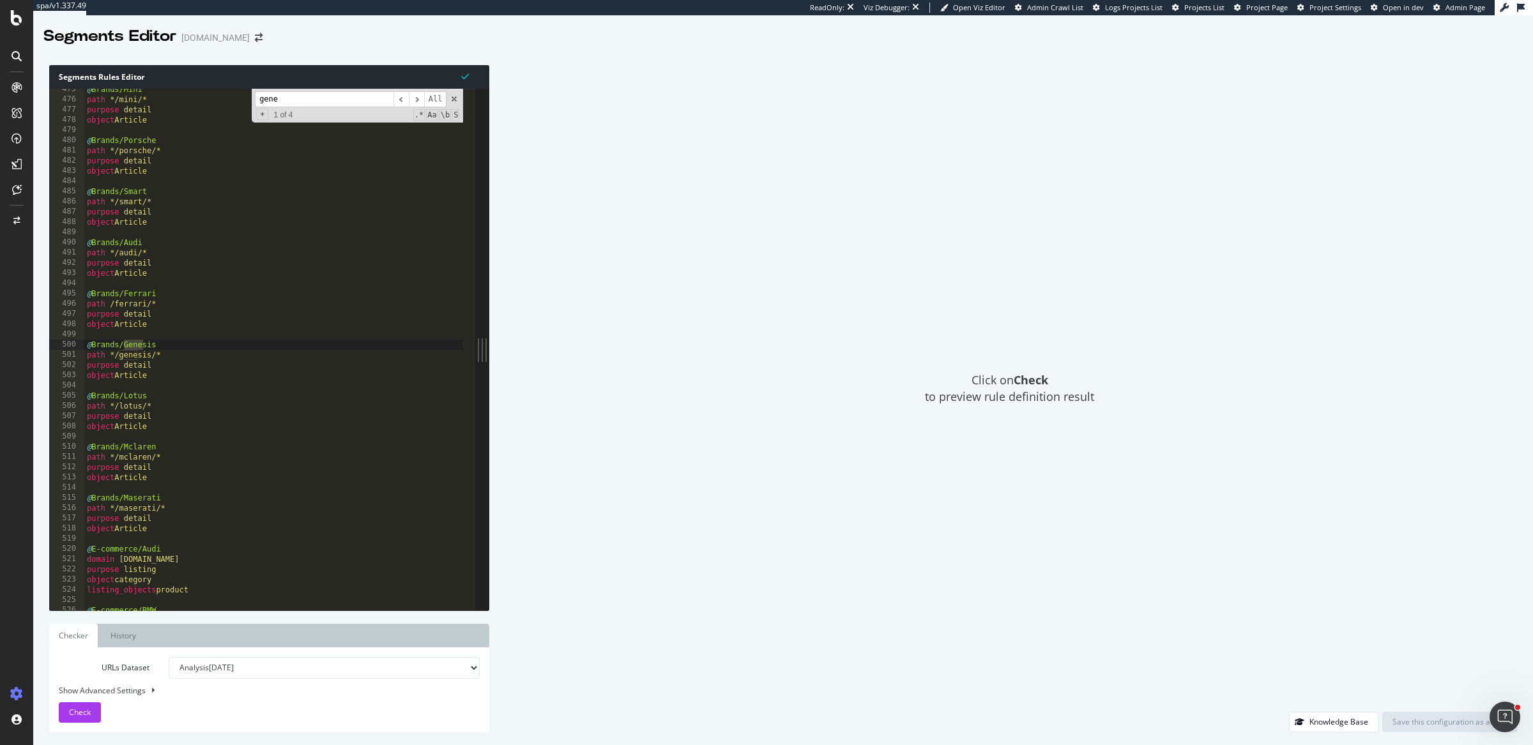
scroll to position [4847, 0]
type input "gene"
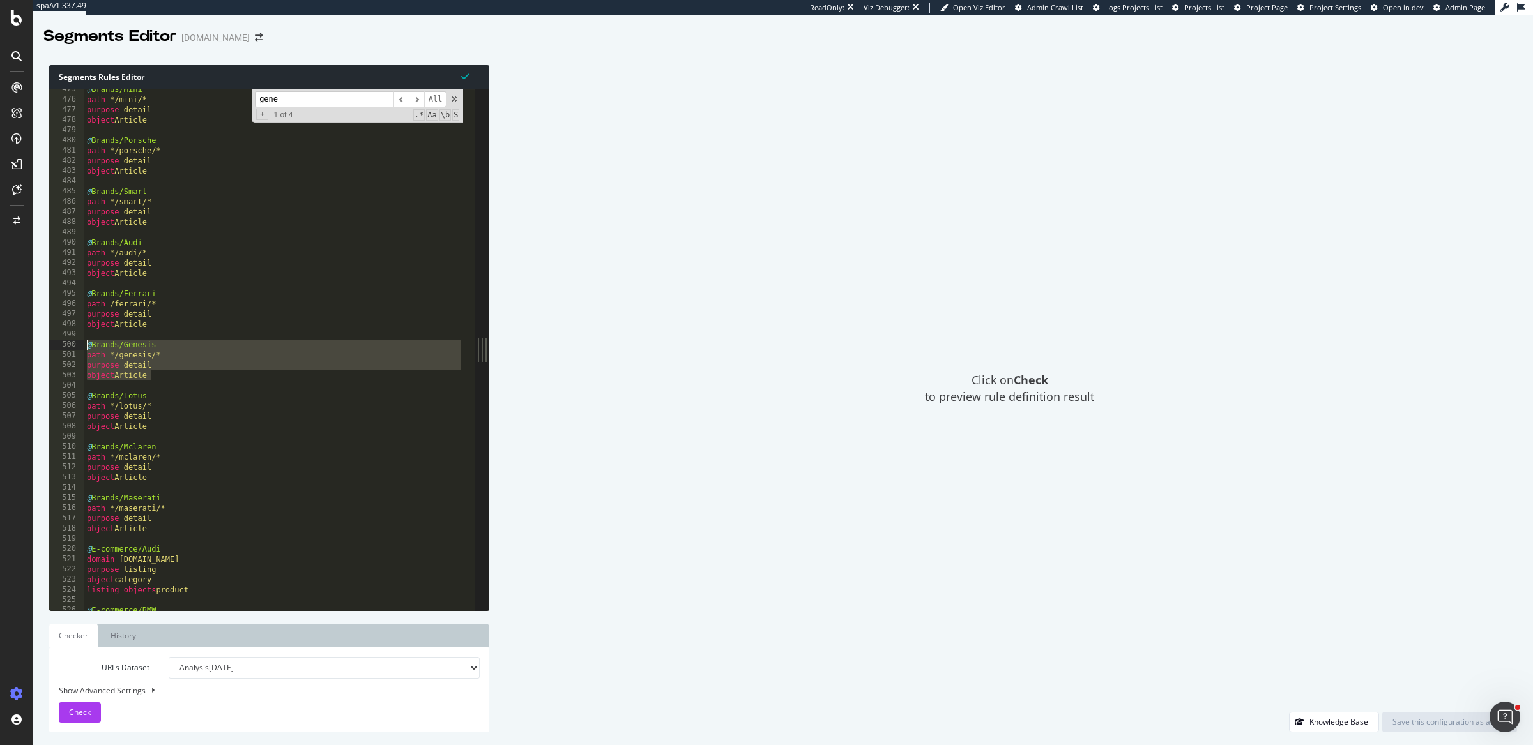
drag, startPoint x: 167, startPoint y: 376, endPoint x: 69, endPoint y: 342, distance: 104.0
click at [69, 342] on div "object Article 475 476 477 478 479 480 481 482 483 484 485 486 487 488 489 490 …" at bounding box center [262, 350] width 426 height 522
type textarea "@Brands/Genesis path */genesis/*"
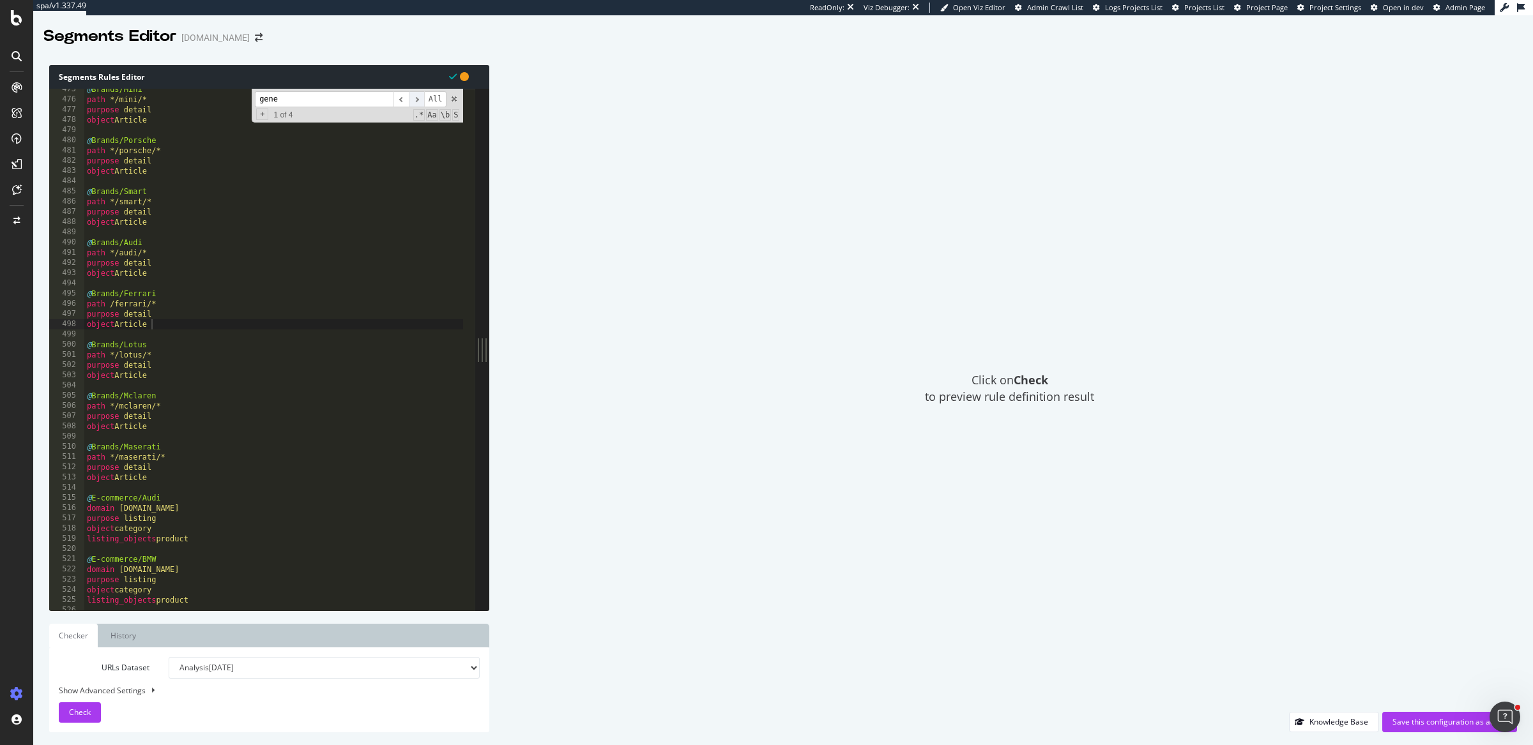
click at [421, 94] on span "​" at bounding box center [416, 99] width 15 height 16
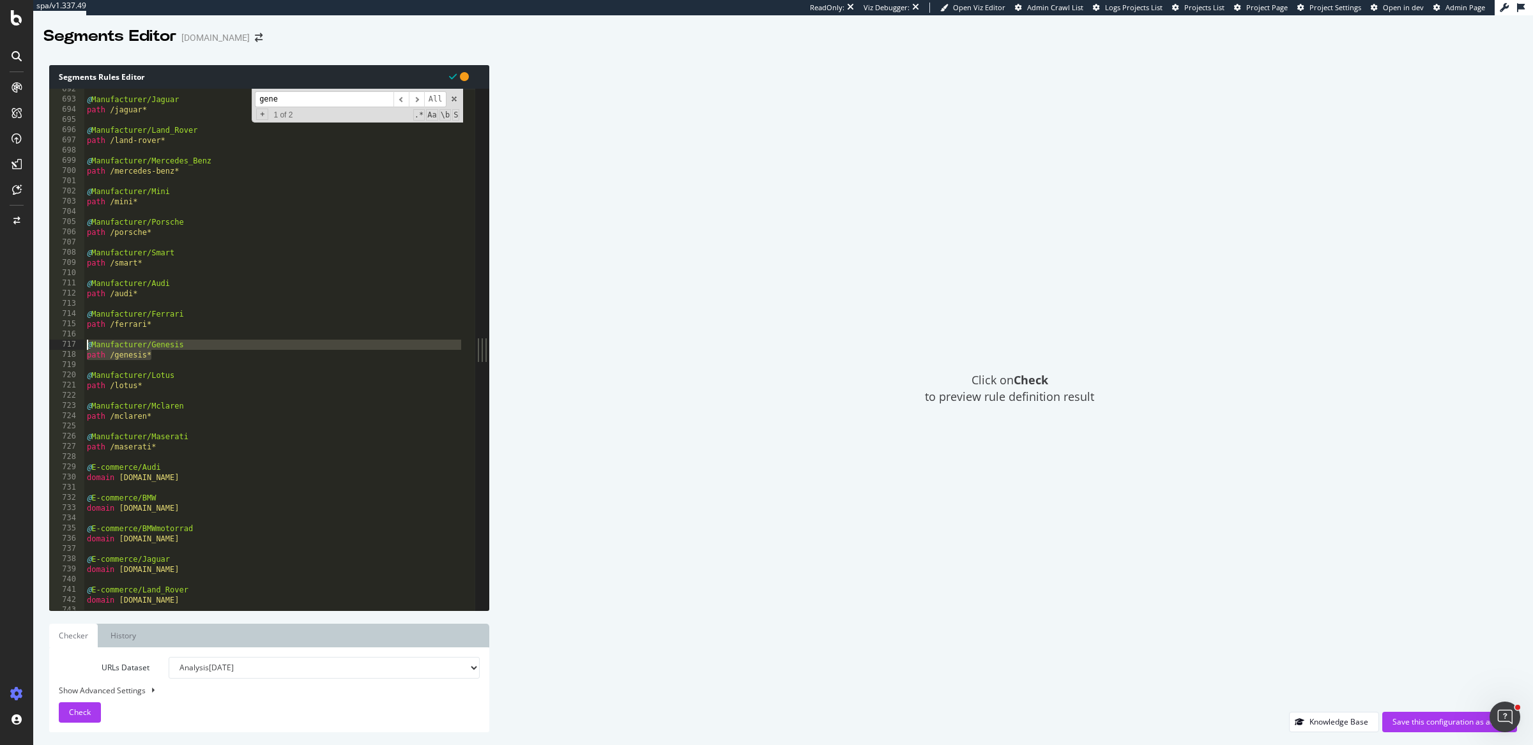
drag, startPoint x: 175, startPoint y: 357, endPoint x: 31, endPoint y: 344, distance: 144.9
click at [31, 344] on div "spa/v1.337.49 ReadOnly: [PERSON_NAME]: Open Viz Editor Admin Crawl List Logs Pr…" at bounding box center [766, 372] width 1533 height 745
type textarea "@Manufacturer/Genesis path /genesis*"
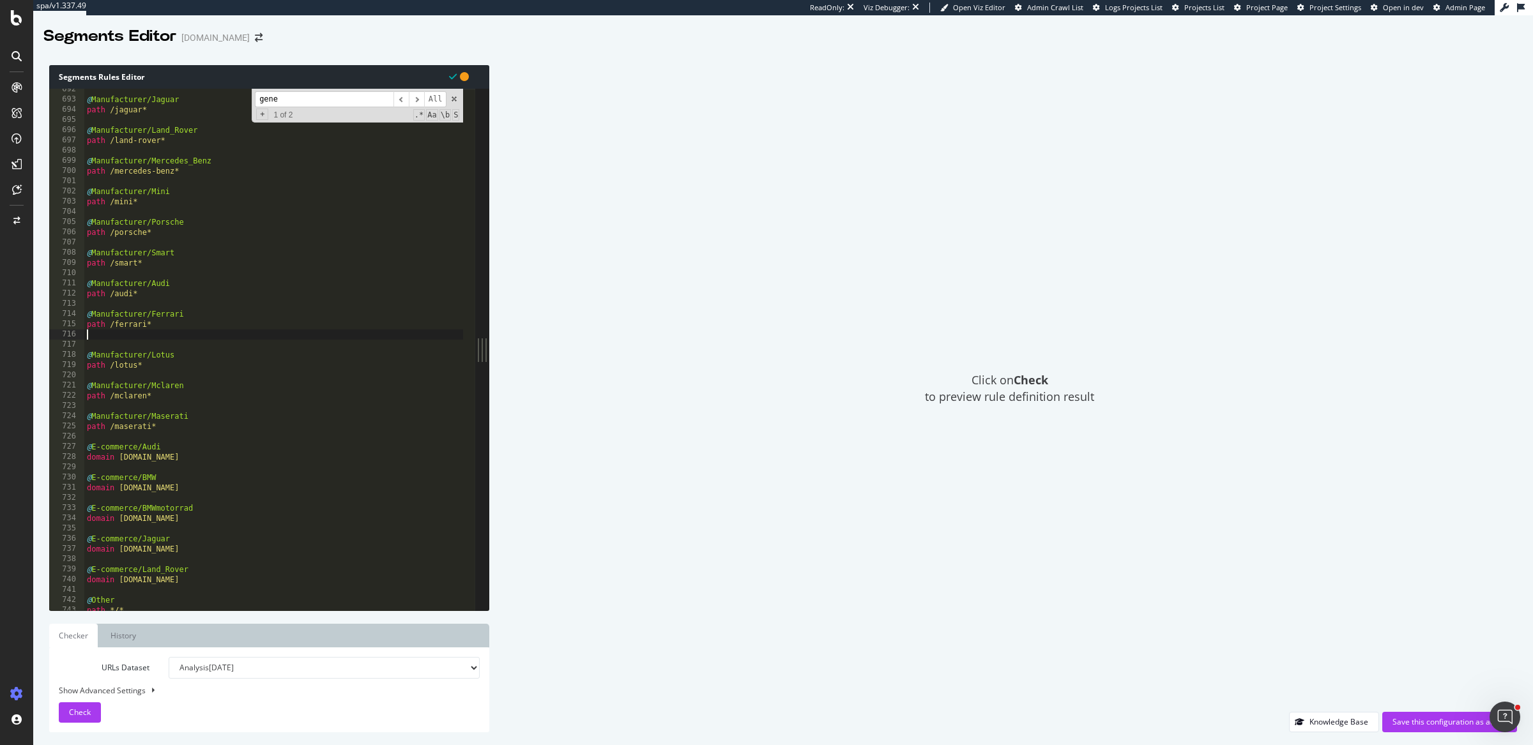
type textarea "path /ferrari*"
click at [330, 98] on input "gene" at bounding box center [324, 99] width 139 height 16
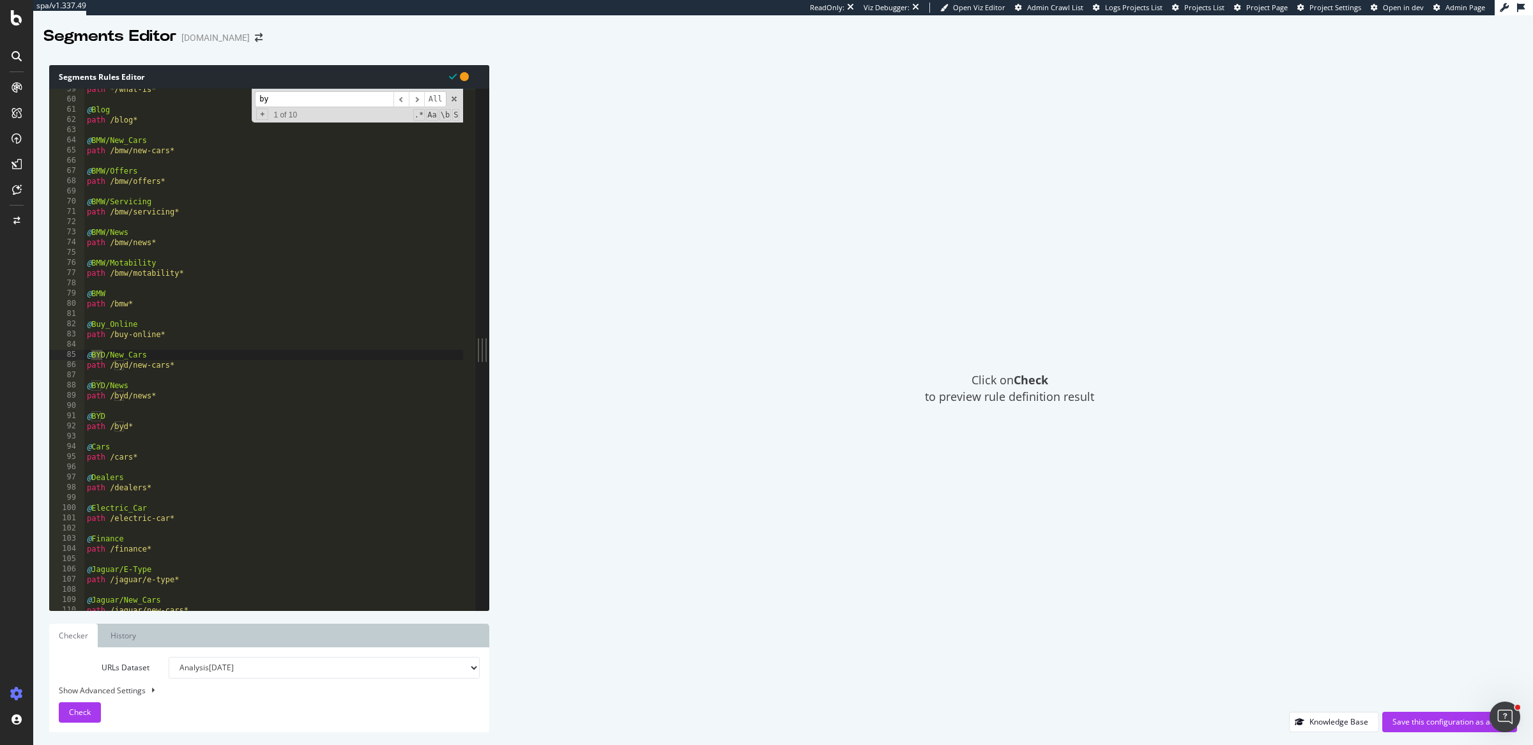
scroll to position [597, 0]
type input "byd"
click at [412, 98] on span "​" at bounding box center [416, 99] width 15 height 16
drag, startPoint x: 163, startPoint y: 365, endPoint x: 59, endPoint y: 356, distance: 105.1
click at [59, 356] on div "path /byd/new-cars* 59 60 61 62 63 64 65 66 67 68 69 70 71 72 73 74 75 76 77 78…" at bounding box center [262, 350] width 426 height 522
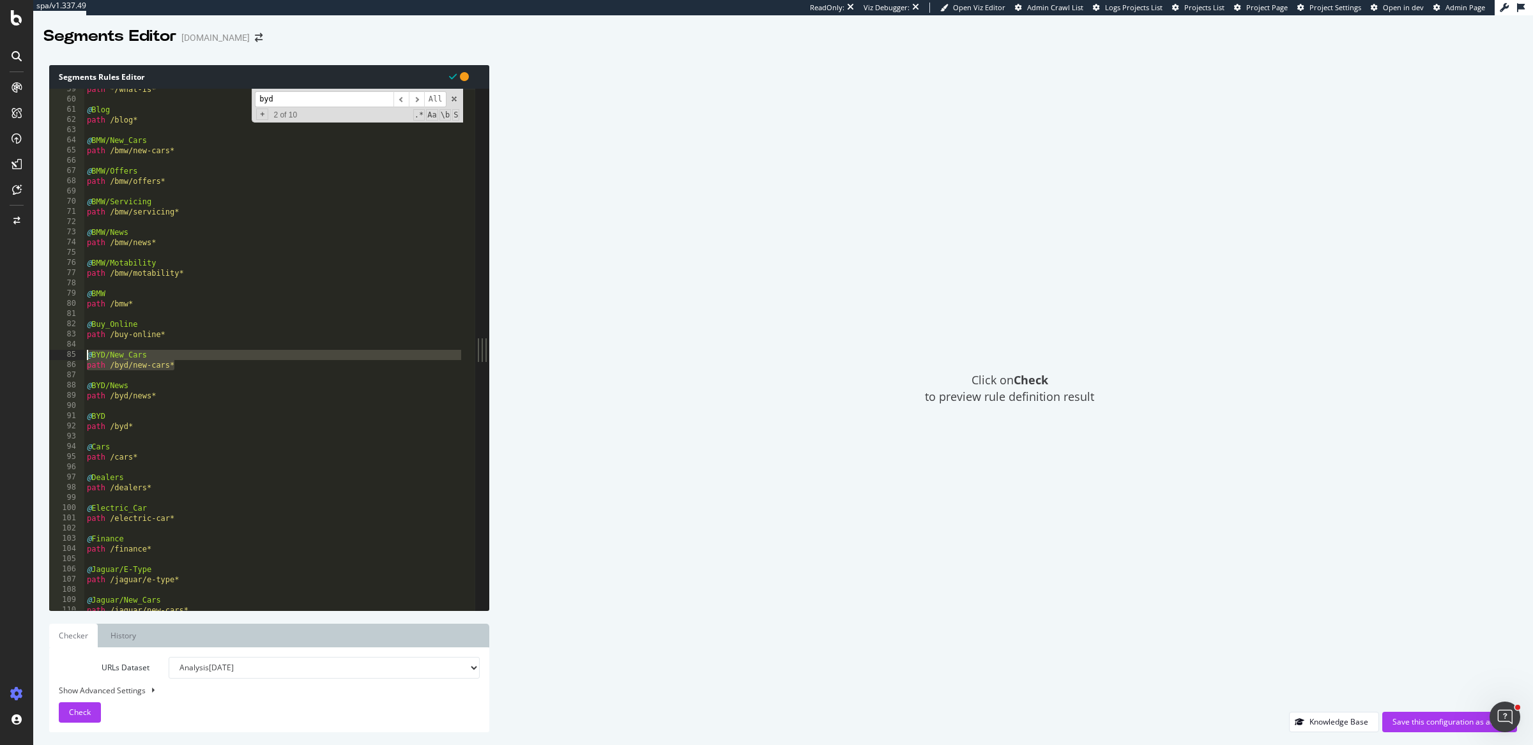
type textarea "@BYD/New_Cars path /byd/new-cars*"
click at [422, 99] on span "​" at bounding box center [416, 99] width 15 height 16
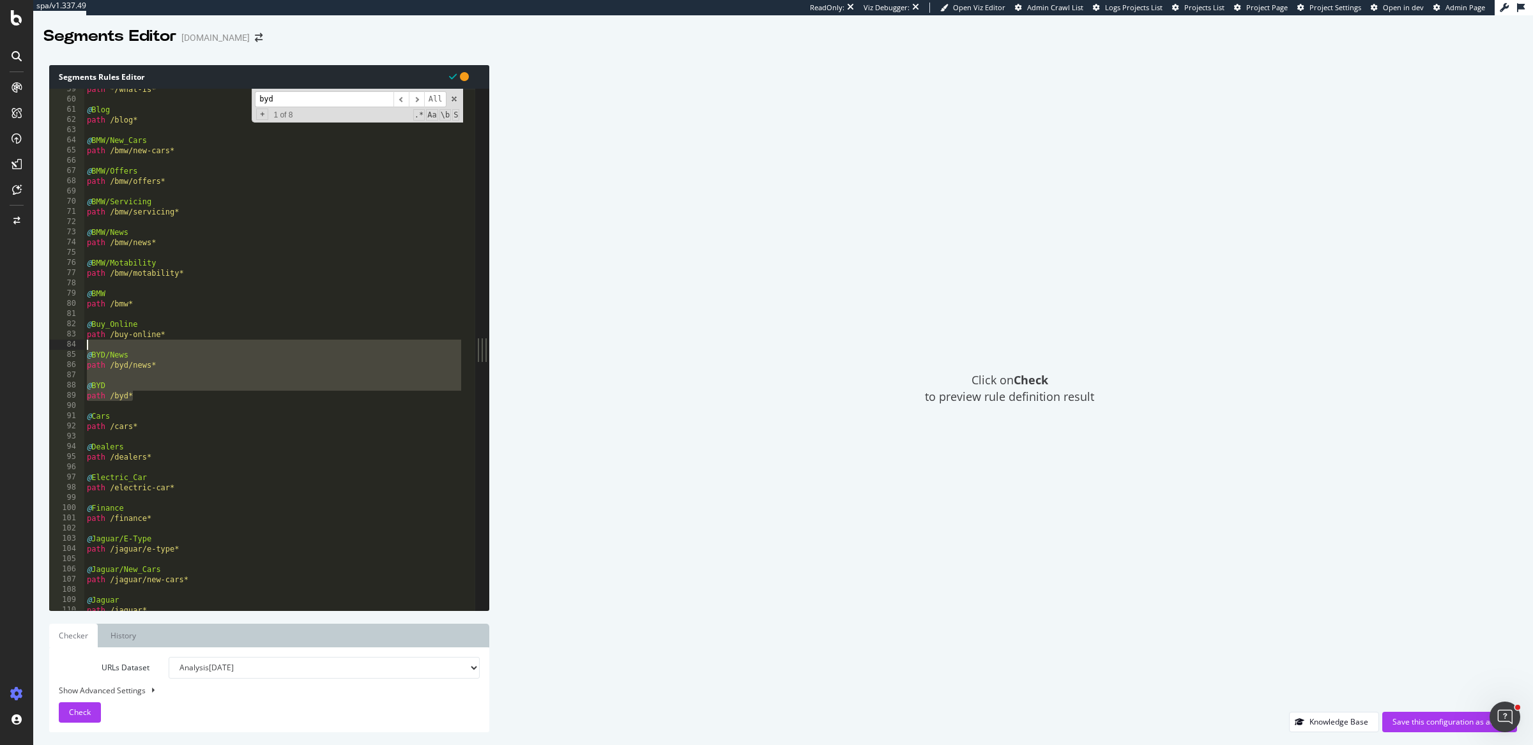
drag, startPoint x: 140, startPoint y: 396, endPoint x: 73, endPoint y: 346, distance: 83.5
click at [73, 346] on div "path /byd* 59 60 61 62 63 64 65 66 67 68 69 70 71 72 73 74 75 76 77 78 79 80 81…" at bounding box center [262, 350] width 426 height 522
type textarea "@BYD/News"
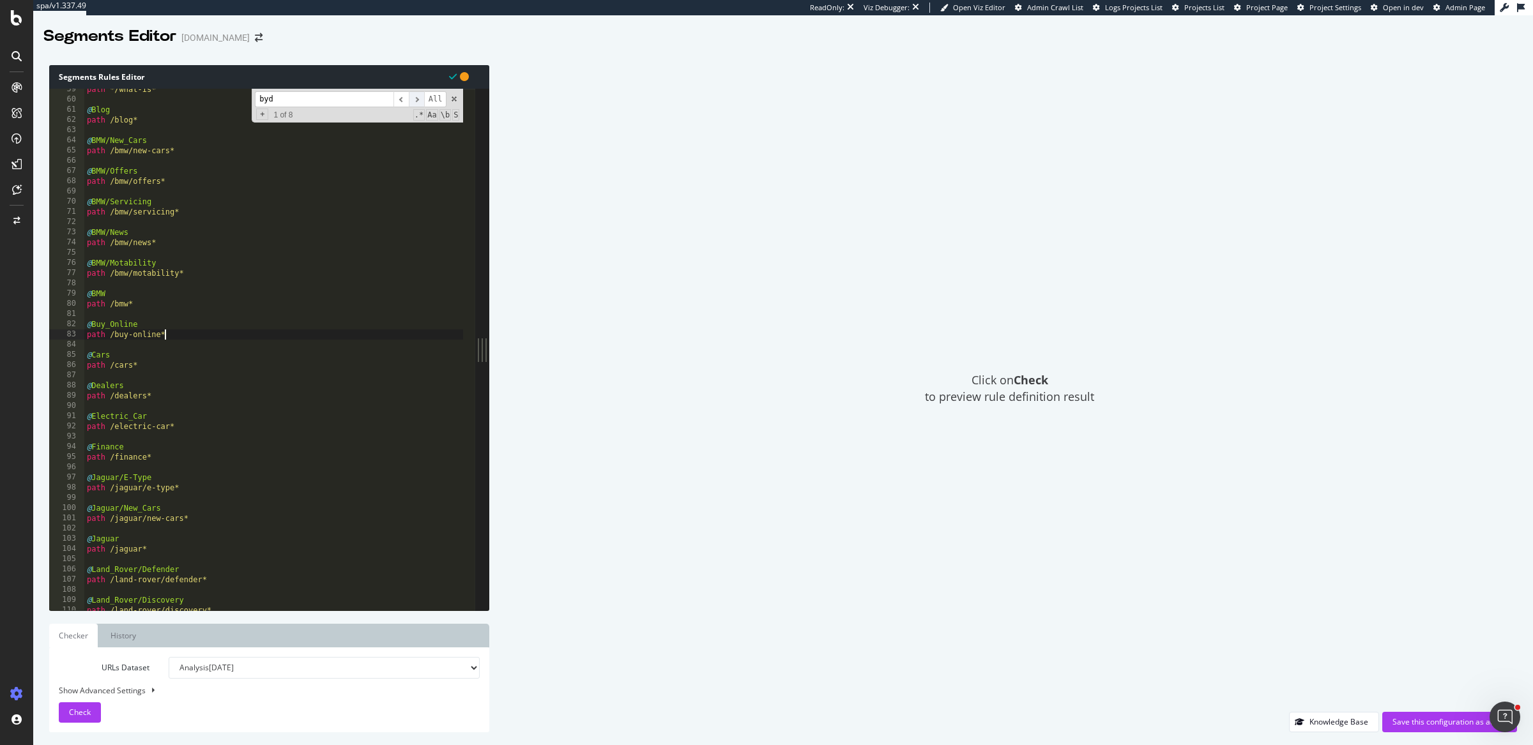
click at [415, 97] on span "​" at bounding box center [416, 99] width 15 height 16
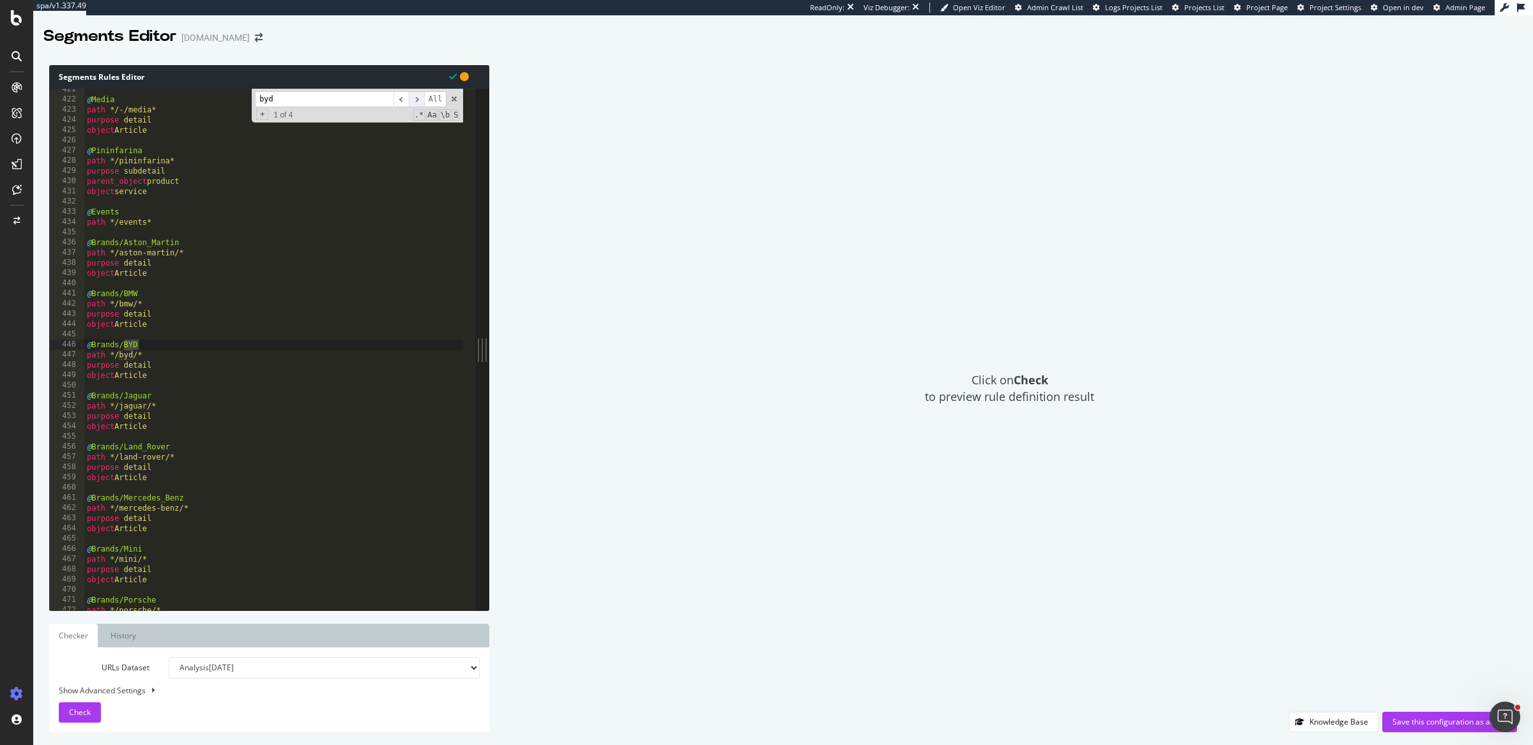
scroll to position [4295, 0]
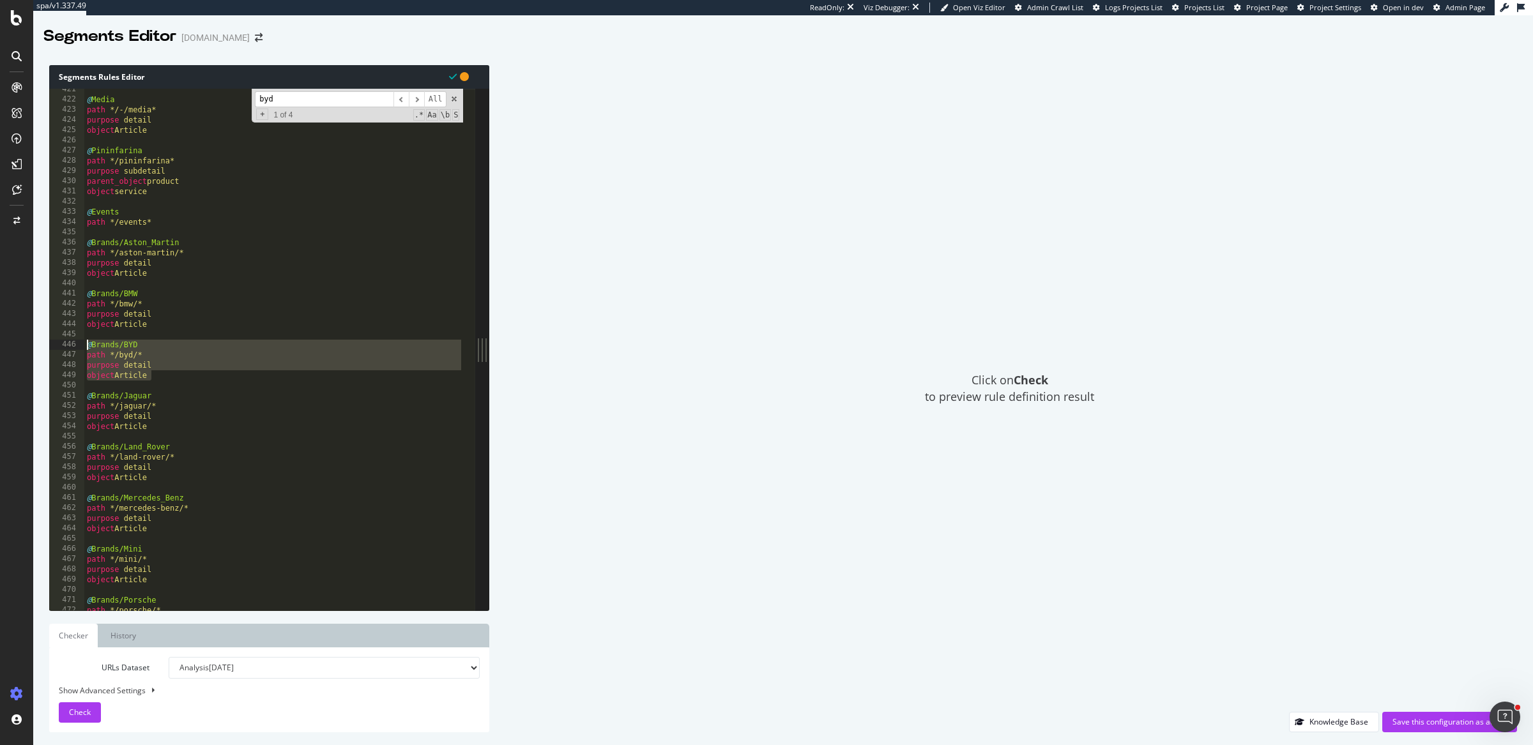
drag, startPoint x: 166, startPoint y: 377, endPoint x: 49, endPoint y: 341, distance: 122.4
click at [49, 341] on div "object Article 421 422 423 424 425 426 427 428 429 430 431 432 433 434 435 436 …" at bounding box center [262, 350] width 426 height 522
type textarea "@Brands/BYD path */byd/*"
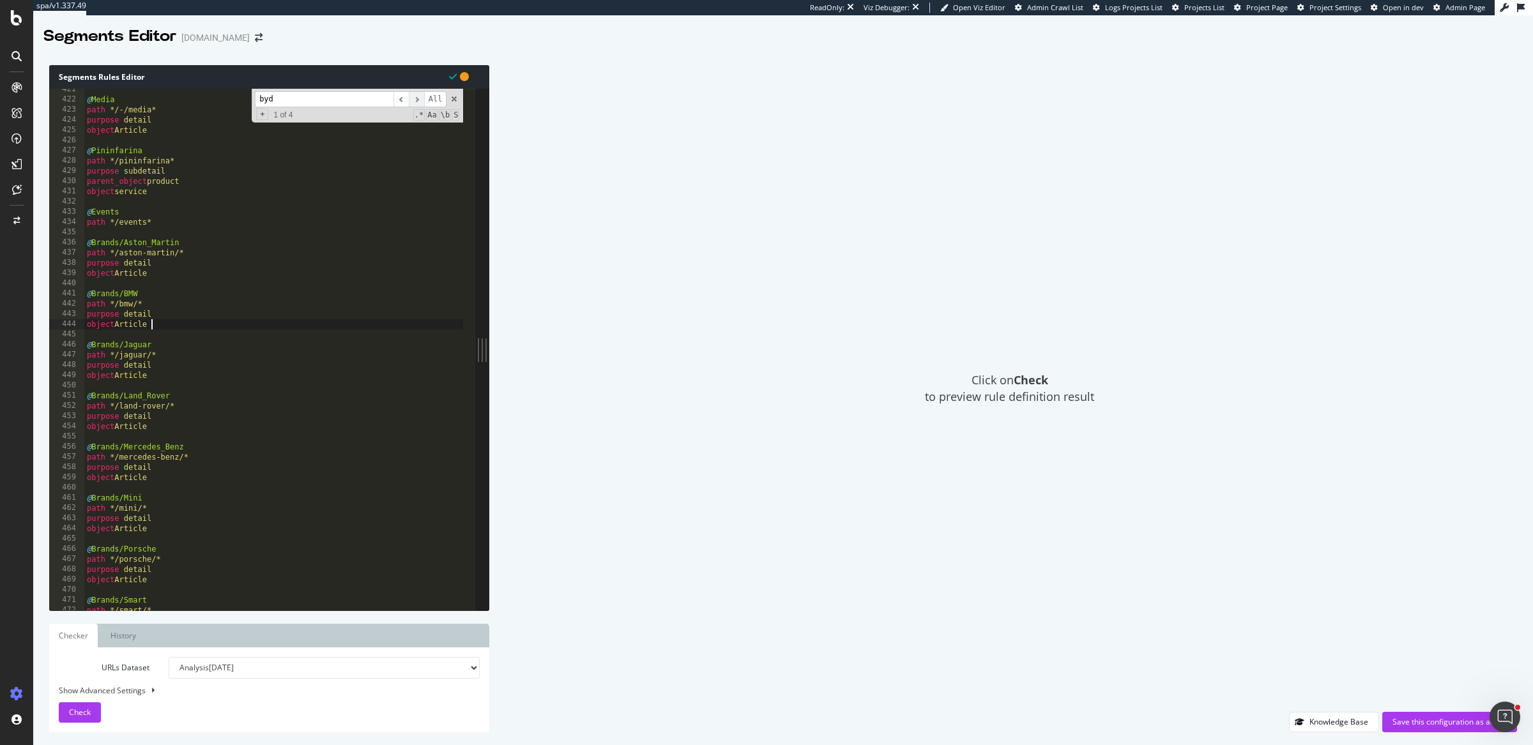
click at [416, 97] on span "​" at bounding box center [416, 99] width 15 height 16
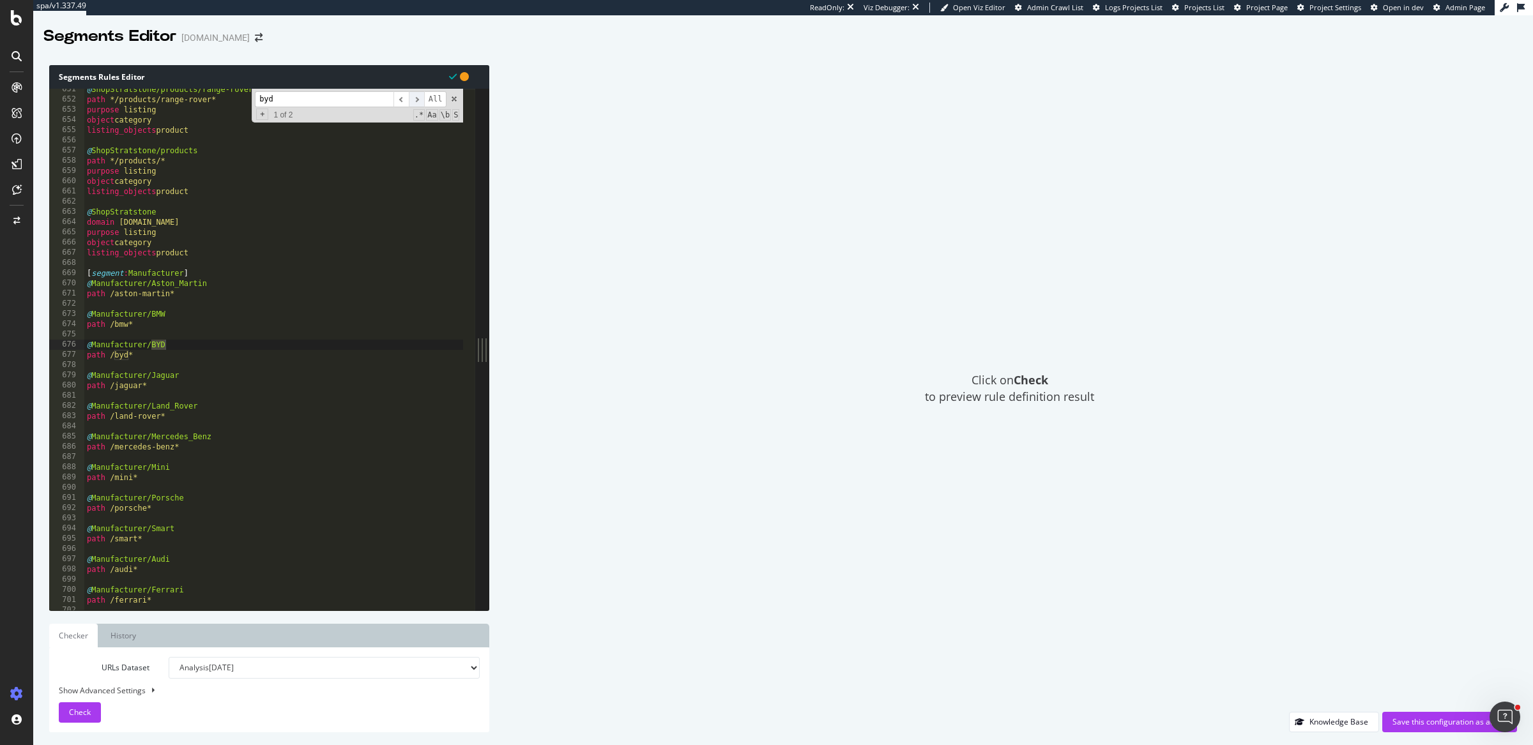
scroll to position [6645, 0]
drag, startPoint x: 164, startPoint y: 354, endPoint x: 54, endPoint y: 338, distance: 111.6
click at [54, 338] on div "path /byd* 651 652 653 654 655 656 657 658 659 660 661 662 663 664 665 666 667 …" at bounding box center [262, 350] width 426 height 522
type textarea "@Manufacturer/BYD"
type textarea "path /bmw*"
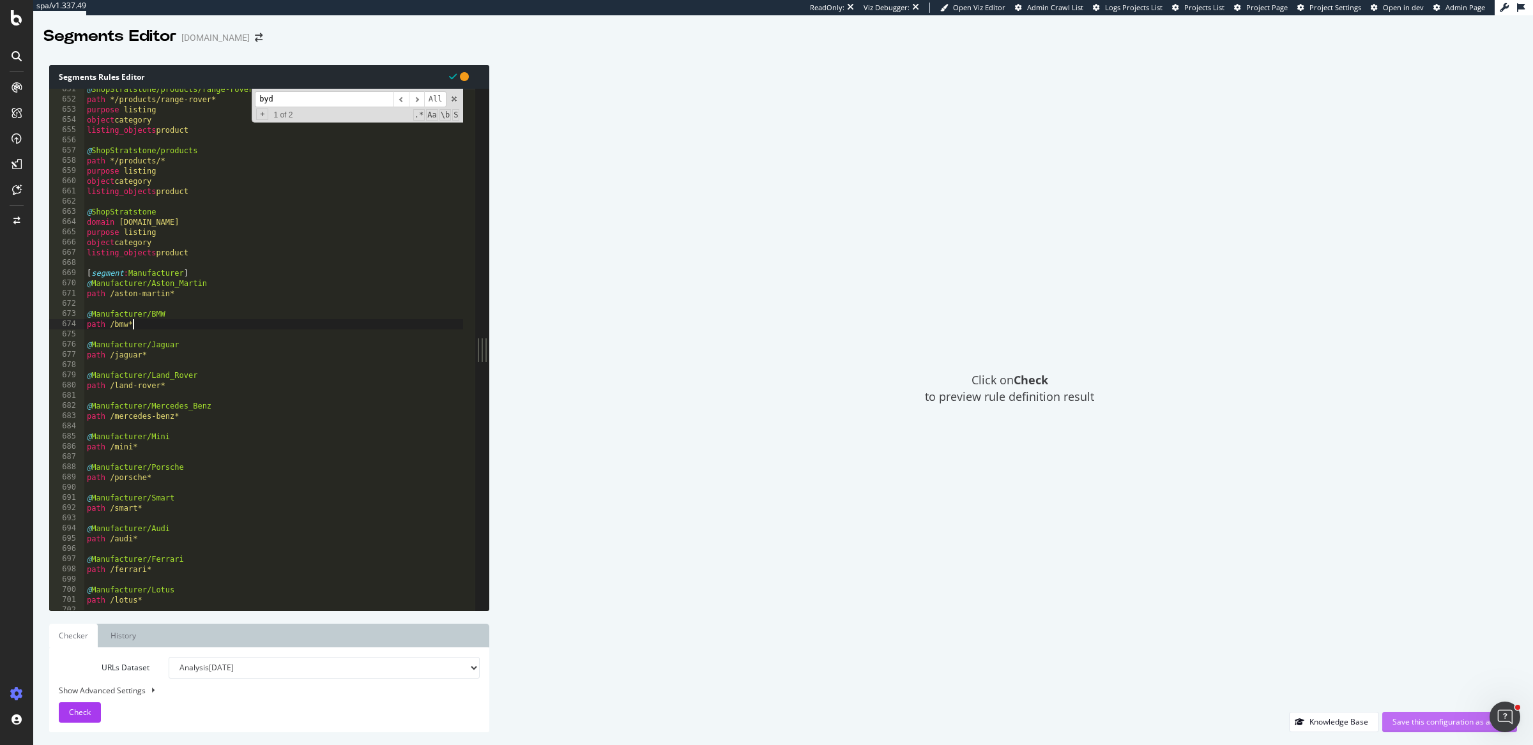
click at [1430, 726] on div "Save this configuration as active" at bounding box center [1449, 721] width 114 height 11
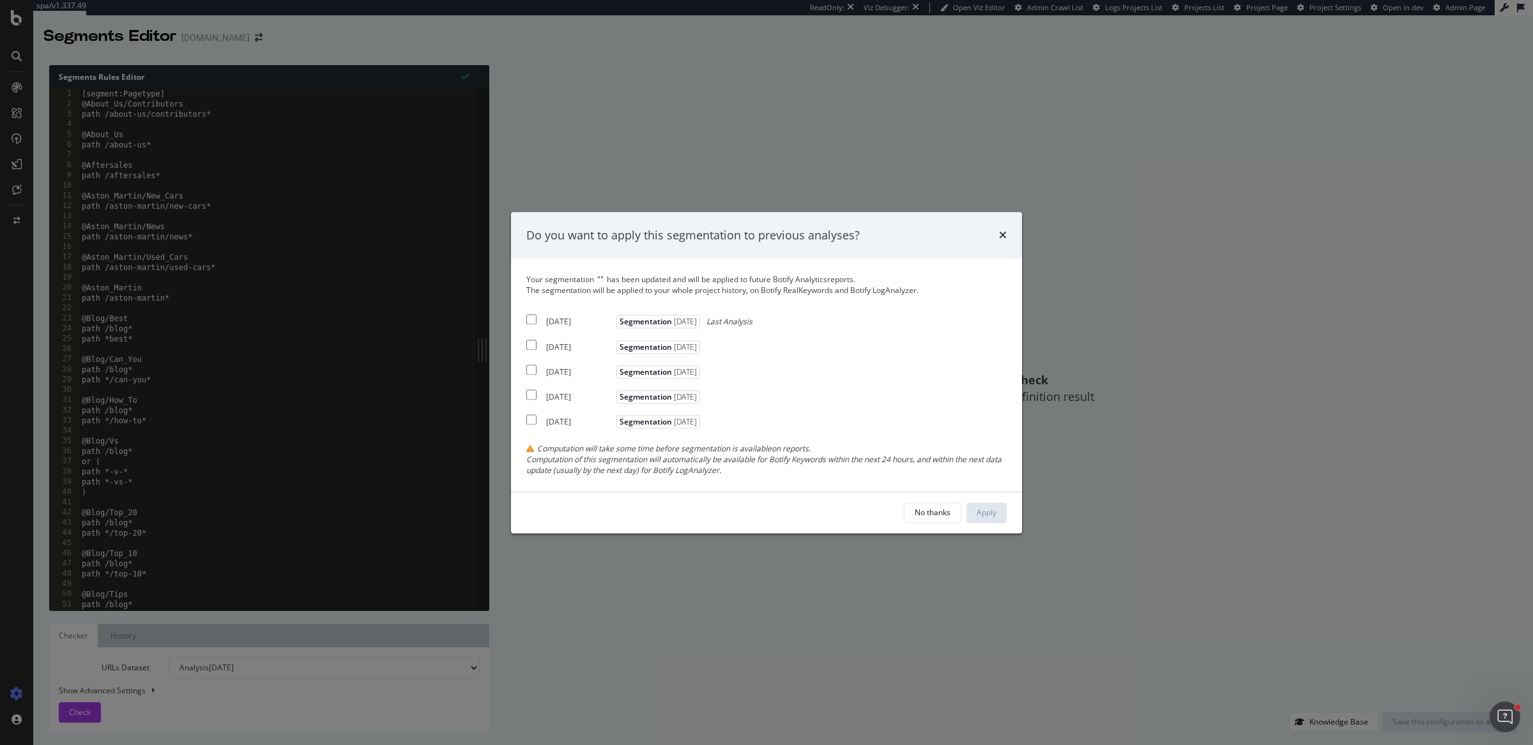
click at [535, 321] on input "modal" at bounding box center [531, 320] width 10 height 10
checkbox input "true"
click at [981, 511] on div "Apply" at bounding box center [986, 512] width 20 height 11
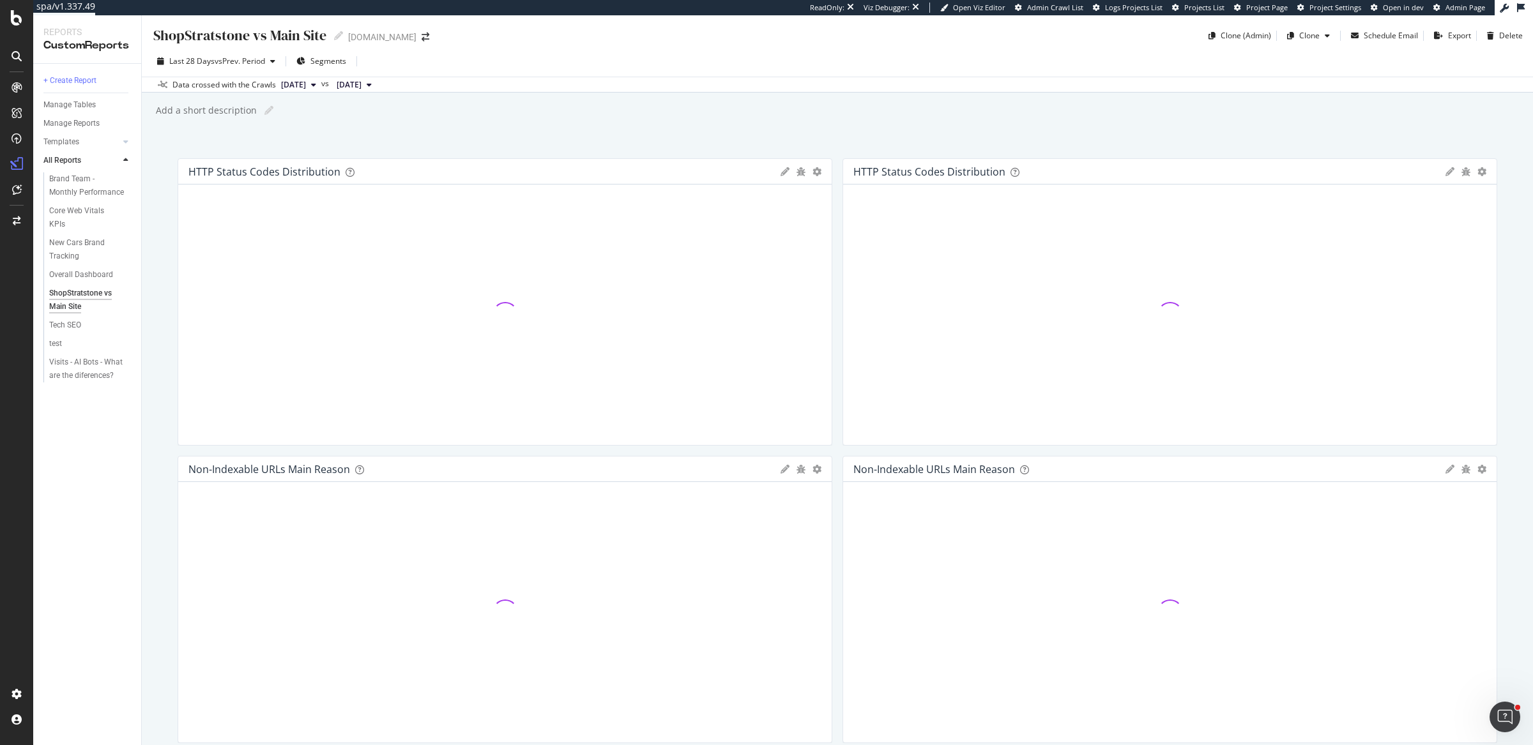
click at [832, 144] on div "ShopStratstone vs Main Site ShopStratstone vs Main Site [DOMAIN_NAME] Clone (Ad…" at bounding box center [837, 380] width 1391 height 730
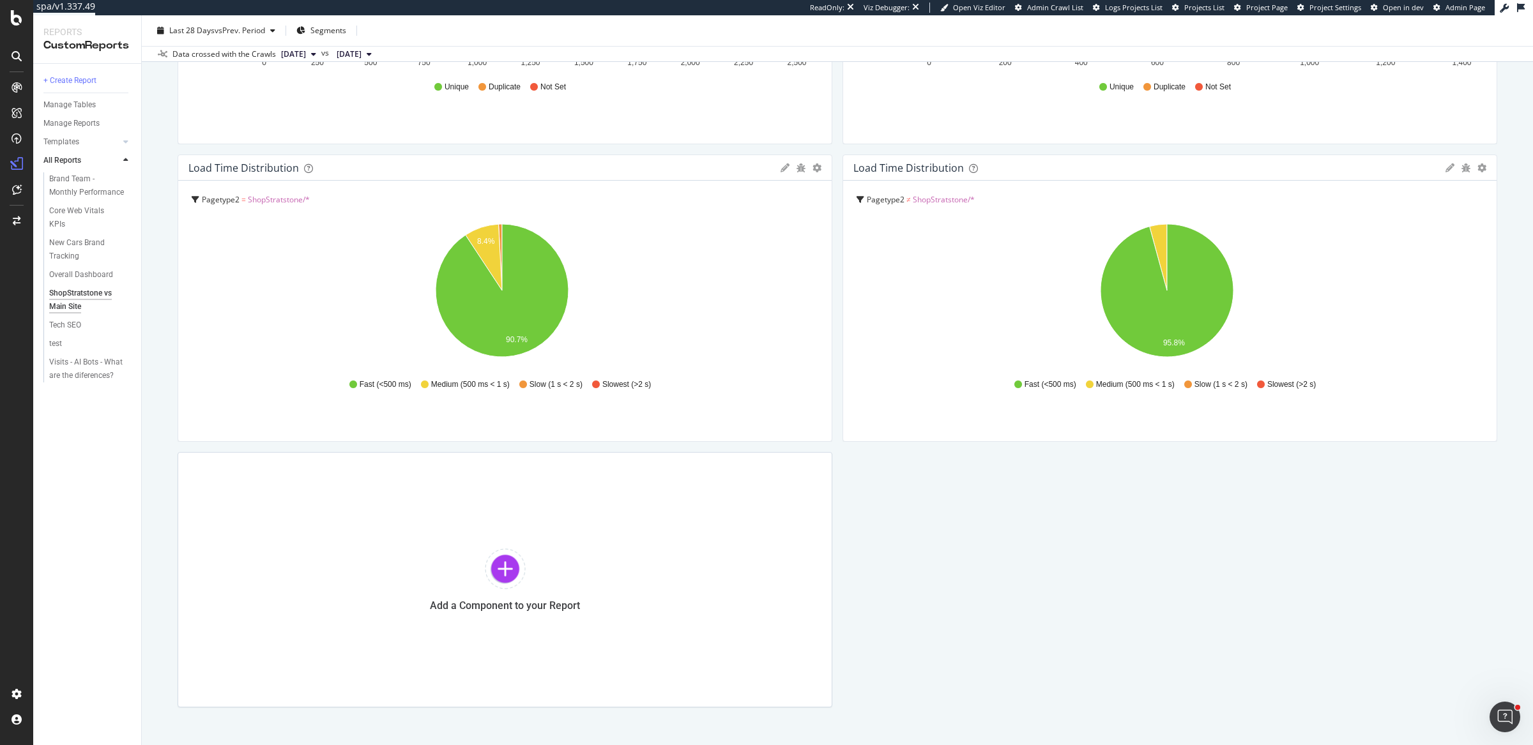
scroll to position [1208, 0]
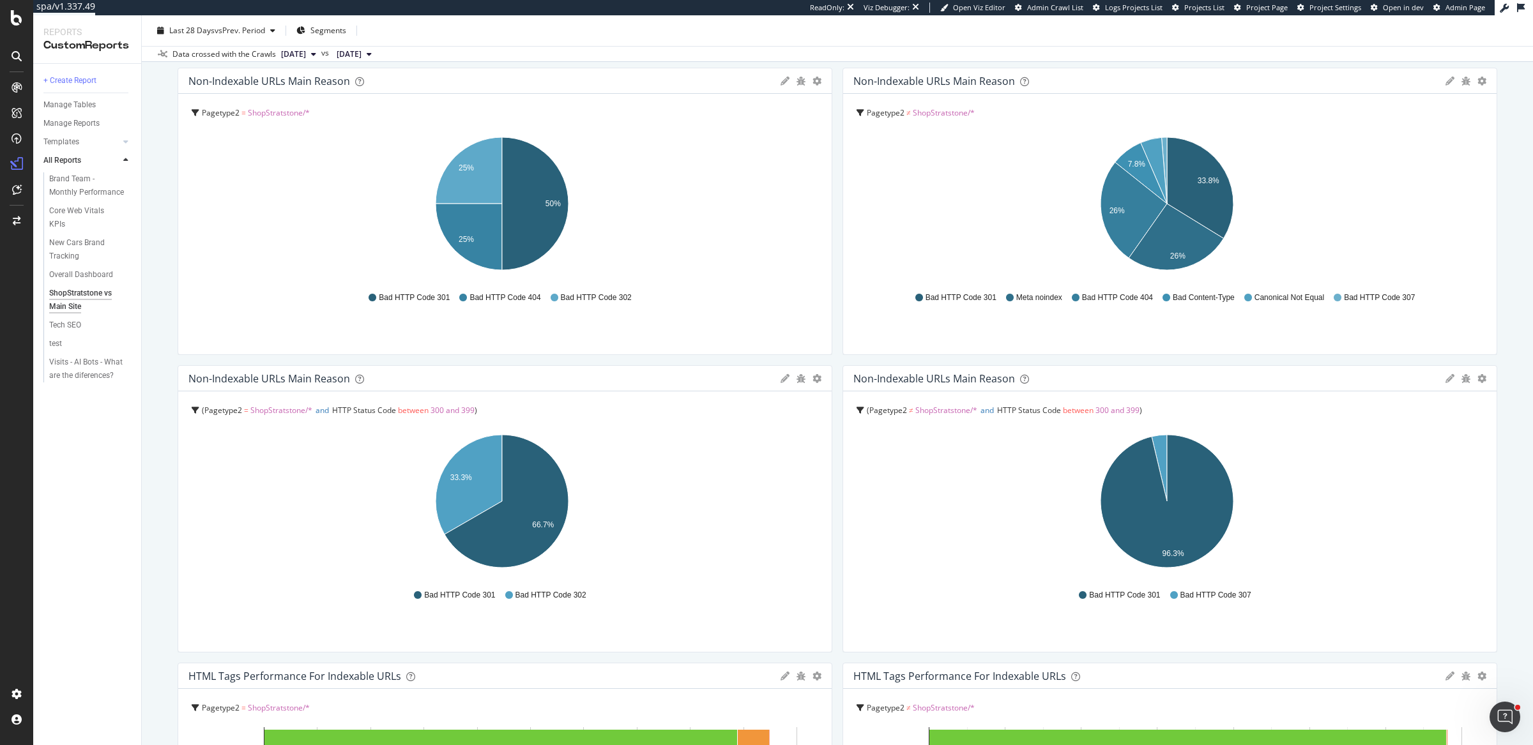
scroll to position [375, 0]
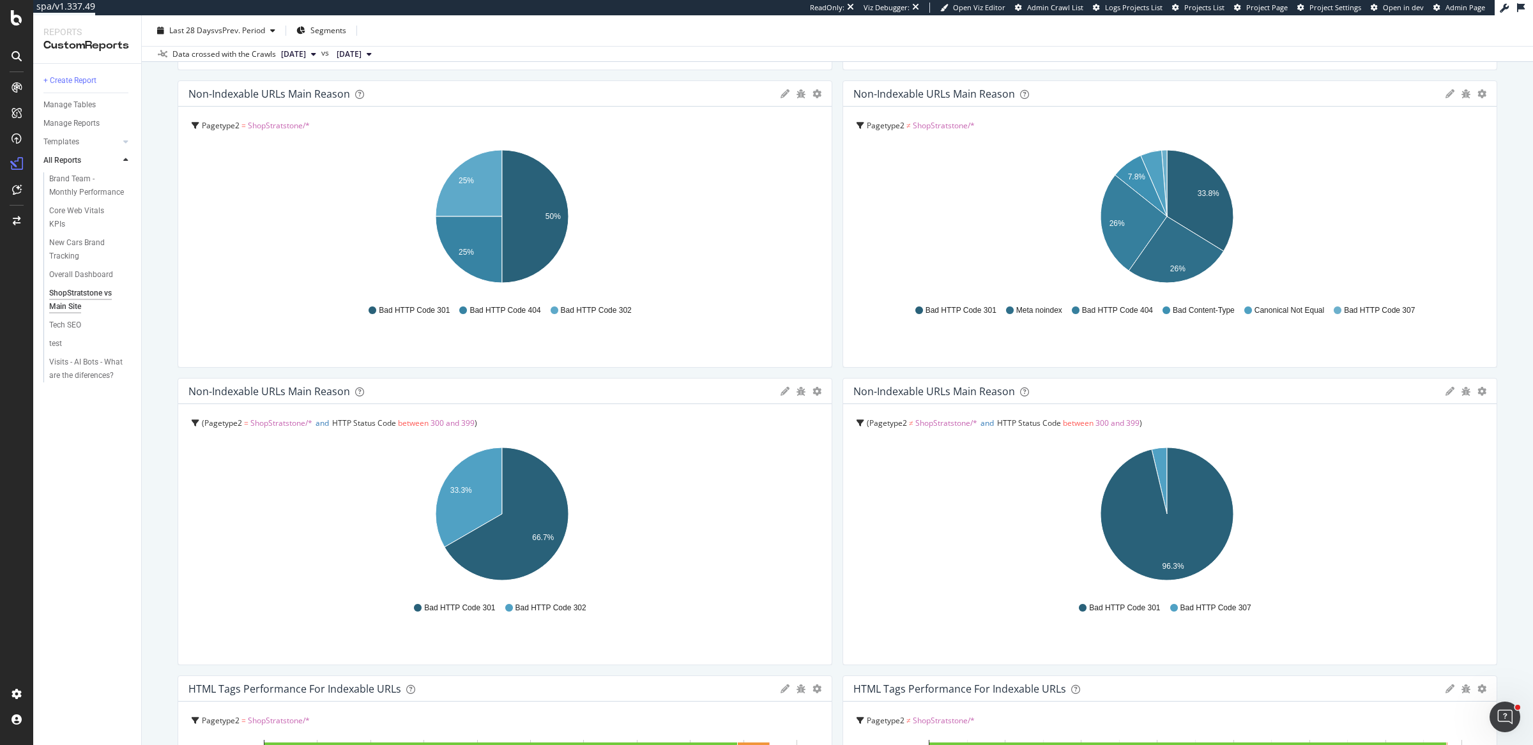
click at [828, 374] on div "HTTP Status Codes Distribution Pie Table Edit Filter Export as CSV Delete Add t…" at bounding box center [837, 654] width 1319 height 1743
click at [812, 91] on icon "gear" at bounding box center [816, 93] width 9 height 9
click at [720, 144] on span "Table" at bounding box center [756, 145] width 147 height 19
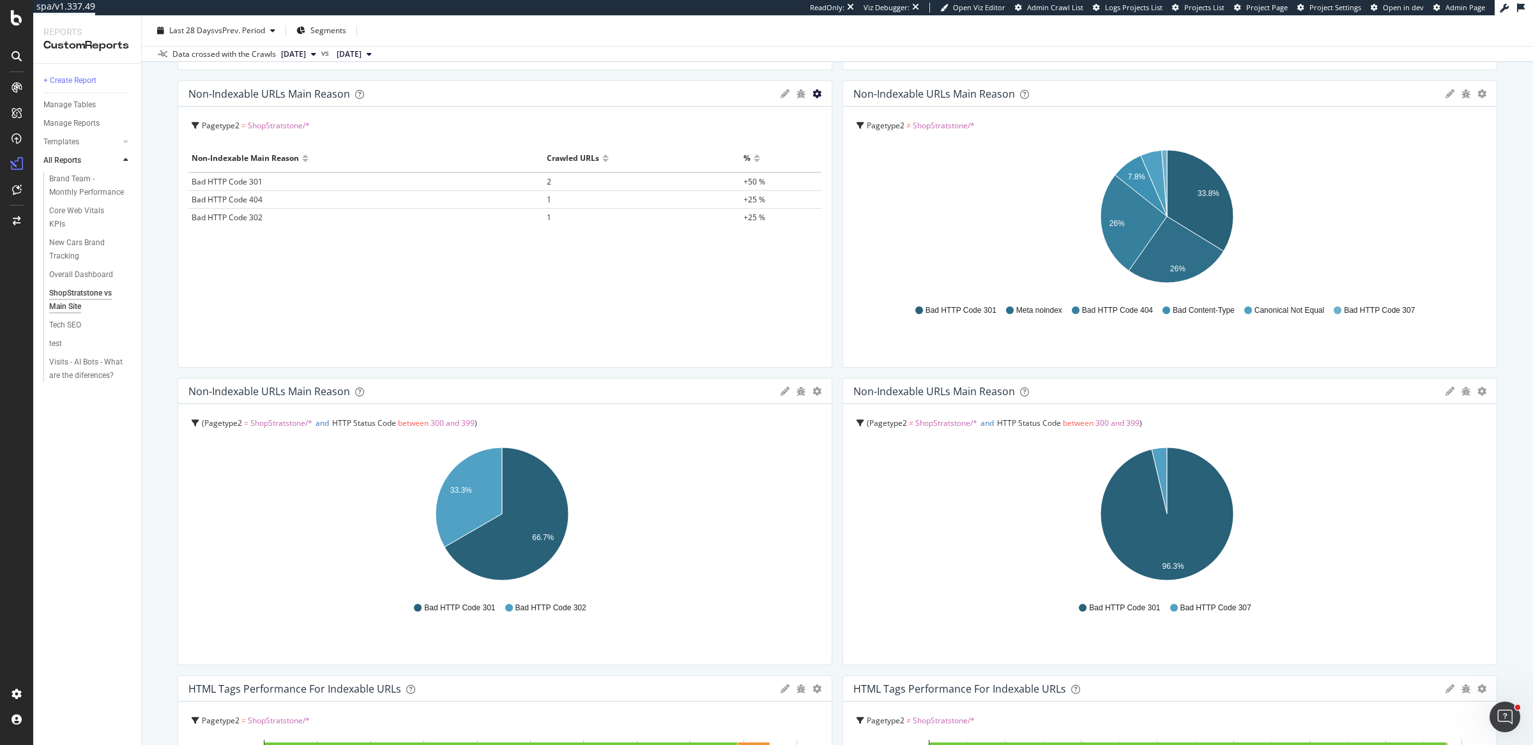
click at [812, 95] on icon "gear" at bounding box center [816, 93] width 9 height 9
click at [809, 123] on span "Pie" at bounding box center [756, 119] width 147 height 19
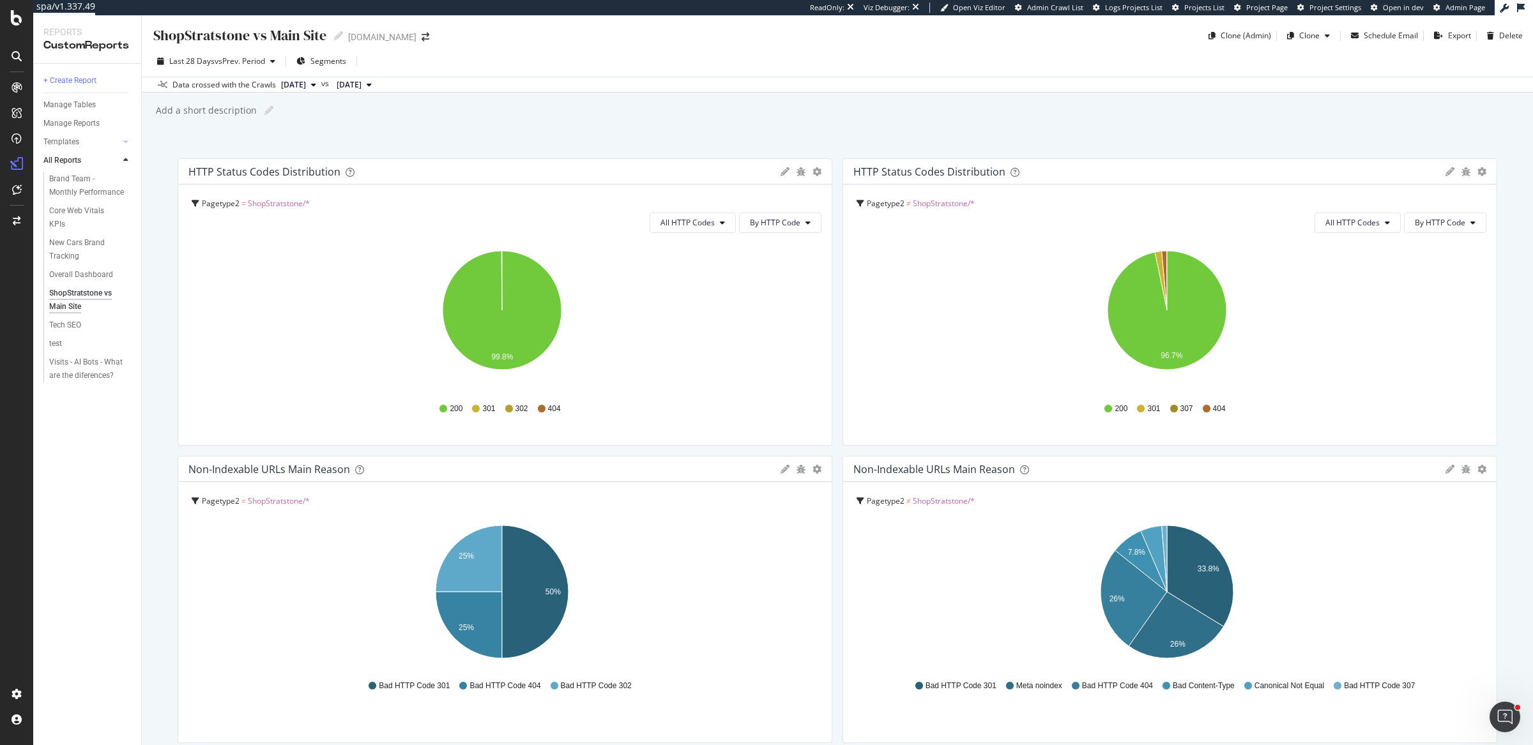
scroll to position [1236, 0]
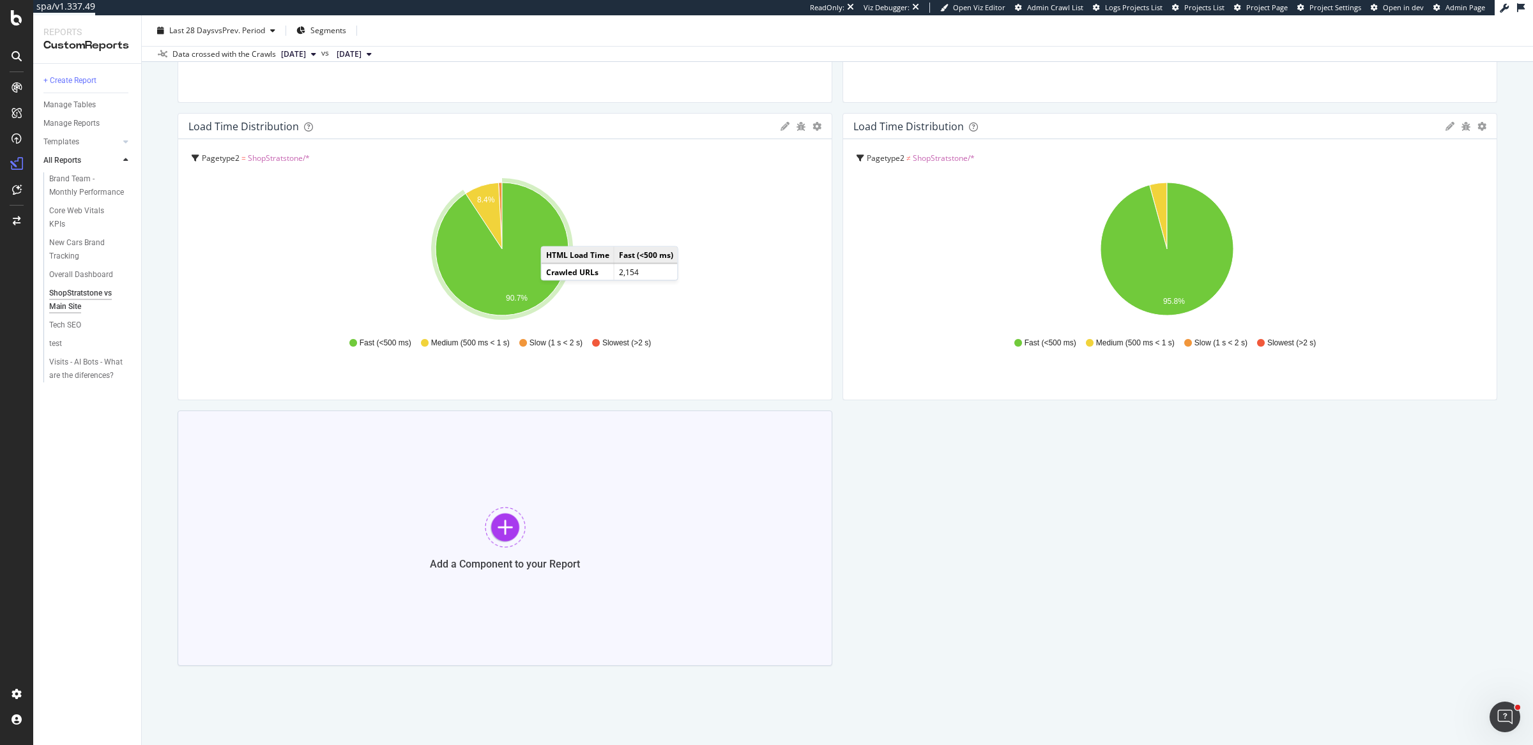
click at [457, 561] on div "Add a Component to your Report" at bounding box center [505, 564] width 150 height 12
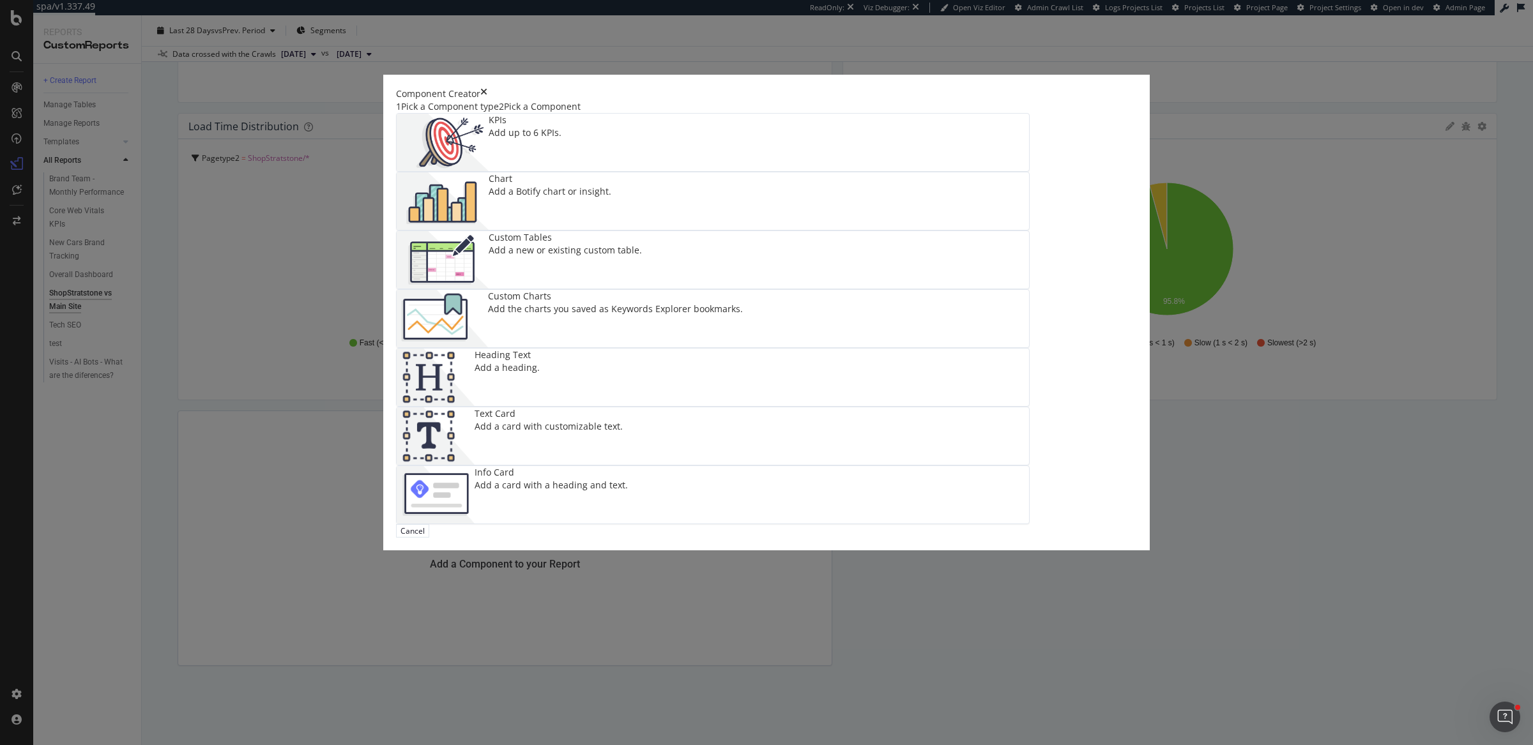
click at [487, 100] on icon "times" at bounding box center [483, 93] width 7 height 13
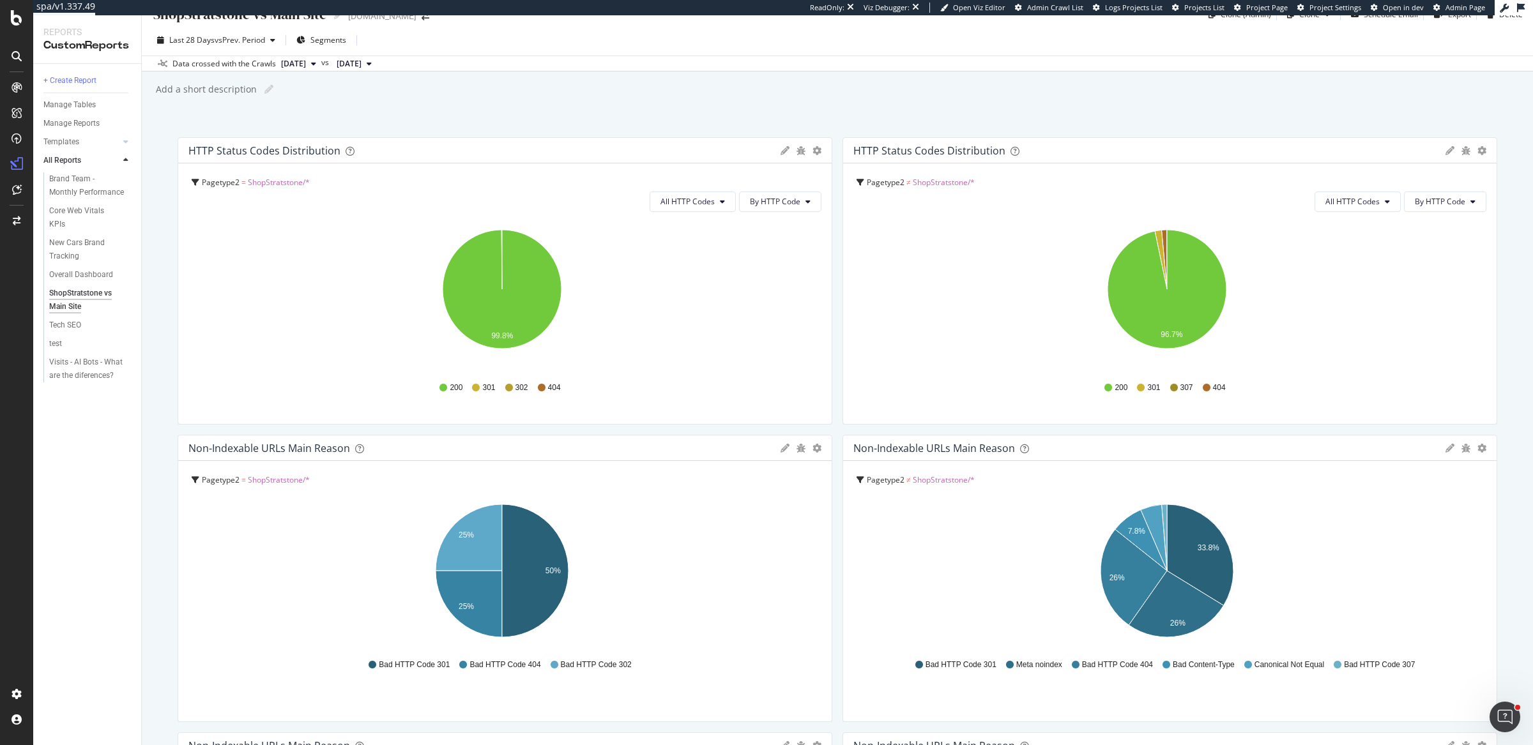
scroll to position [0, 0]
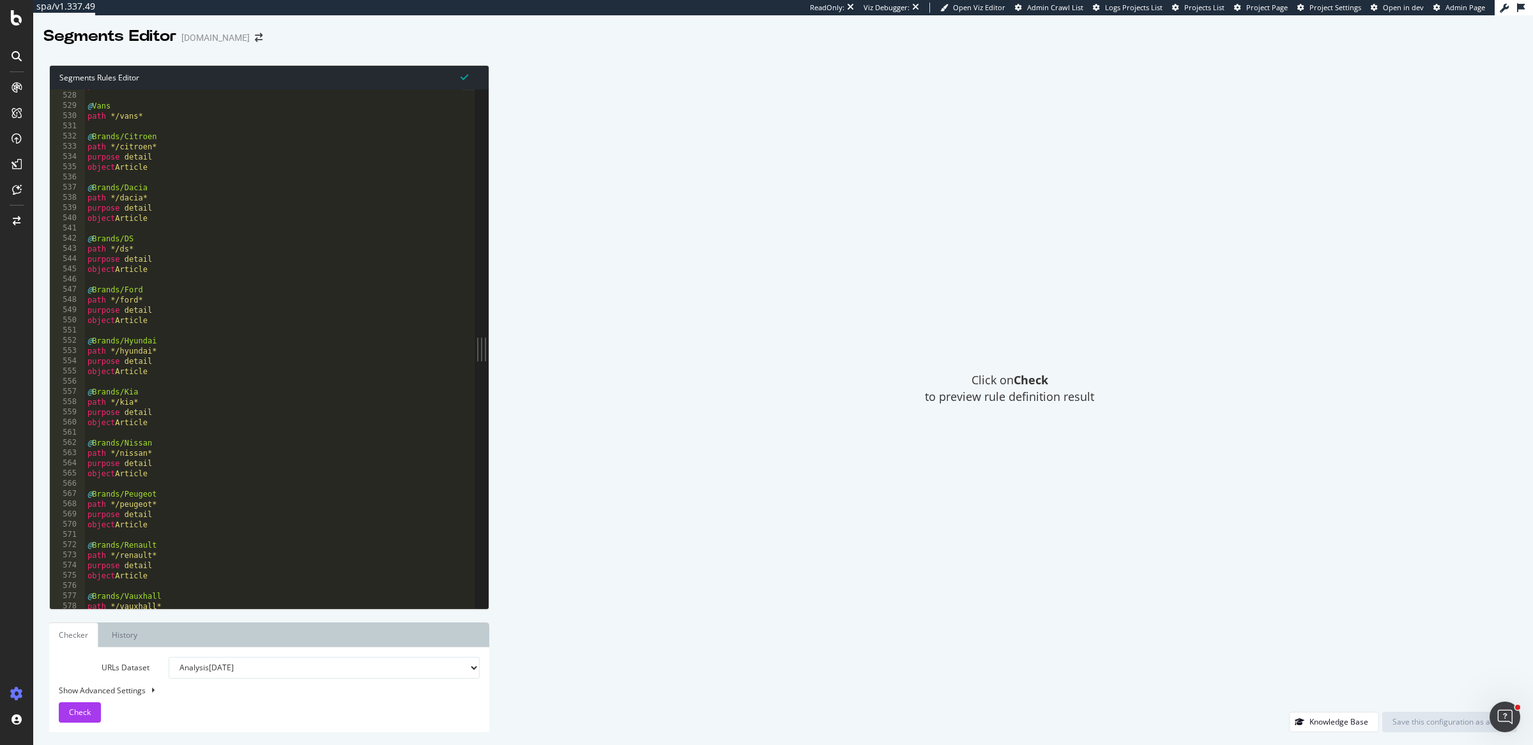
scroll to position [5383, 0]
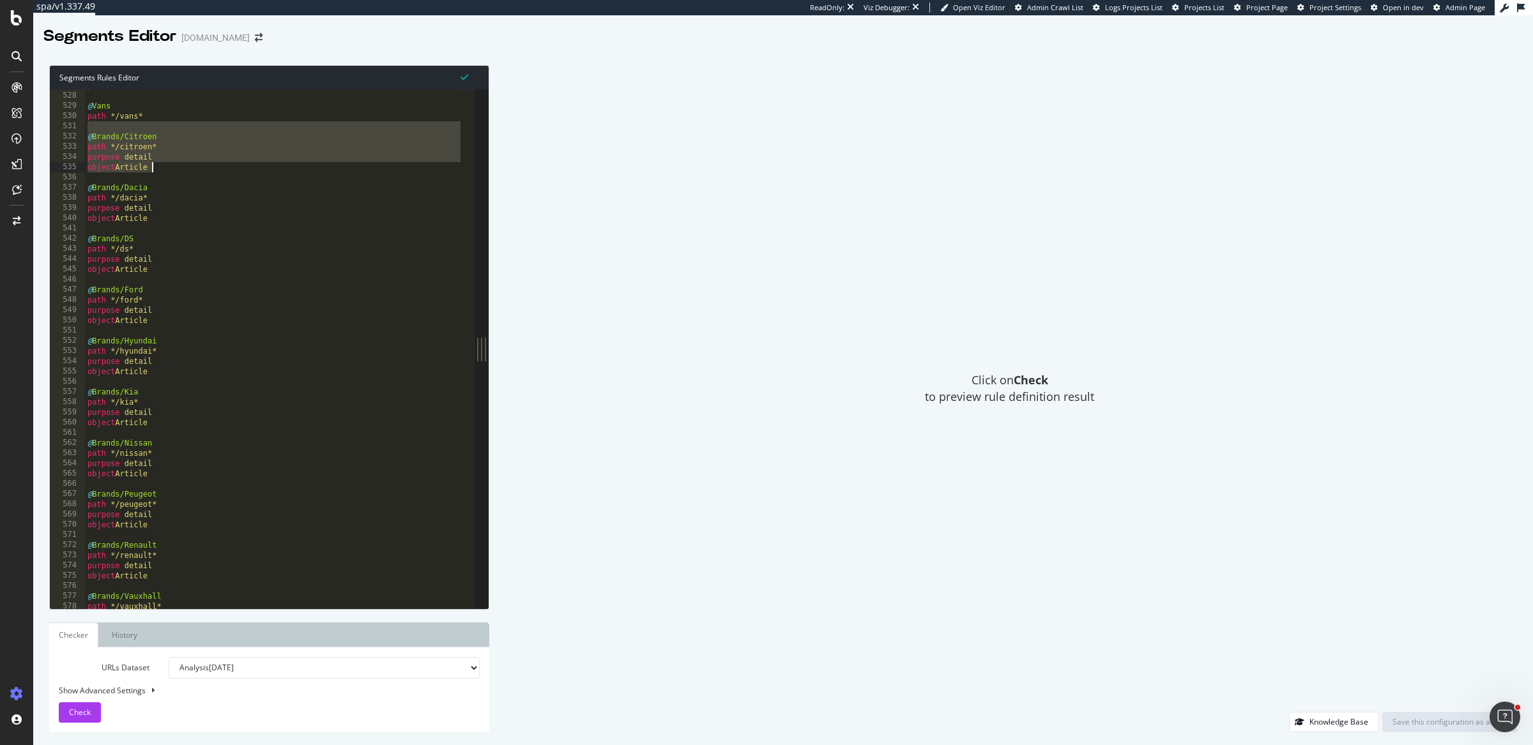
drag, startPoint x: 88, startPoint y: 132, endPoint x: 174, endPoint y: 169, distance: 93.8
click at [174, 169] on div "path */more* @ Vans path */vans* @ Brands/Citroen path */citroen* purpose detai…" at bounding box center [274, 351] width 378 height 542
type textarea "purpose detail object Article"
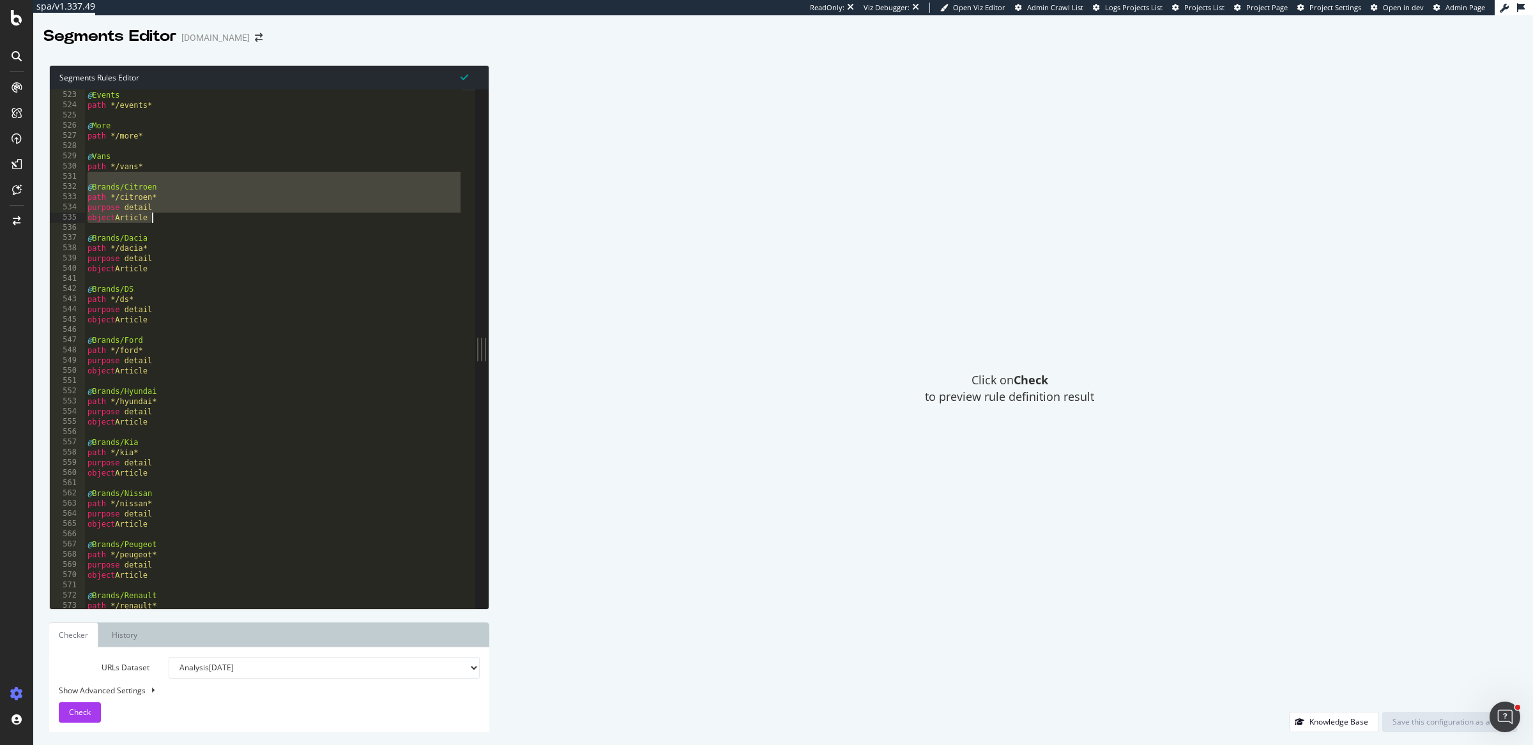
scroll to position [5332, 0]
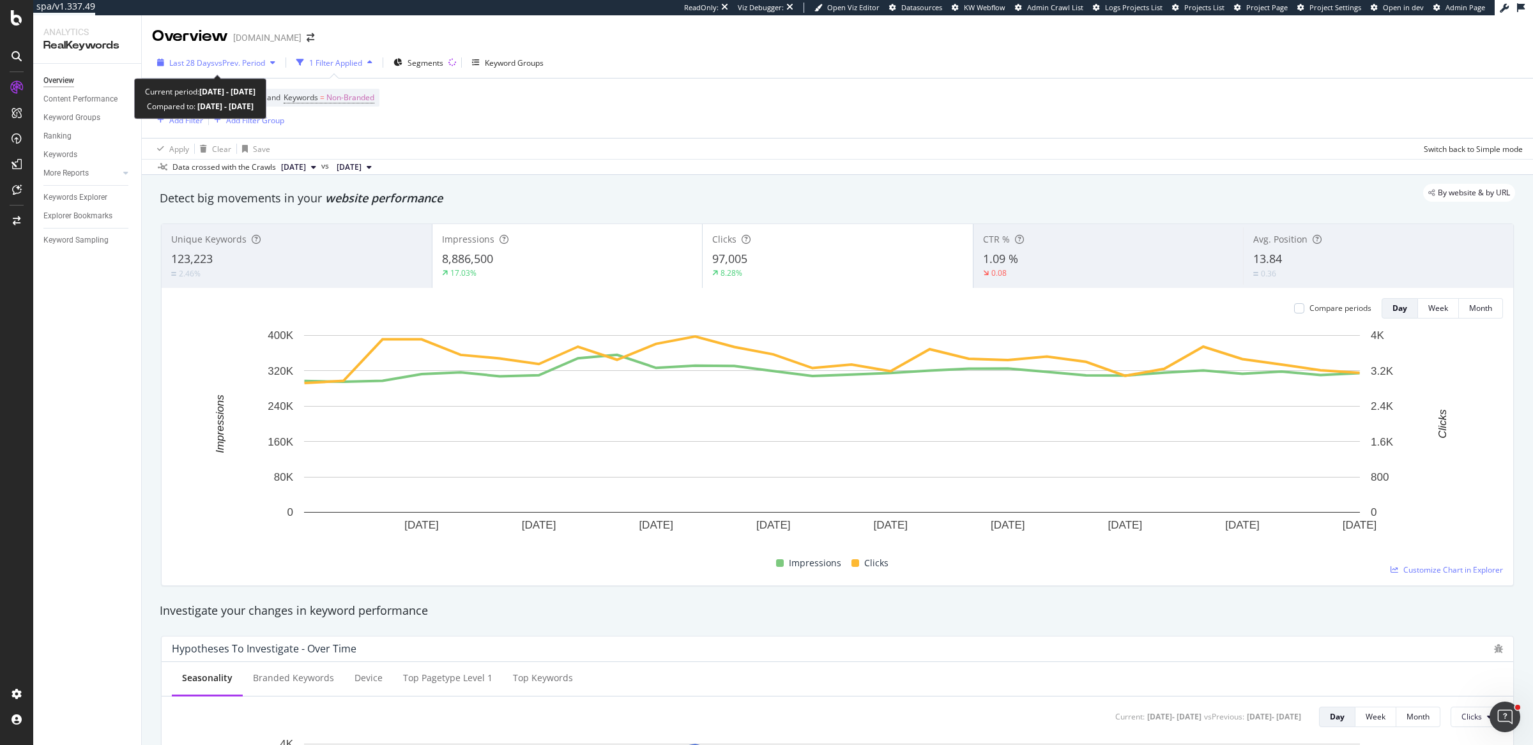
click at [257, 66] on span "vs Prev. Period" at bounding box center [240, 62] width 50 height 11
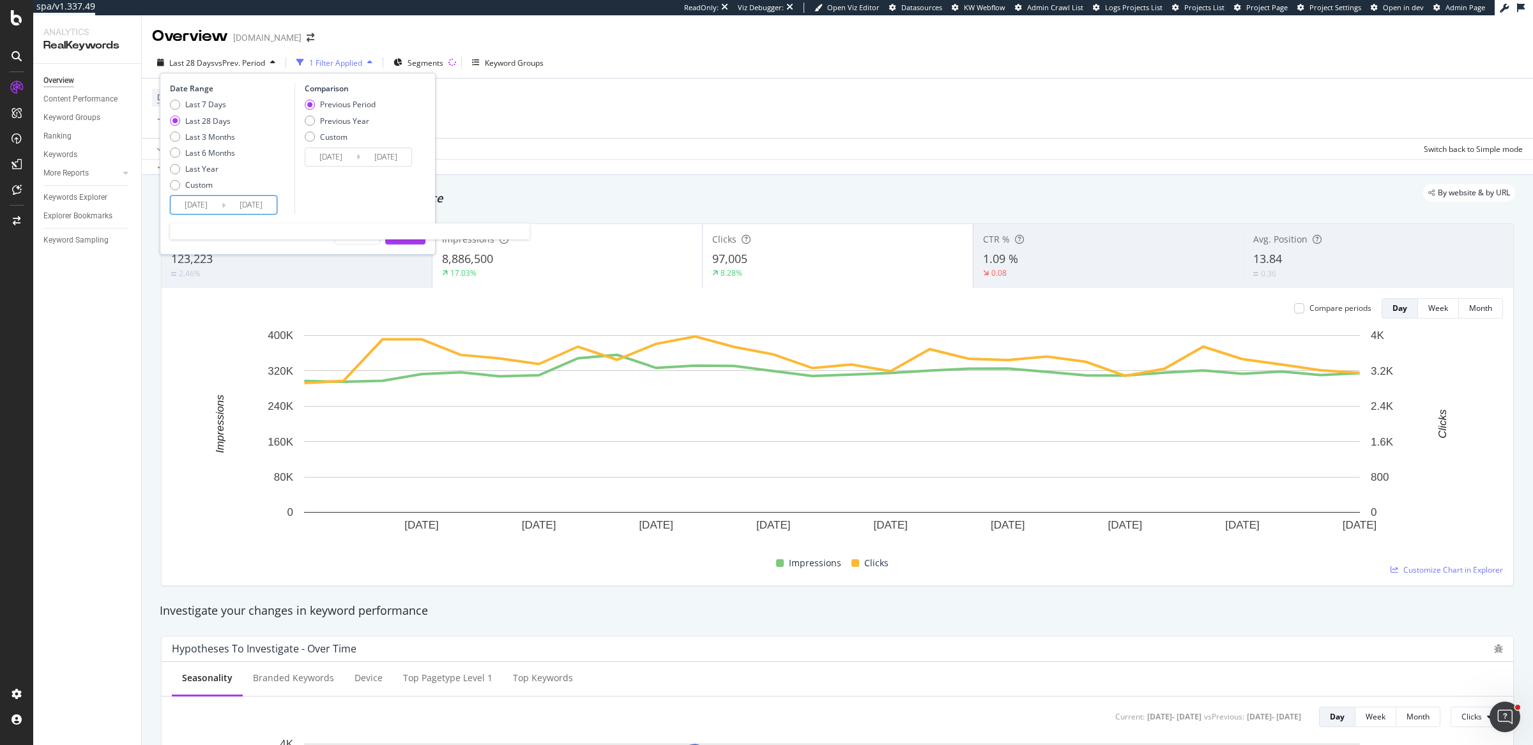
click at [209, 208] on input "2025/07/12" at bounding box center [195, 205] width 51 height 18
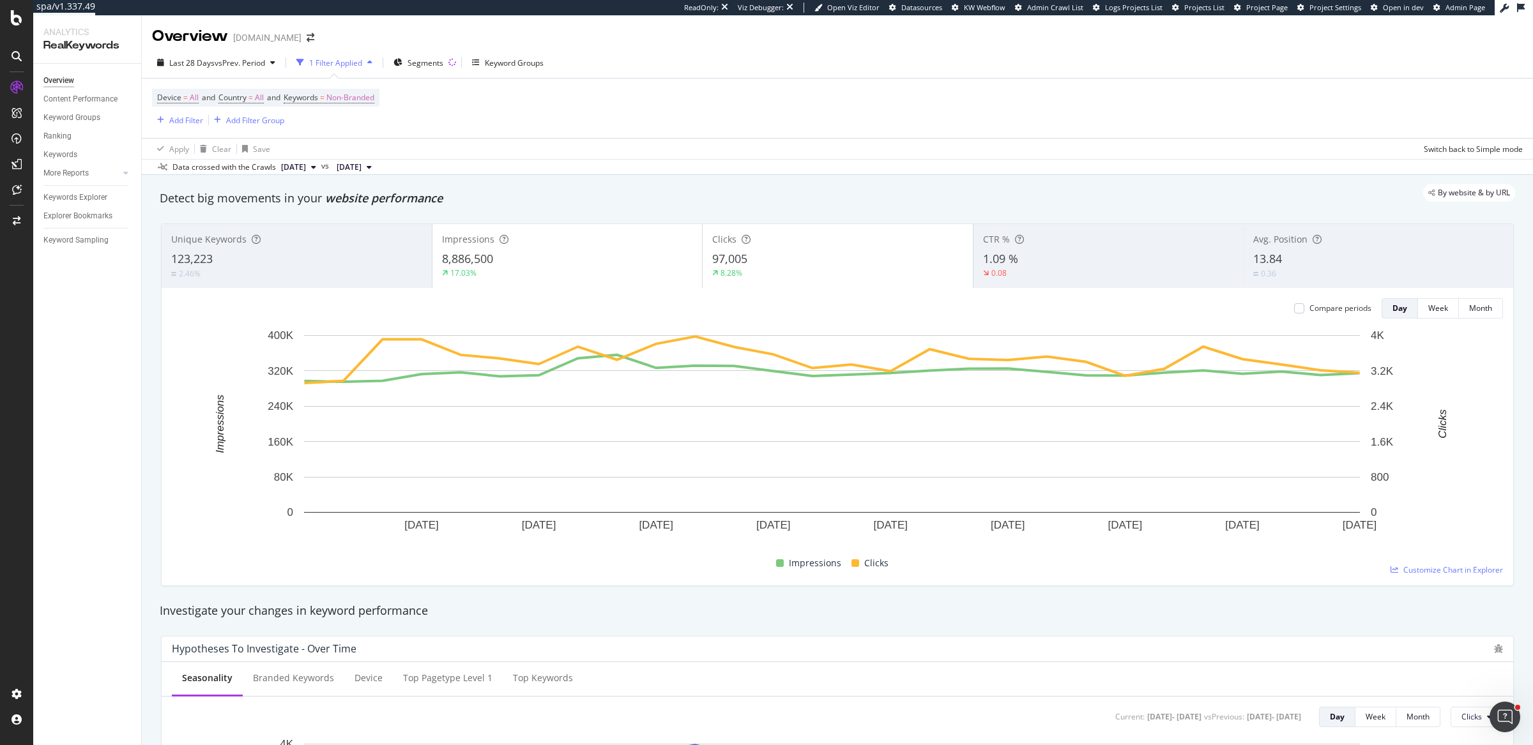
click at [602, 75] on div "Last 28 Days vs Prev. Period 1 Filter Applied Segments Keyword Groups" at bounding box center [837, 65] width 1391 height 26
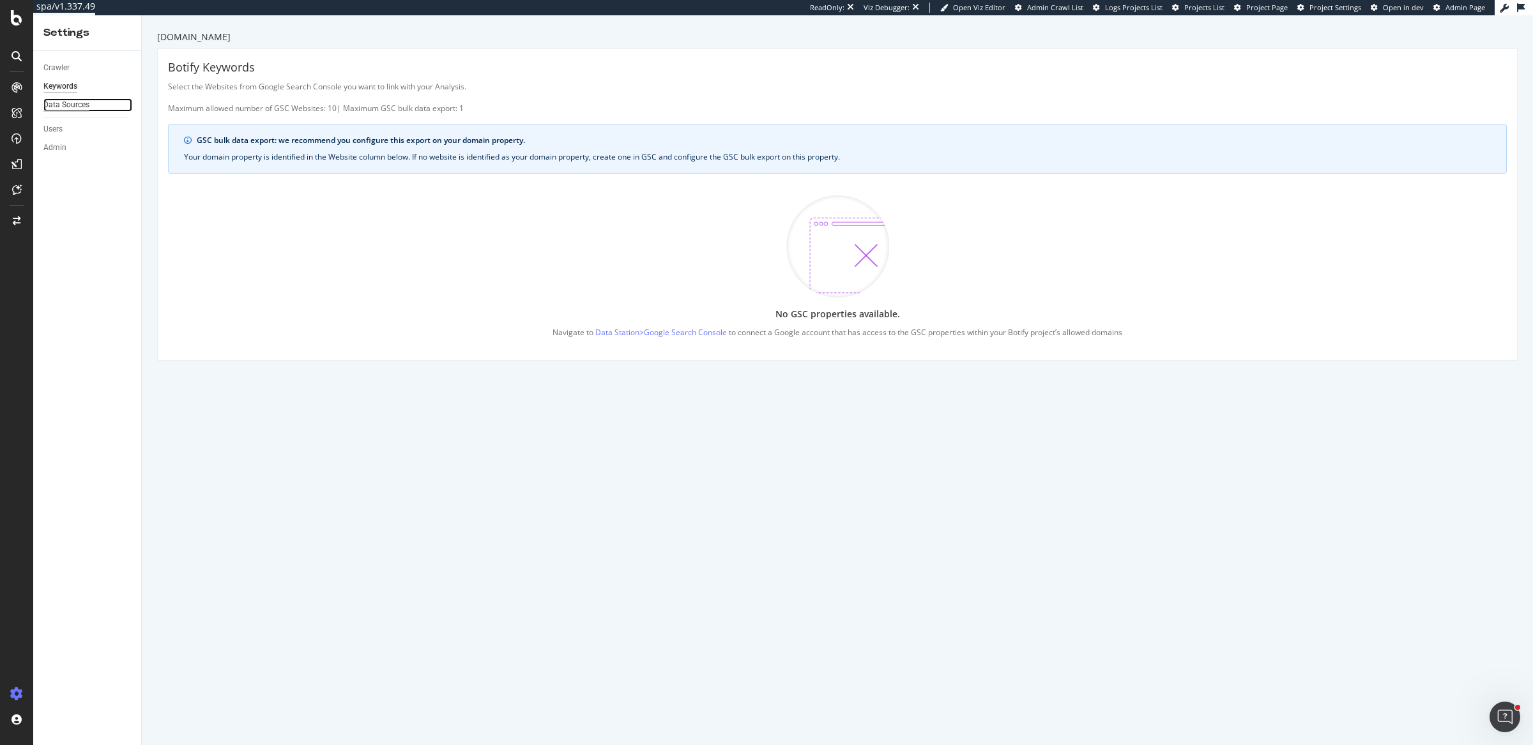
click at [72, 100] on div "Data Sources" at bounding box center [66, 104] width 46 height 13
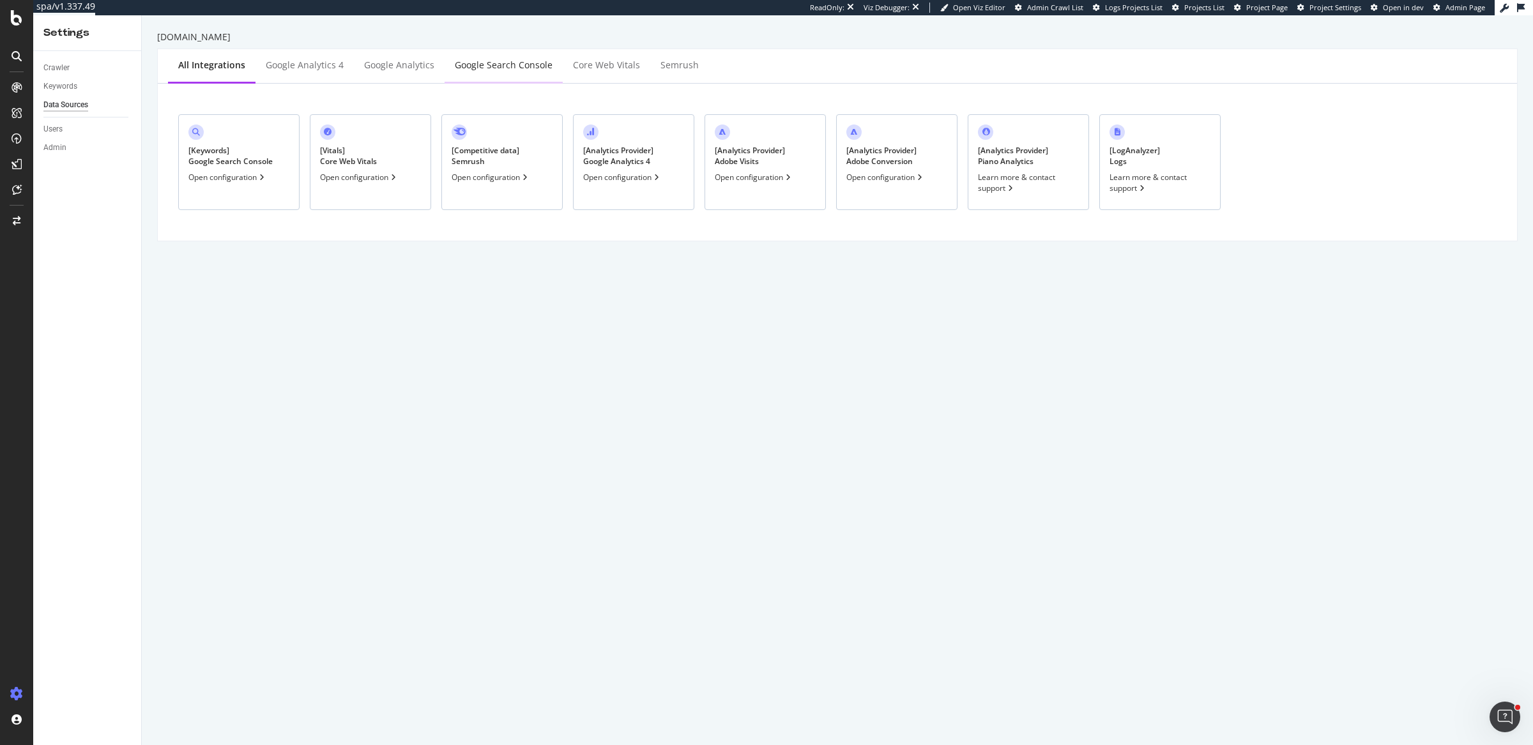
click at [492, 73] on div "Google Search Console" at bounding box center [503, 66] width 118 height 35
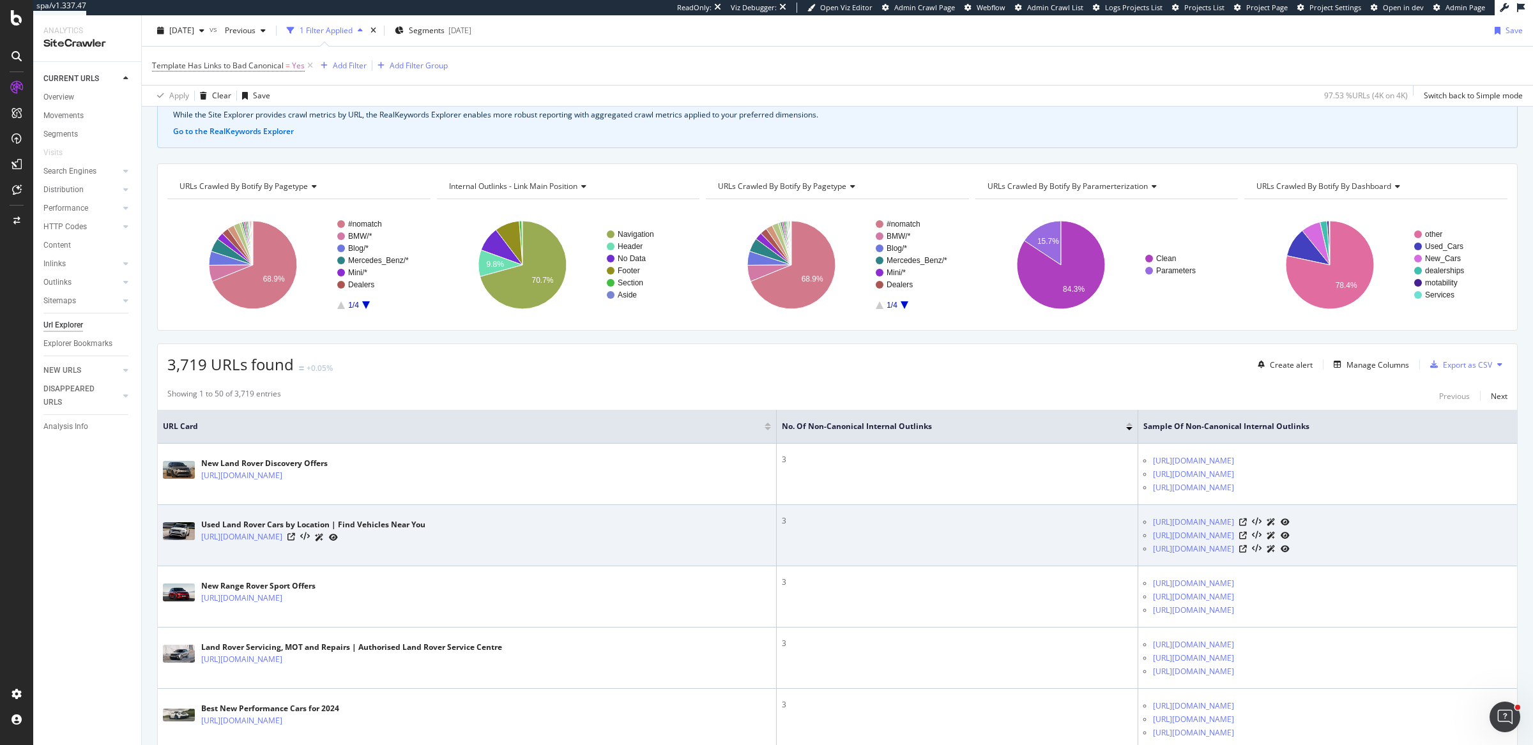
scroll to position [74, 0]
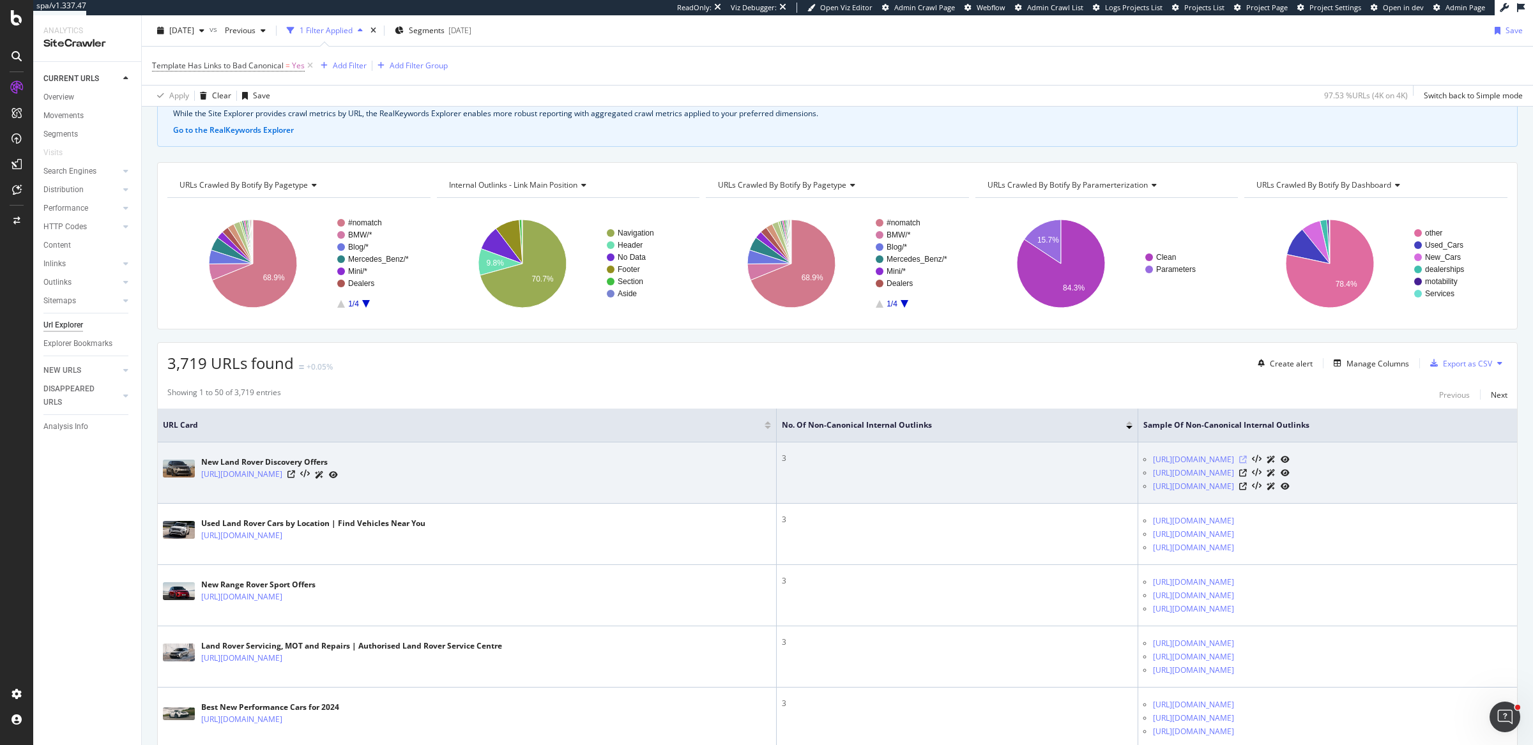
click at [1239, 457] on icon at bounding box center [1243, 460] width 8 height 8
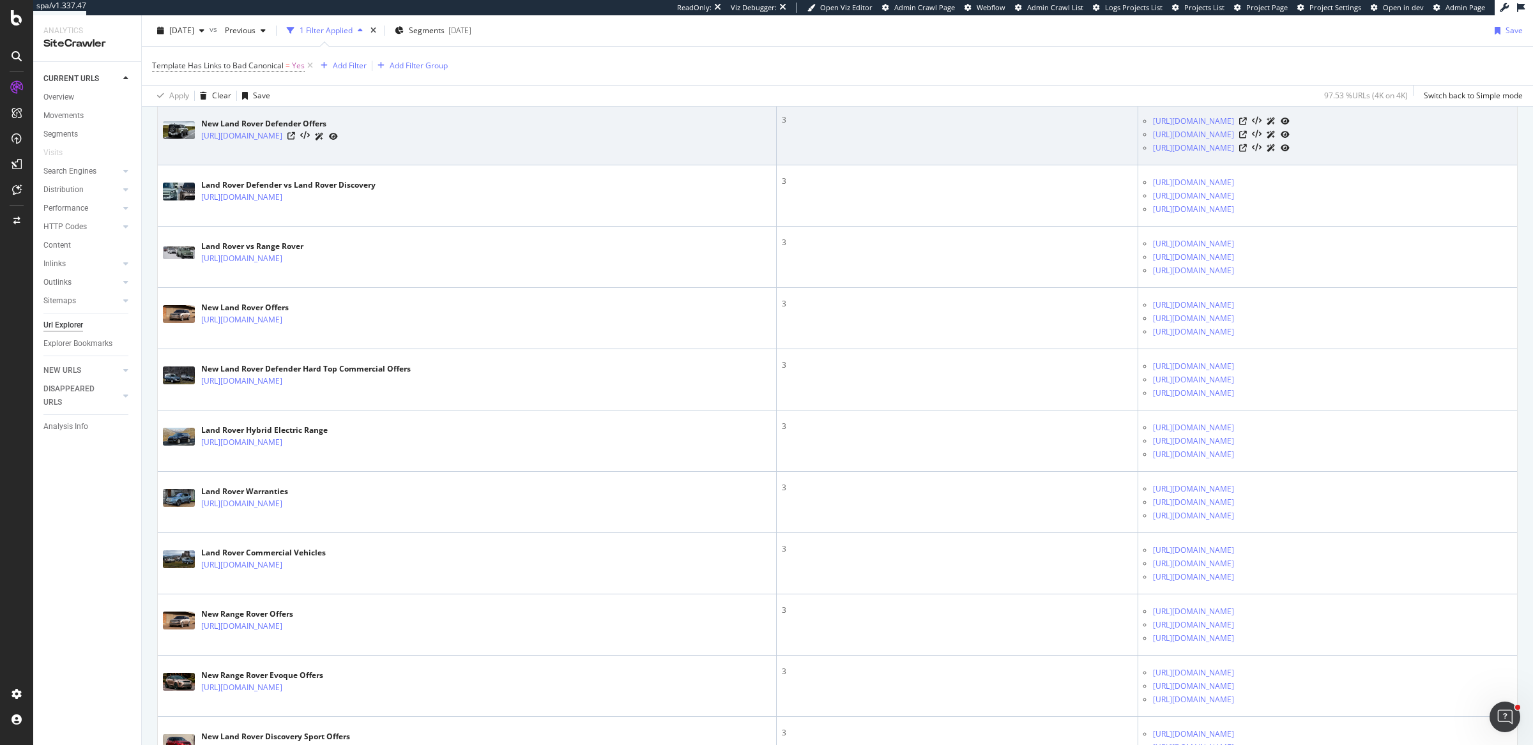
scroll to position [725, 0]
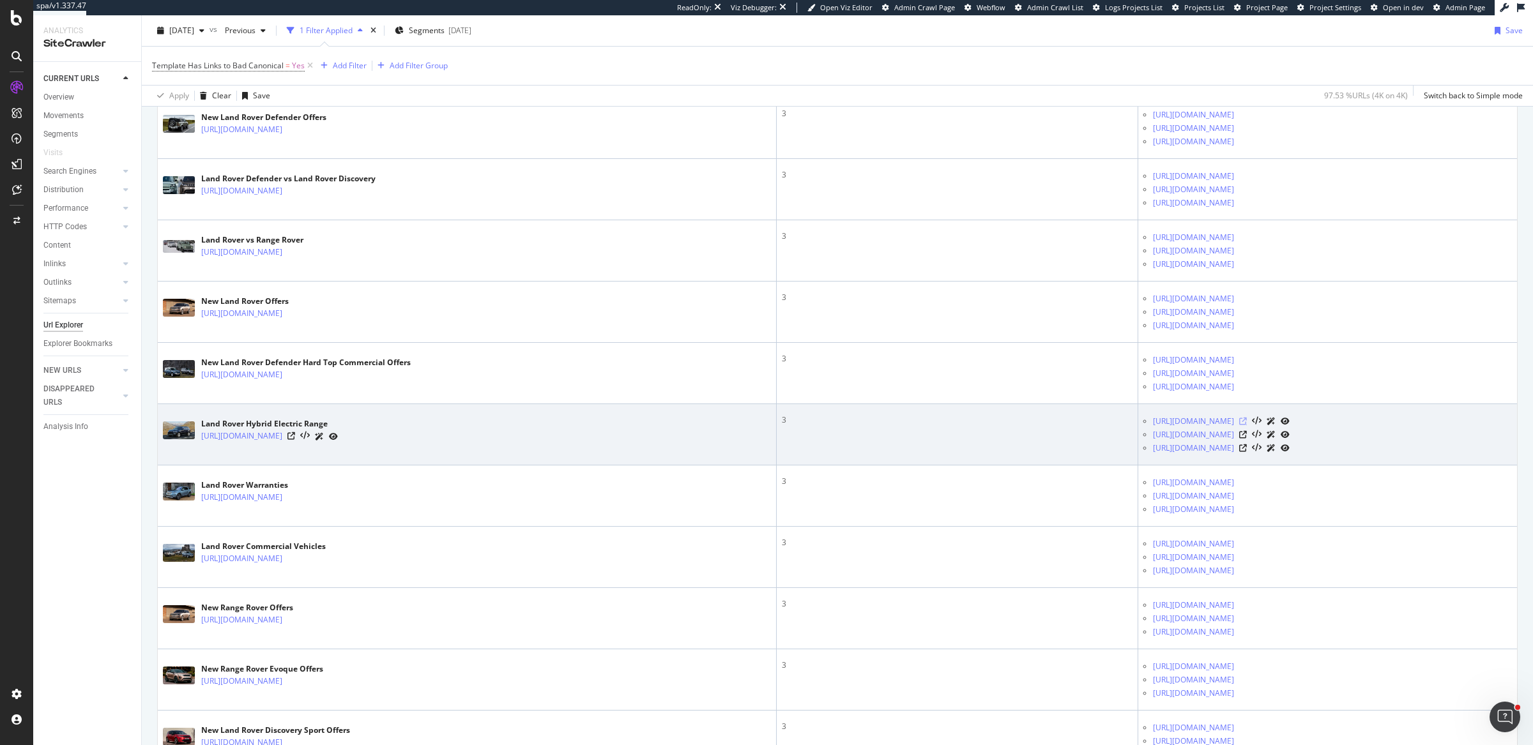
click at [1239, 418] on icon at bounding box center [1243, 422] width 8 height 8
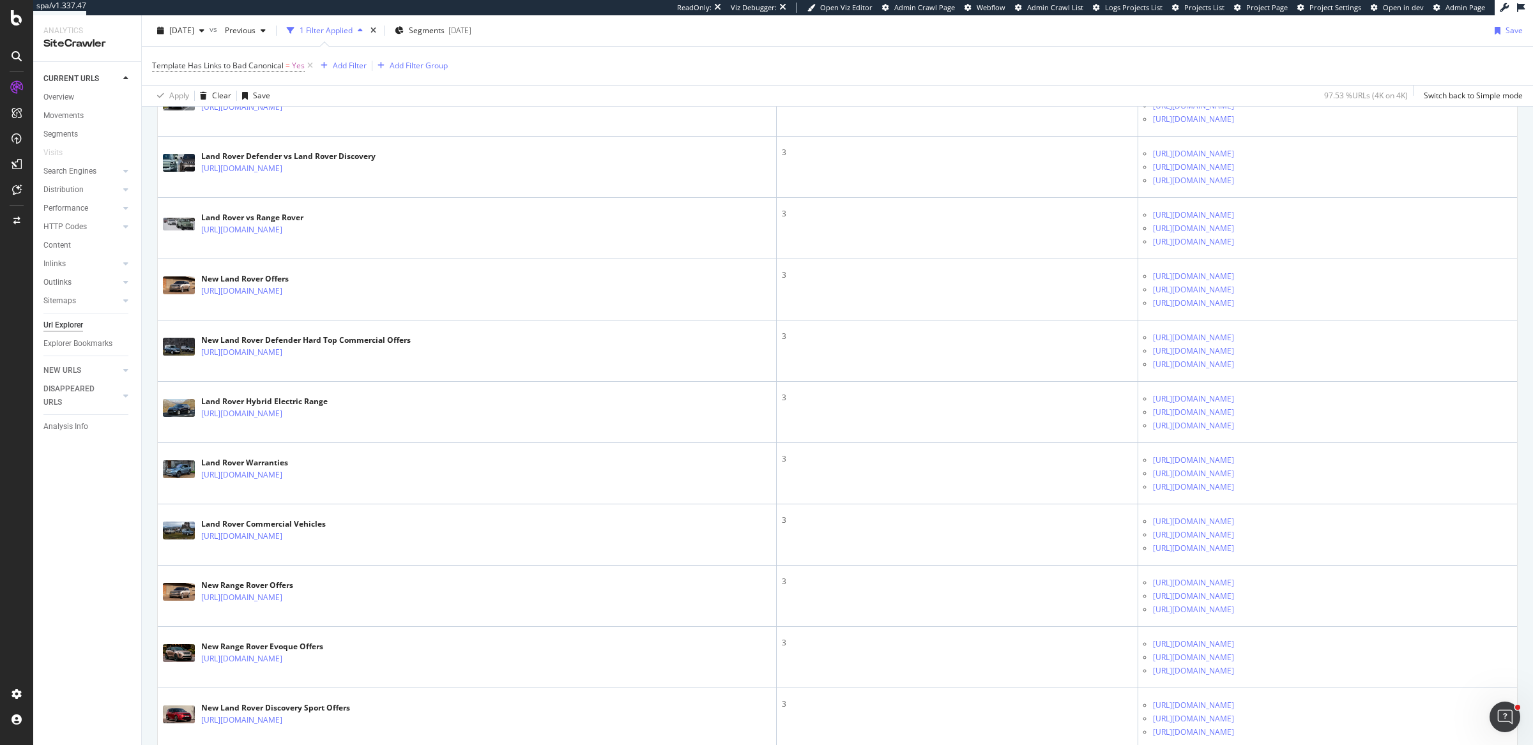
scroll to position [0, 0]
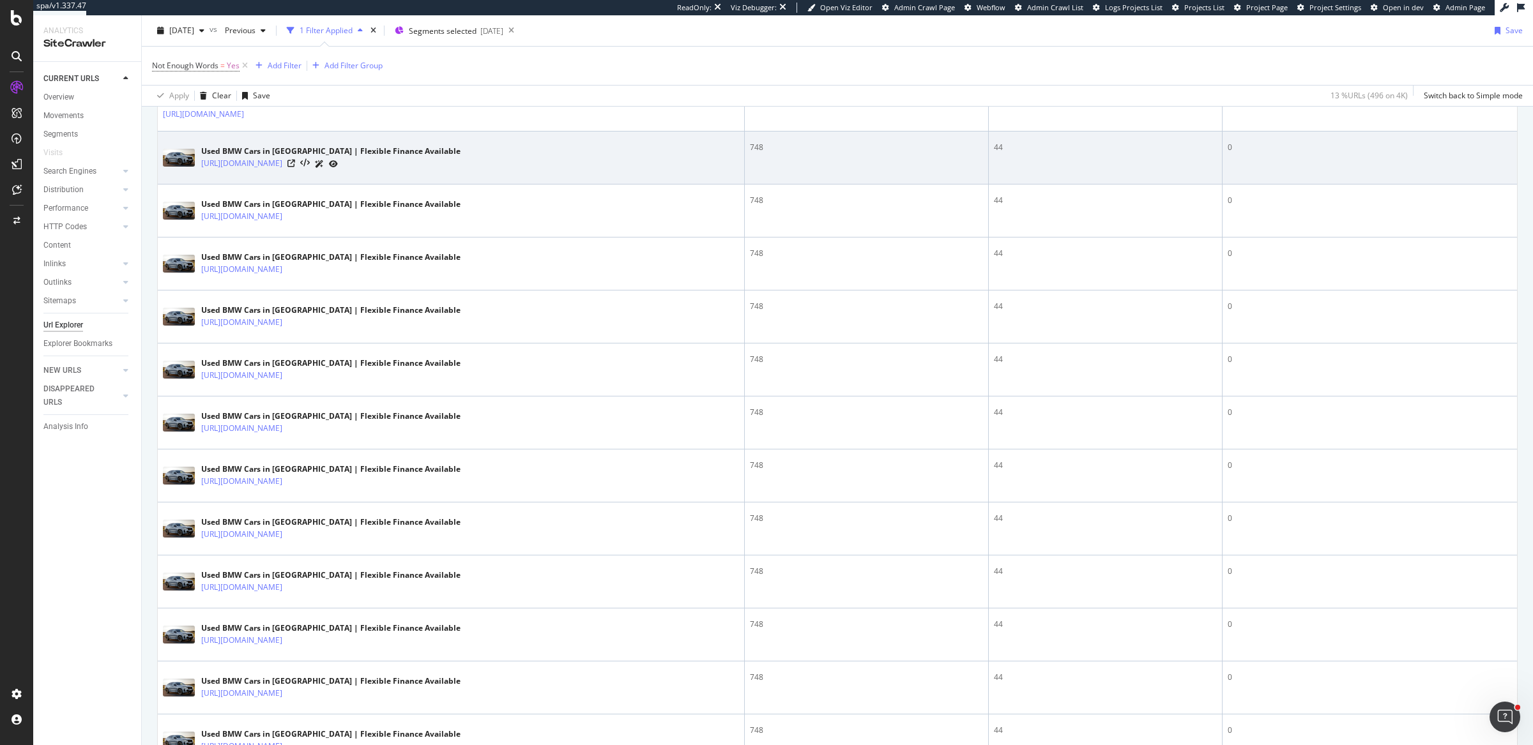
scroll to position [87, 0]
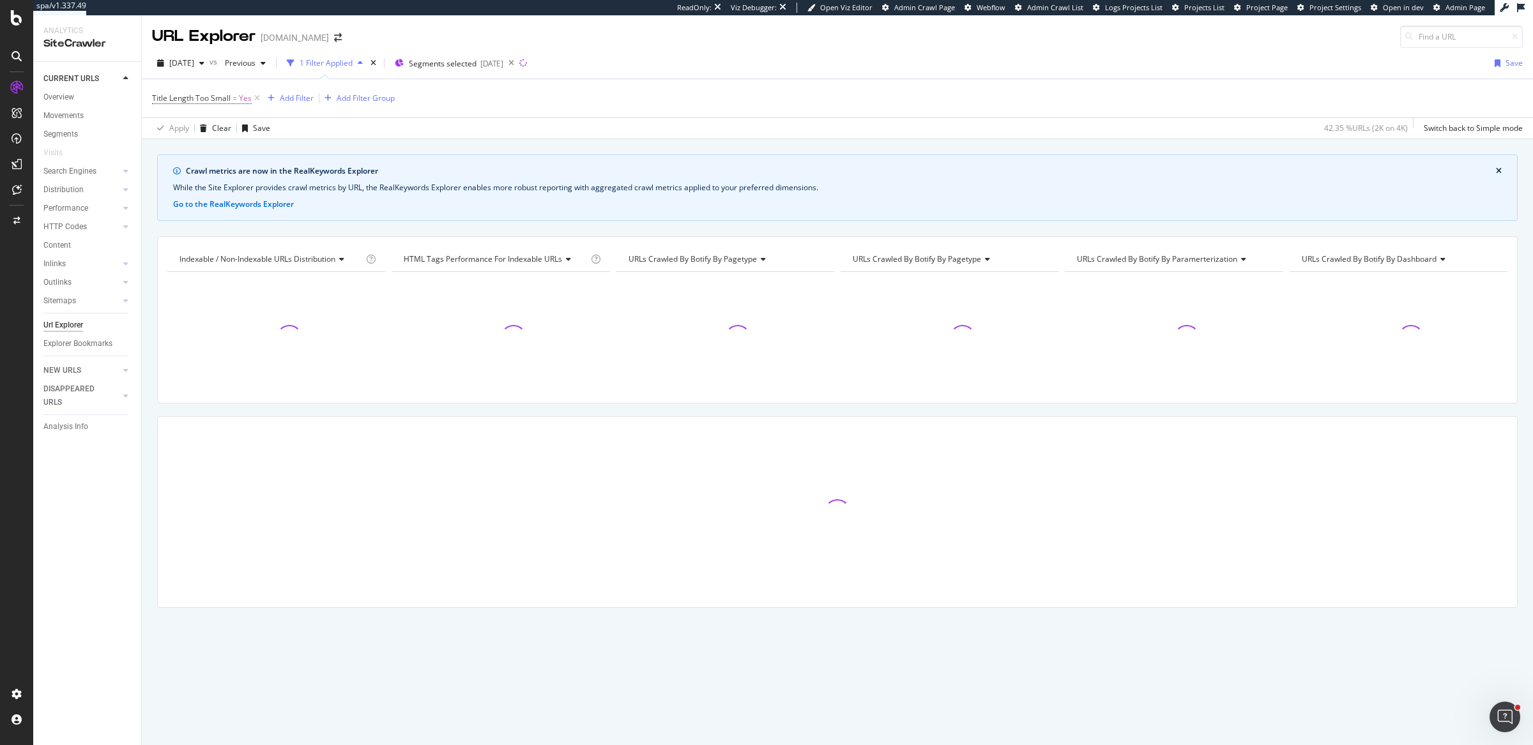
click at [557, 103] on div "Title Length Too Small = Yes Add Filter Add Filter Group" at bounding box center [837, 98] width 1370 height 38
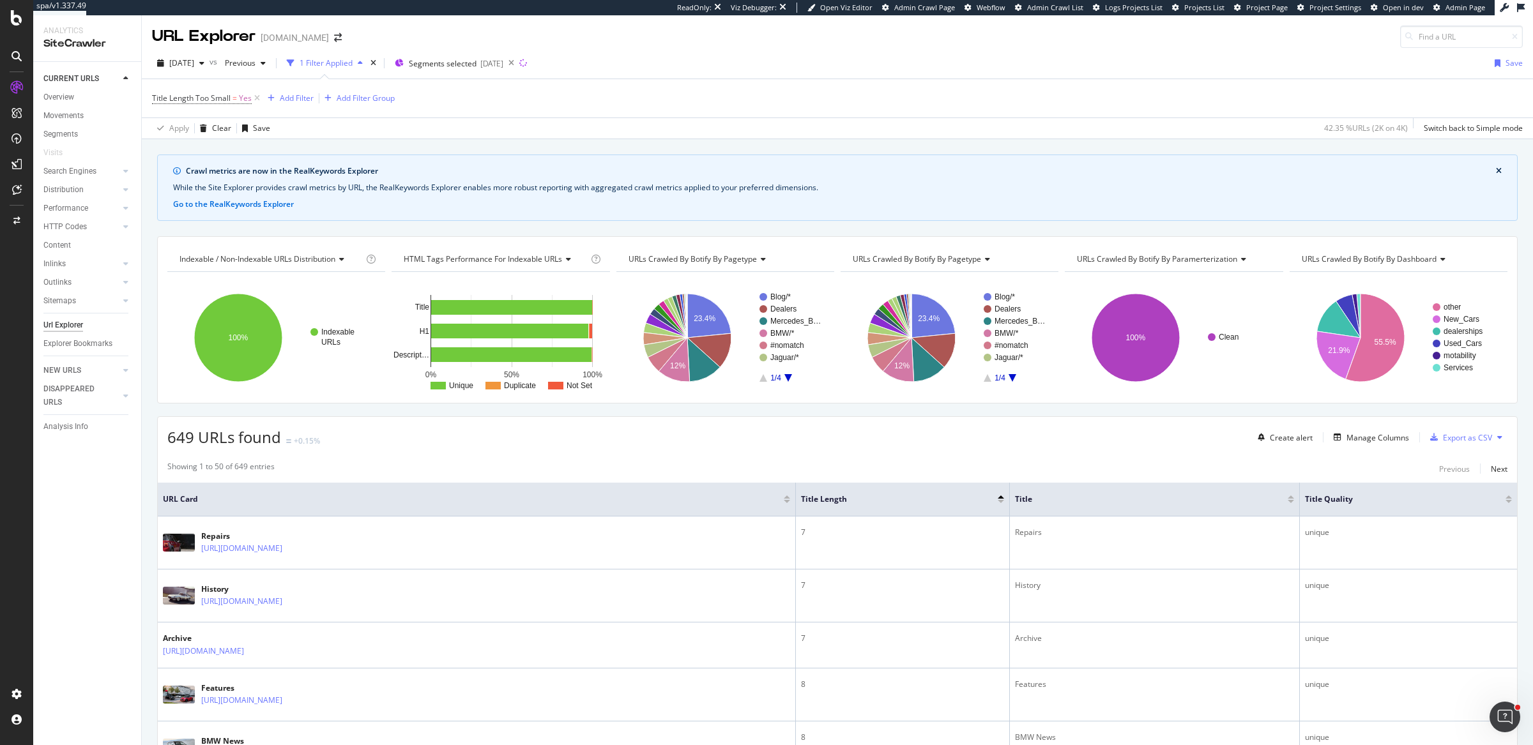
click at [648, 92] on div "Title Length Too Small = Yes Add Filter Add Filter Group" at bounding box center [837, 98] width 1370 height 38
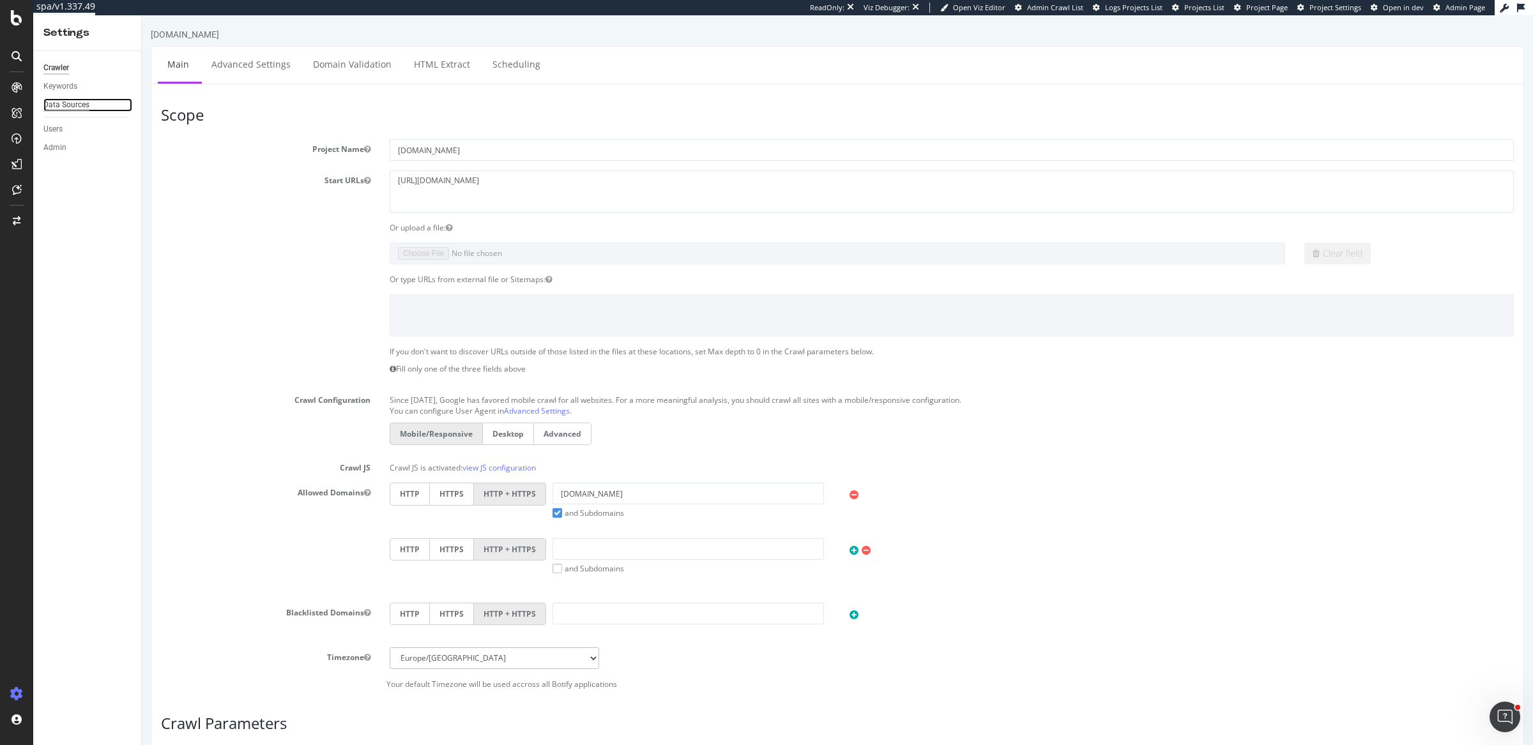
click at [68, 102] on div "Data Sources" at bounding box center [66, 104] width 46 height 13
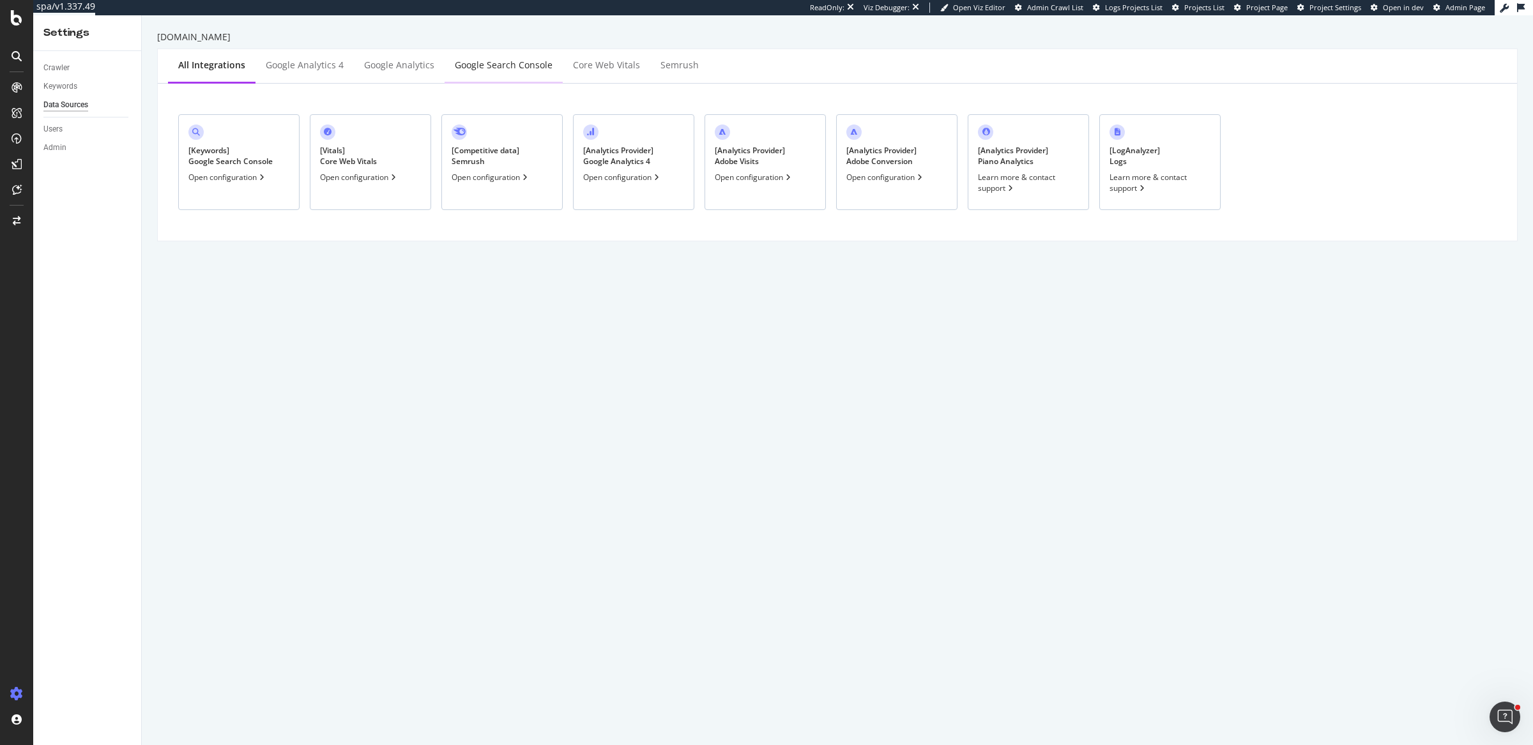
click at [504, 64] on div "Google Search Console" at bounding box center [504, 65] width 98 height 13
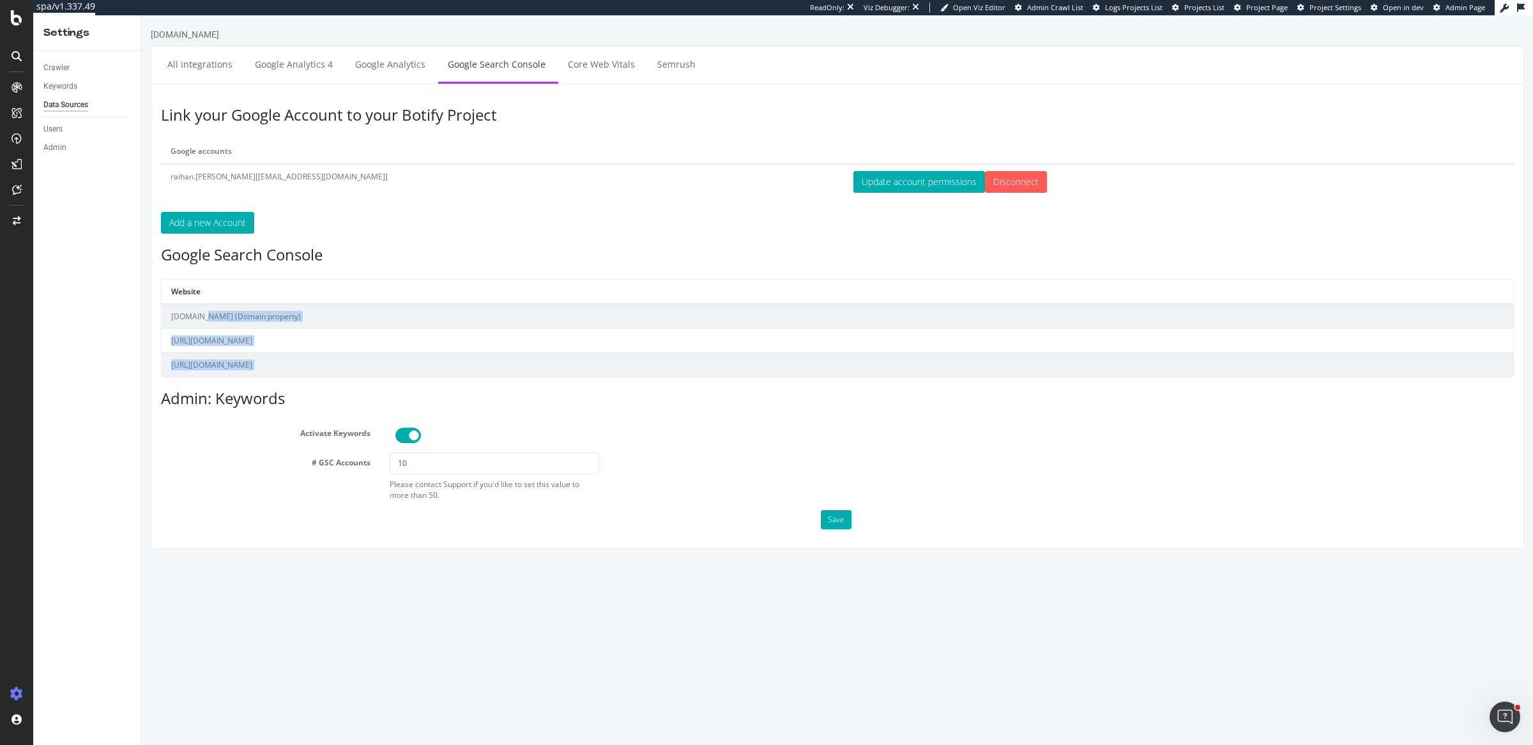
drag, startPoint x: 203, startPoint y: 315, endPoint x: 297, endPoint y: 383, distance: 115.7
click at [297, 383] on div "Link your Google Account to your Botify Project Google accounts raihan.ahmed[ra…" at bounding box center [837, 317] width 1373 height 466
click at [60, 90] on div "Keywords" at bounding box center [60, 86] width 34 height 13
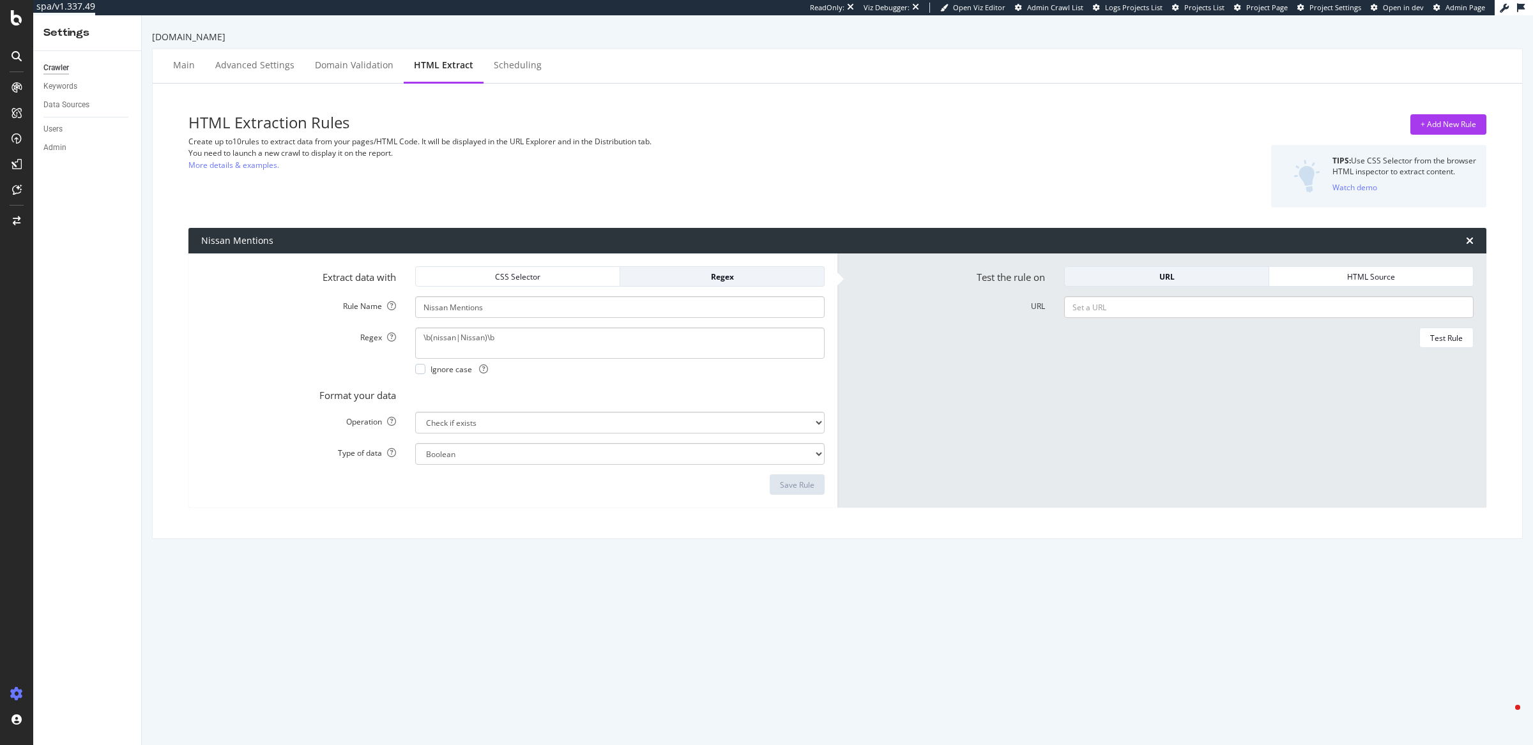
select select "exist"
click at [482, 335] on textarea "\b(nissan|Nissan)\b" at bounding box center [619, 343] width 409 height 31
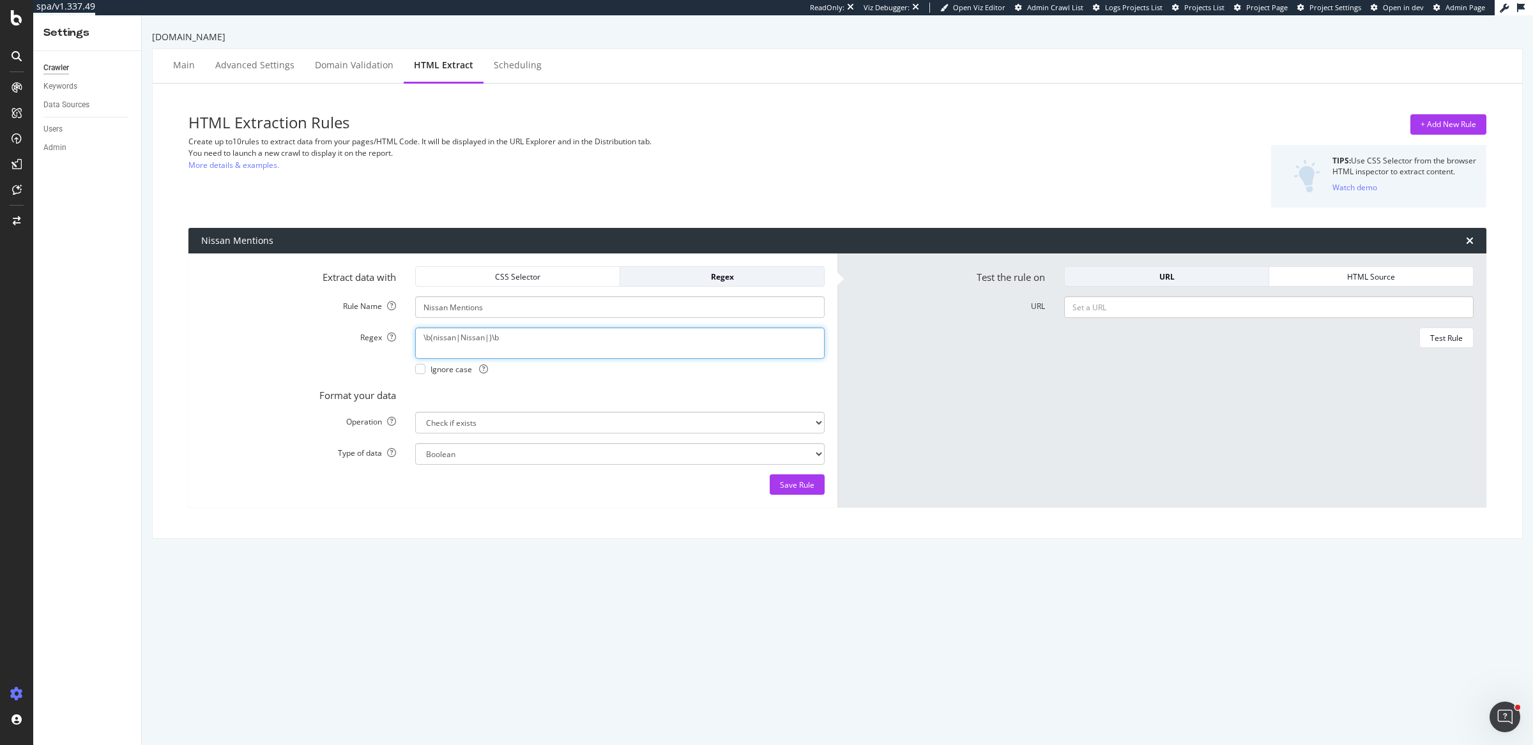
type textarea "\b(nissan|Nissan)\b"
click at [900, 340] on div "Test Rule" at bounding box center [1161, 338] width 623 height 20
click at [911, 332] on div "Test Rule" at bounding box center [1161, 338] width 623 height 20
click at [1424, 120] on div "+ Add New Rule" at bounding box center [1448, 124] width 56 height 11
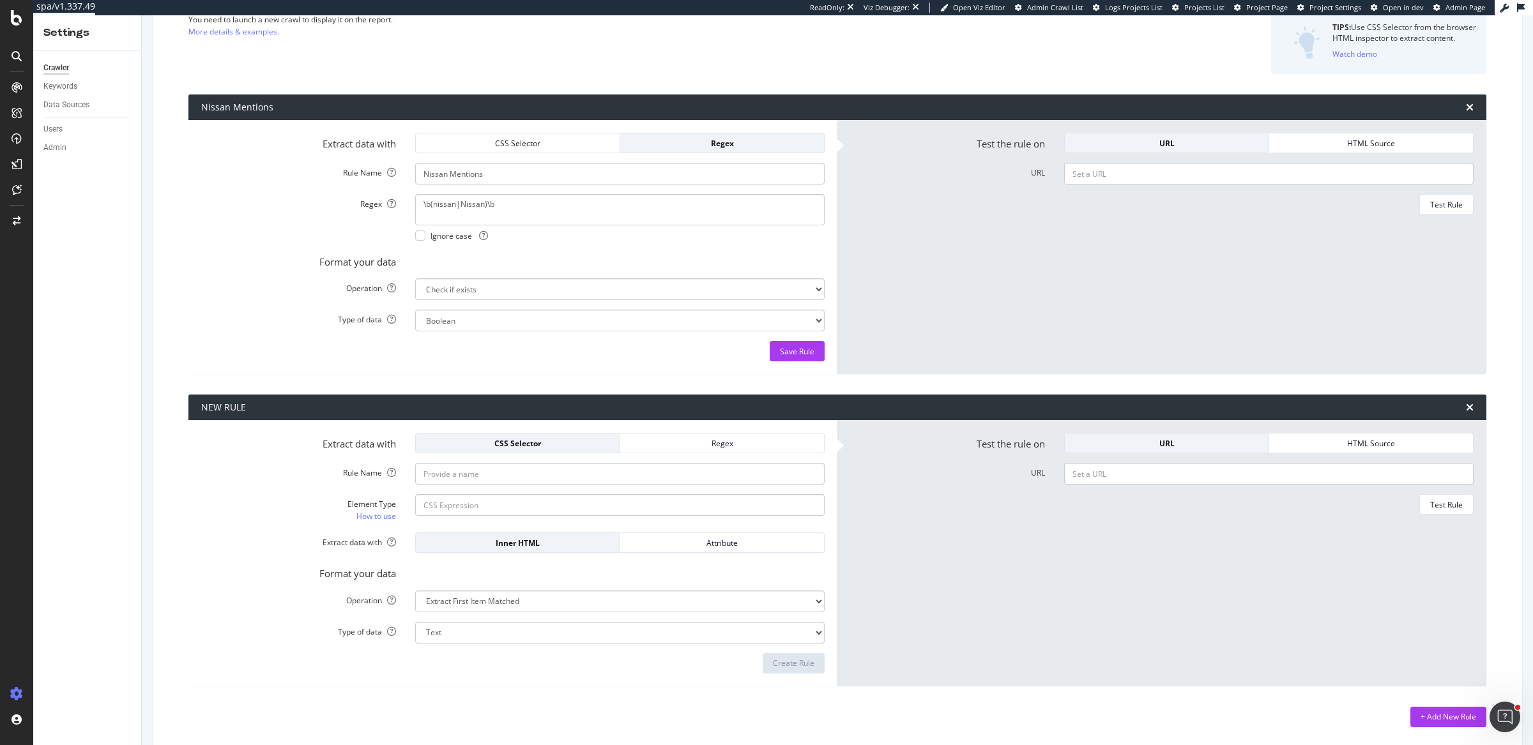
scroll to position [134, 0]
click at [660, 441] on div "Regex" at bounding box center [721, 442] width 183 height 11
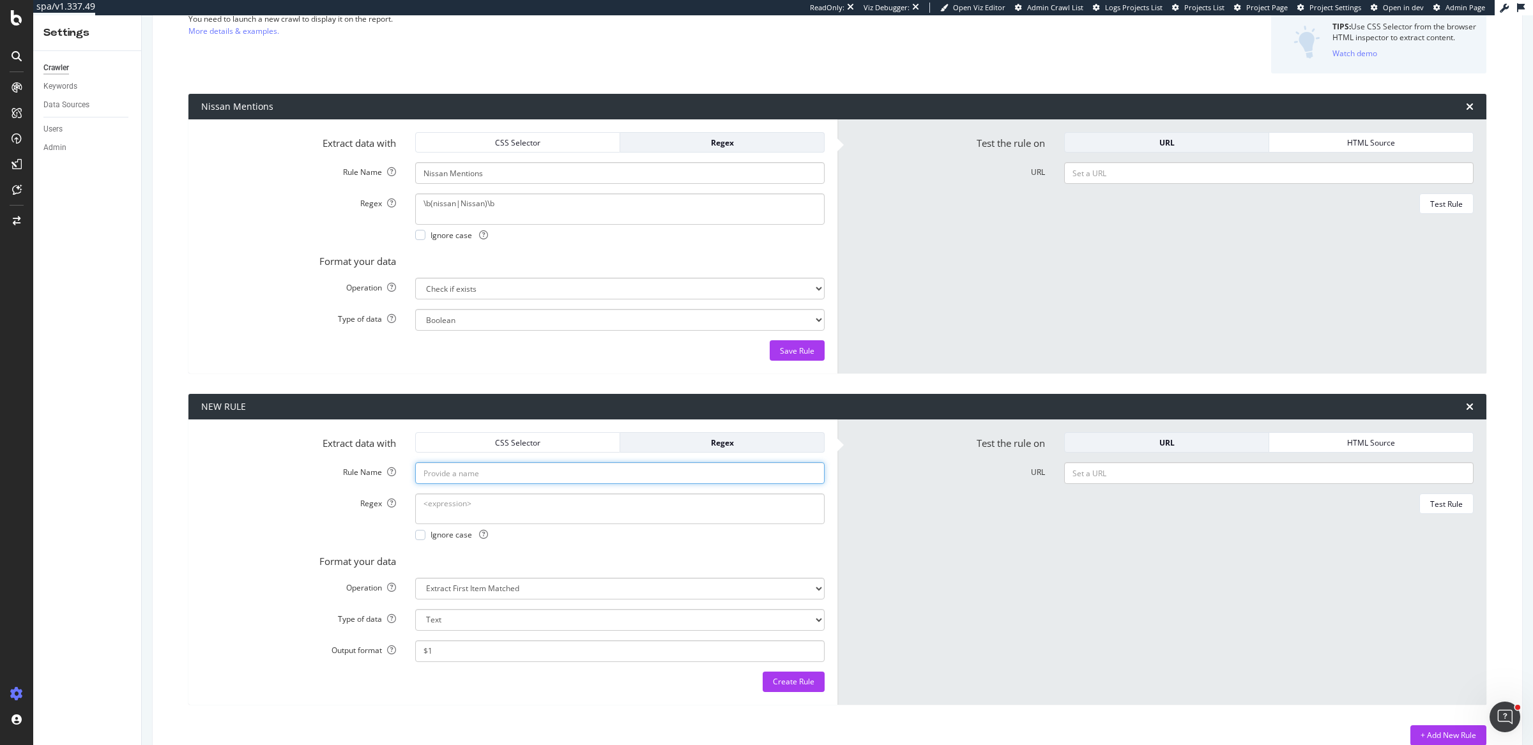
click at [513, 471] on input "Rule Name" at bounding box center [619, 473] width 409 height 22
click at [452, 500] on textarea "Regex" at bounding box center [619, 509] width 409 height 31
drag, startPoint x: 517, startPoint y: 204, endPoint x: 409, endPoint y: 208, distance: 108.0
click at [409, 208] on div "\b(nissan|Nissan)\b Ignore case" at bounding box center [619, 216] width 428 height 47
click at [437, 206] on textarea "\b(nissan|Nissan)\b" at bounding box center [619, 208] width 409 height 31
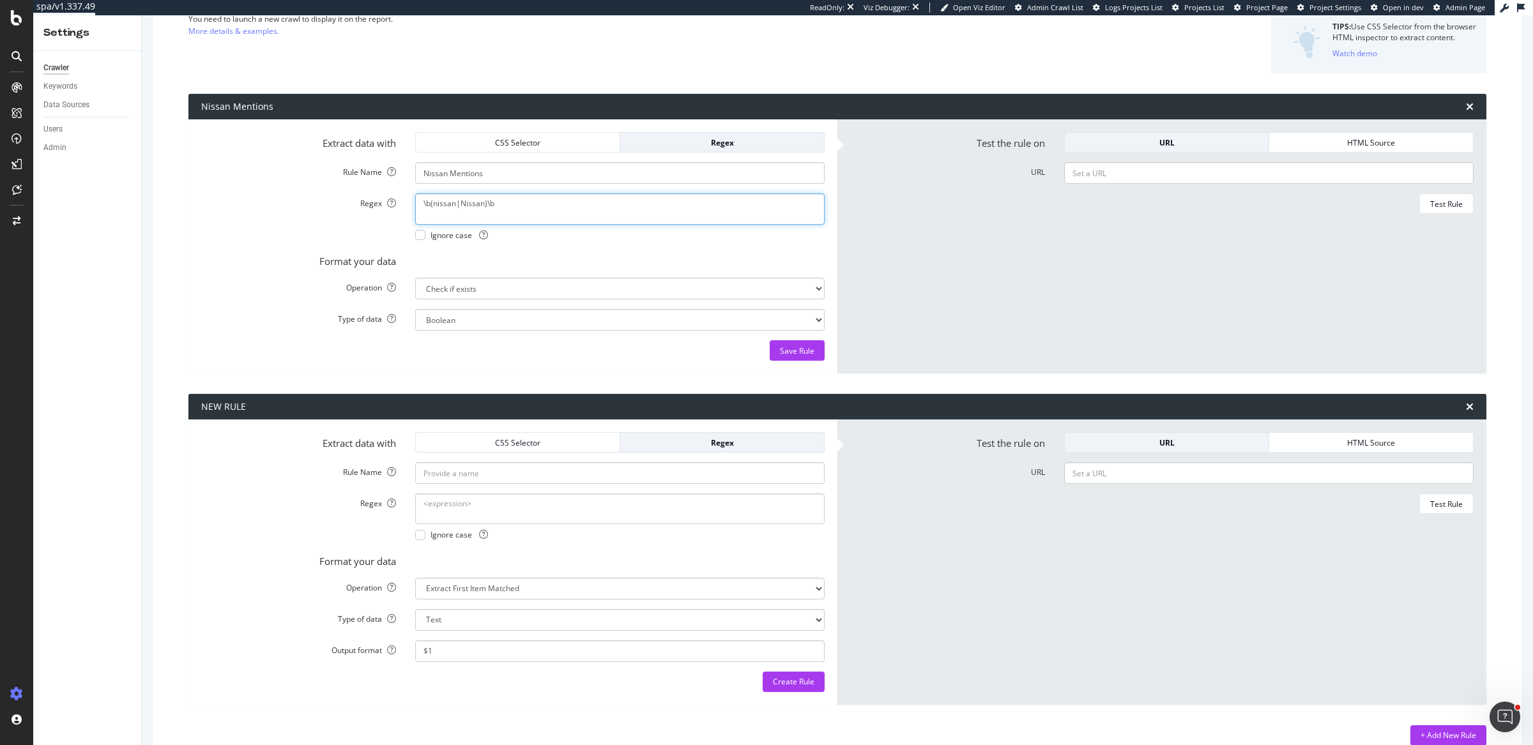
drag, startPoint x: 439, startPoint y: 201, endPoint x: 471, endPoint y: 201, distance: 31.9
click at [471, 201] on textarea "\b(nissan|Nissan)\b" at bounding box center [619, 208] width 409 height 31
click at [458, 202] on textarea "\b(nissan|Nissan)\b" at bounding box center [619, 208] width 409 height 31
click at [464, 516] on textarea "Regex" at bounding box center [619, 509] width 409 height 31
click at [504, 582] on select "Extract First Item Matched Extract First 3 Items Matched Count Number of Occure…" at bounding box center [619, 589] width 409 height 22
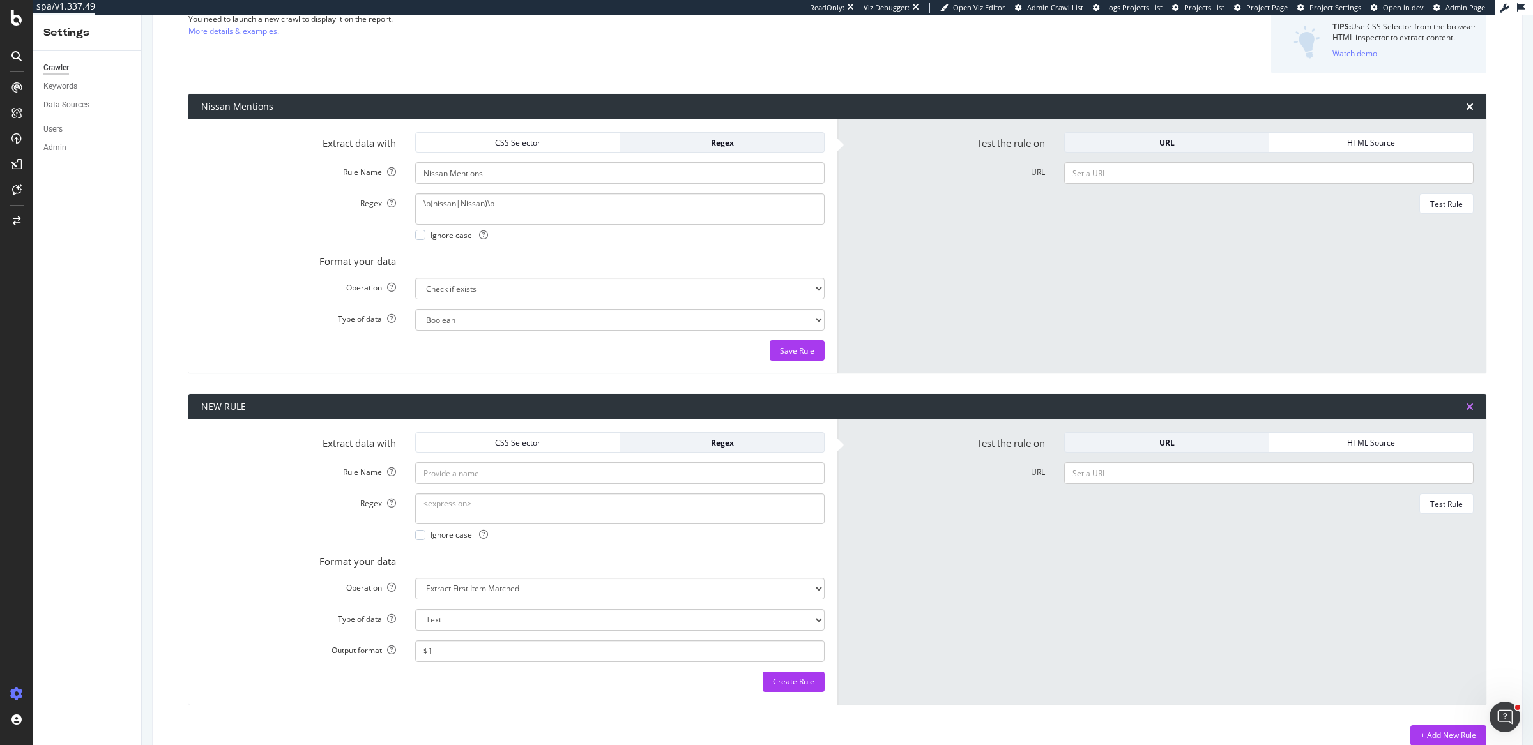
click at [1466, 405] on icon "times" at bounding box center [1470, 407] width 8 height 10
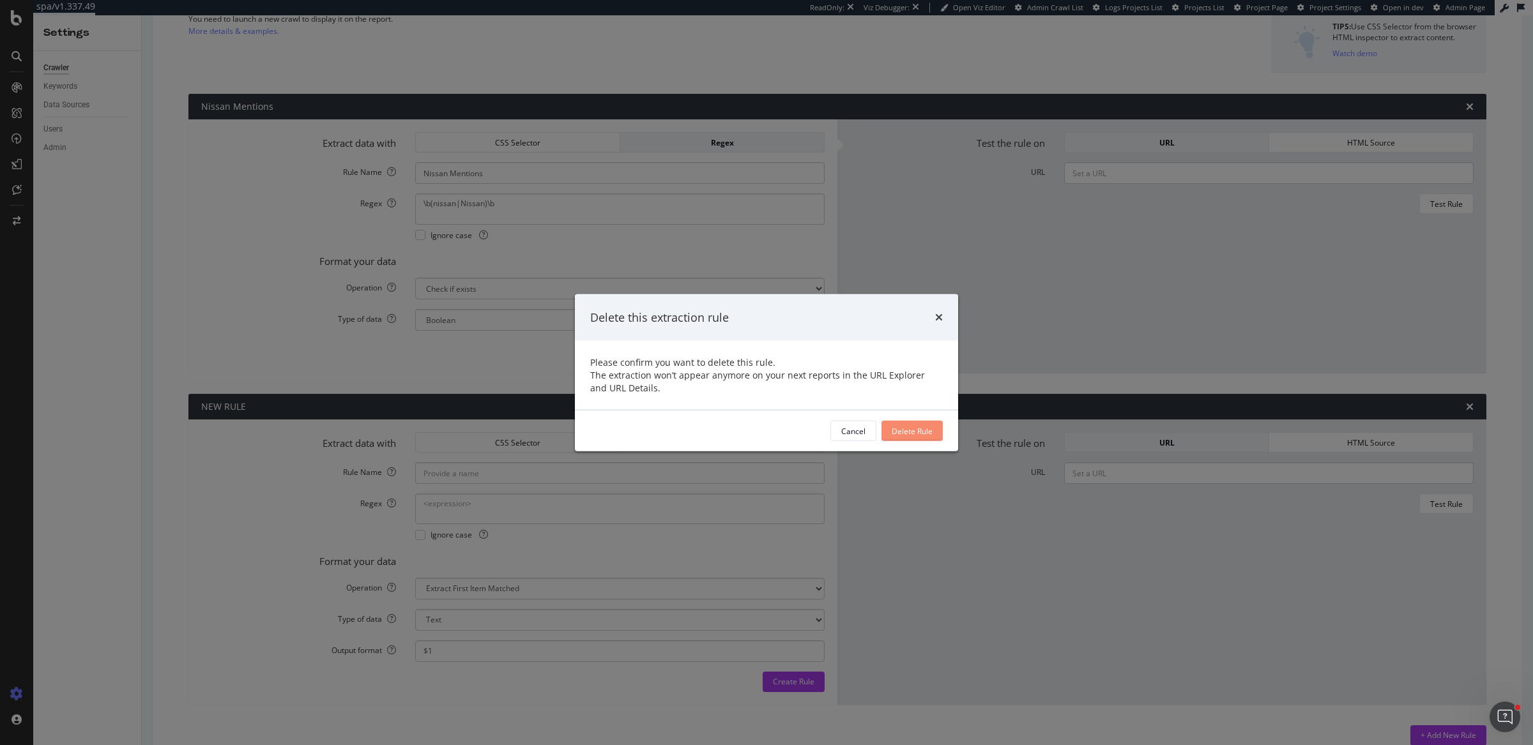
click at [927, 428] on div "Delete Rule" at bounding box center [911, 430] width 41 height 11
